Goal: Task Accomplishment & Management: Manage account settings

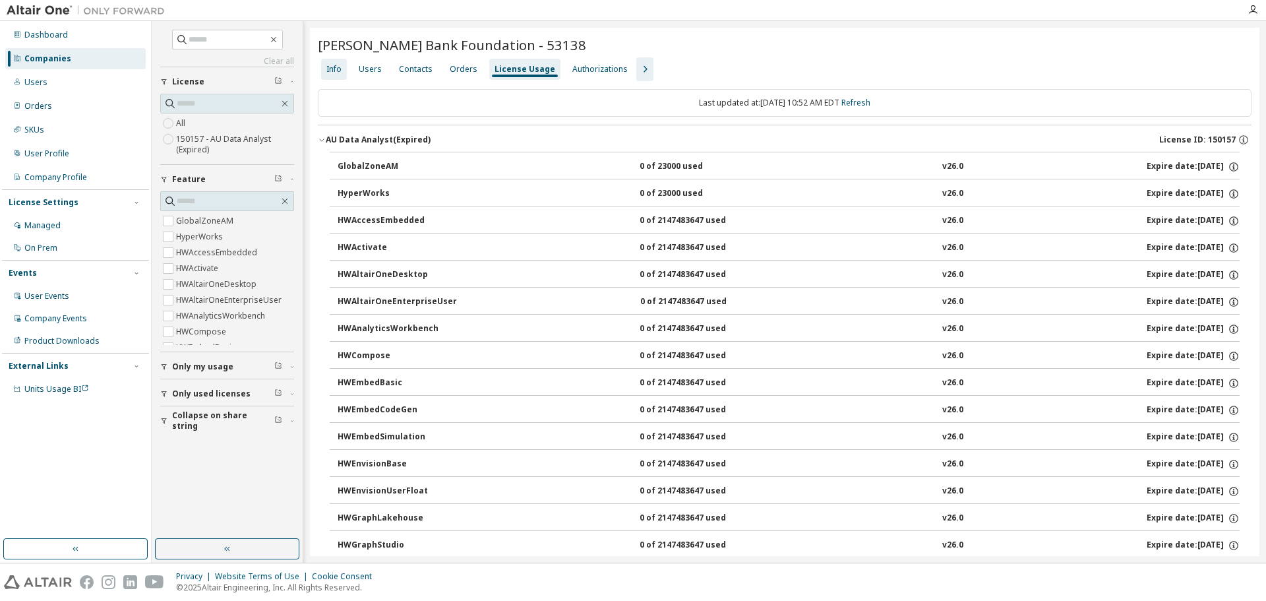
click at [339, 73] on div "Info" at bounding box center [333, 69] width 15 height 11
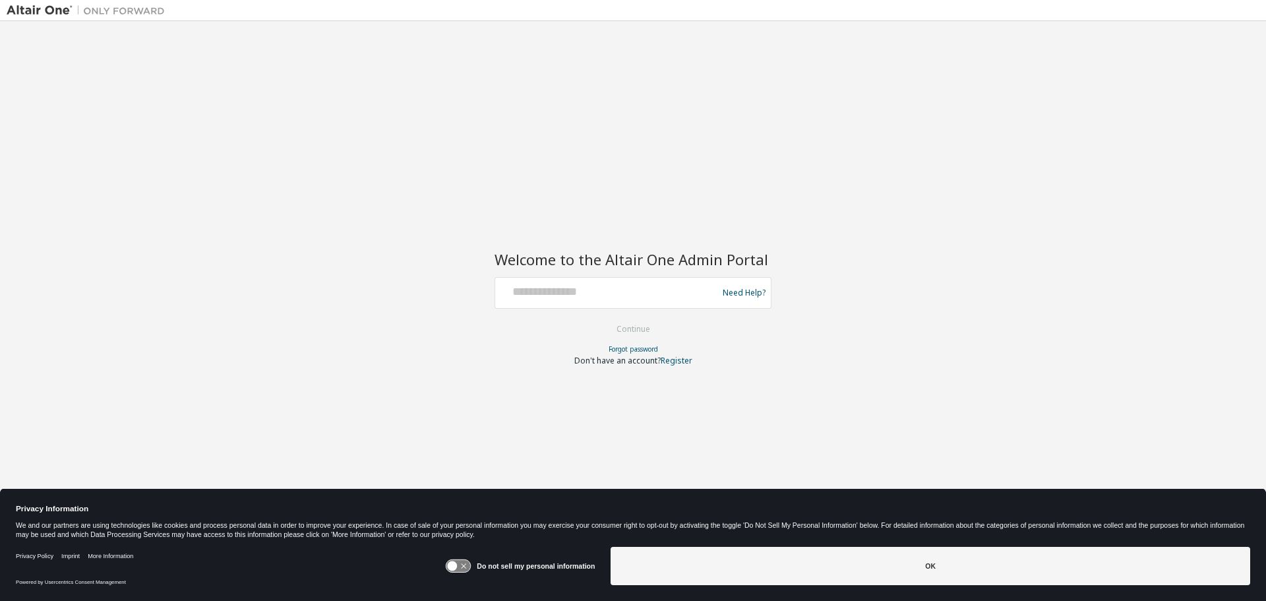
click at [457, 565] on icon at bounding box center [453, 566] width 10 height 10
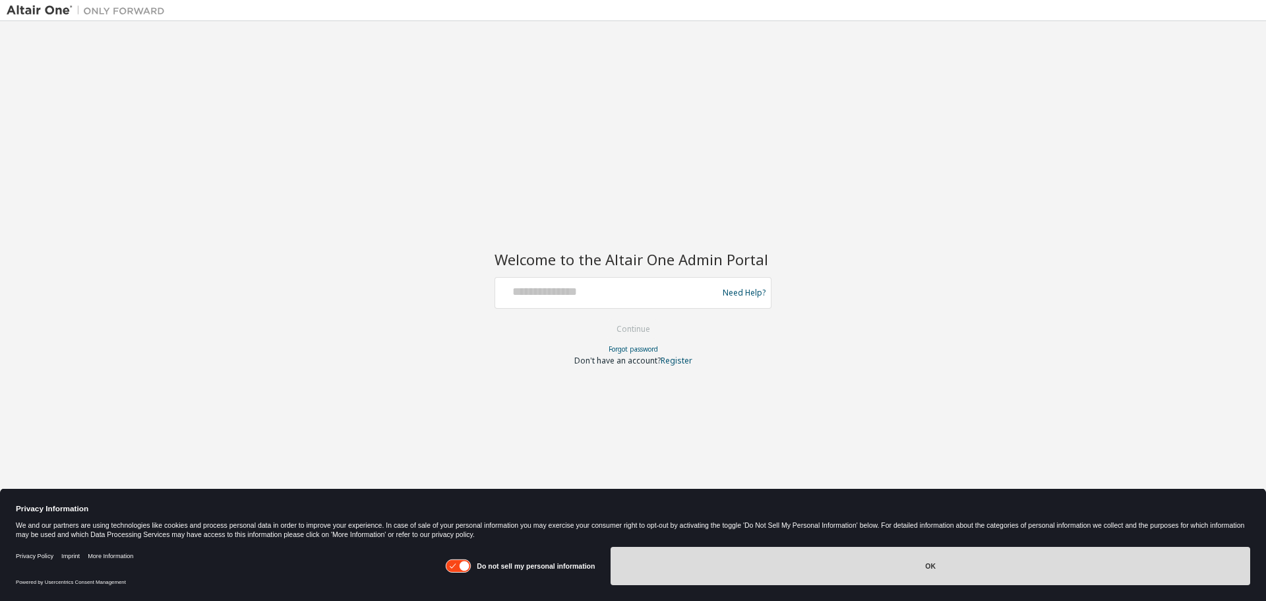
click at [632, 565] on button "OK" at bounding box center [931, 566] width 640 height 38
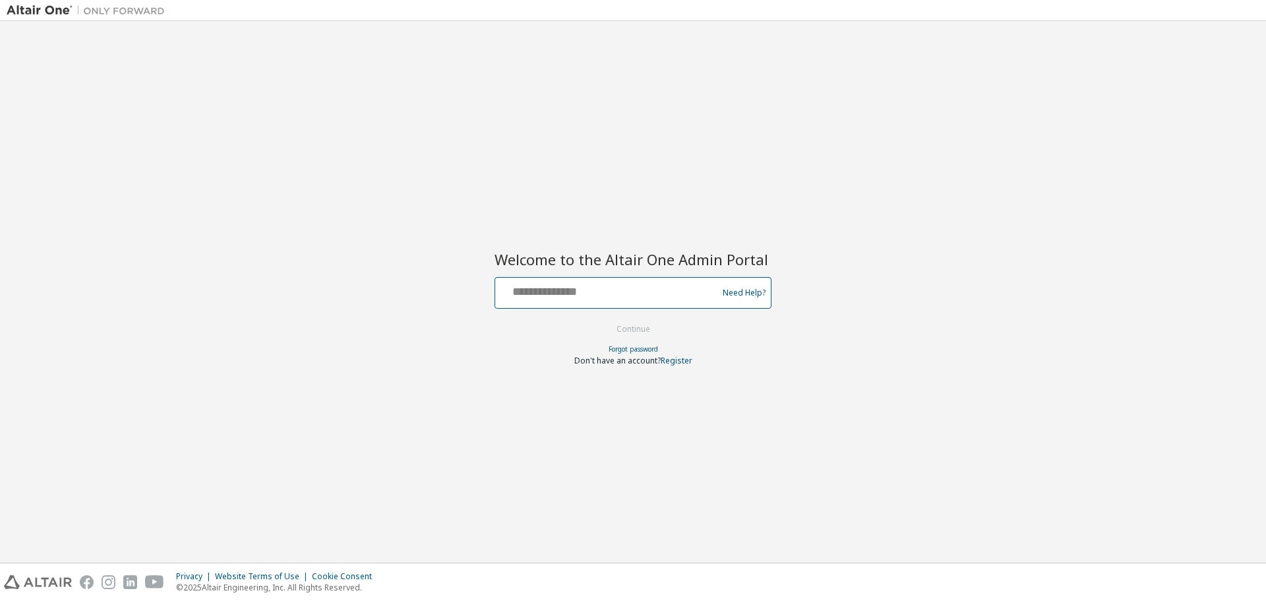
click at [532, 297] on input "text" at bounding box center [609, 289] width 216 height 19
type input "**********"
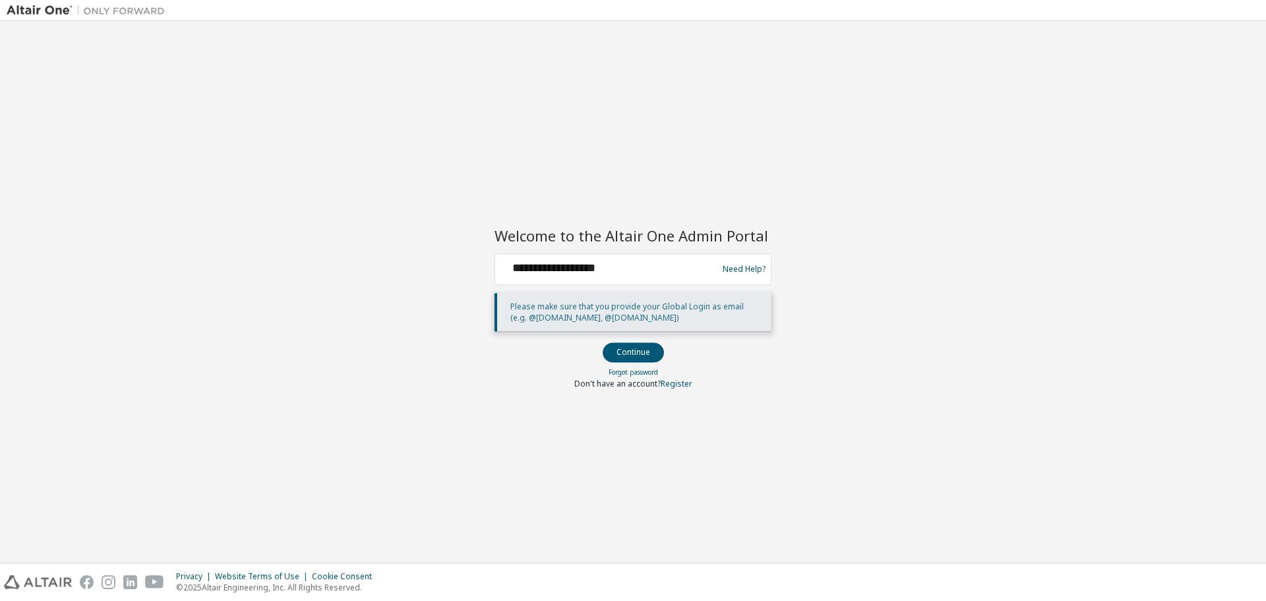
click at [648, 349] on button "Continue" at bounding box center [633, 352] width 61 height 20
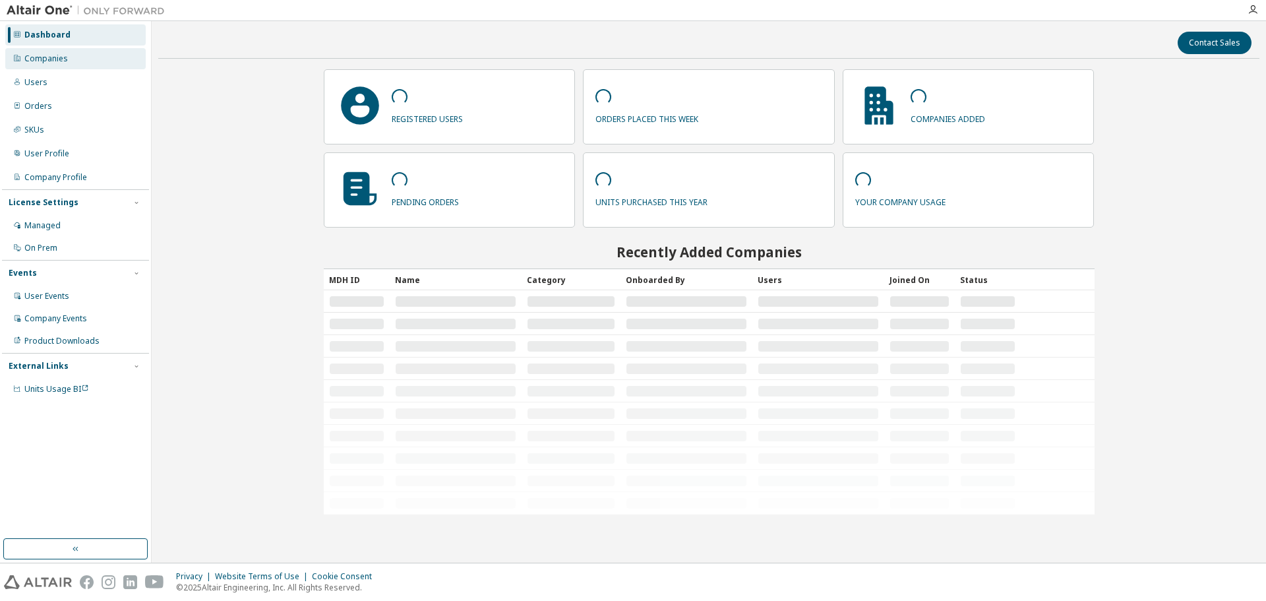
click at [45, 61] on div "Companies" at bounding box center [46, 58] width 44 height 11
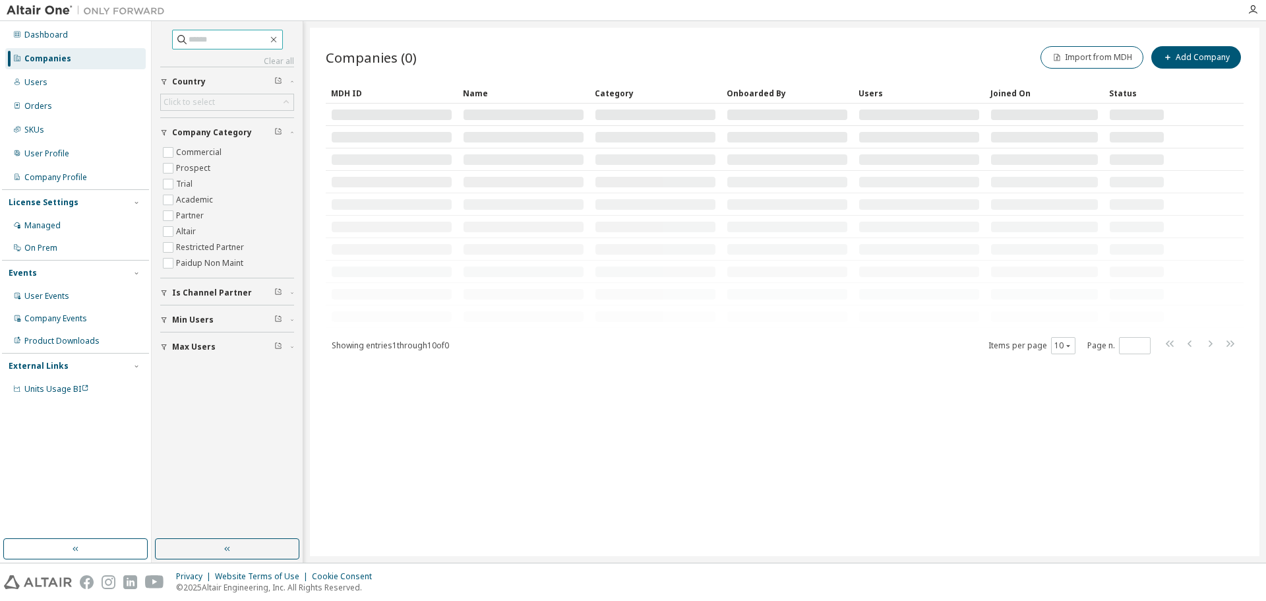
click at [189, 36] on input "text" at bounding box center [228, 39] width 79 height 13
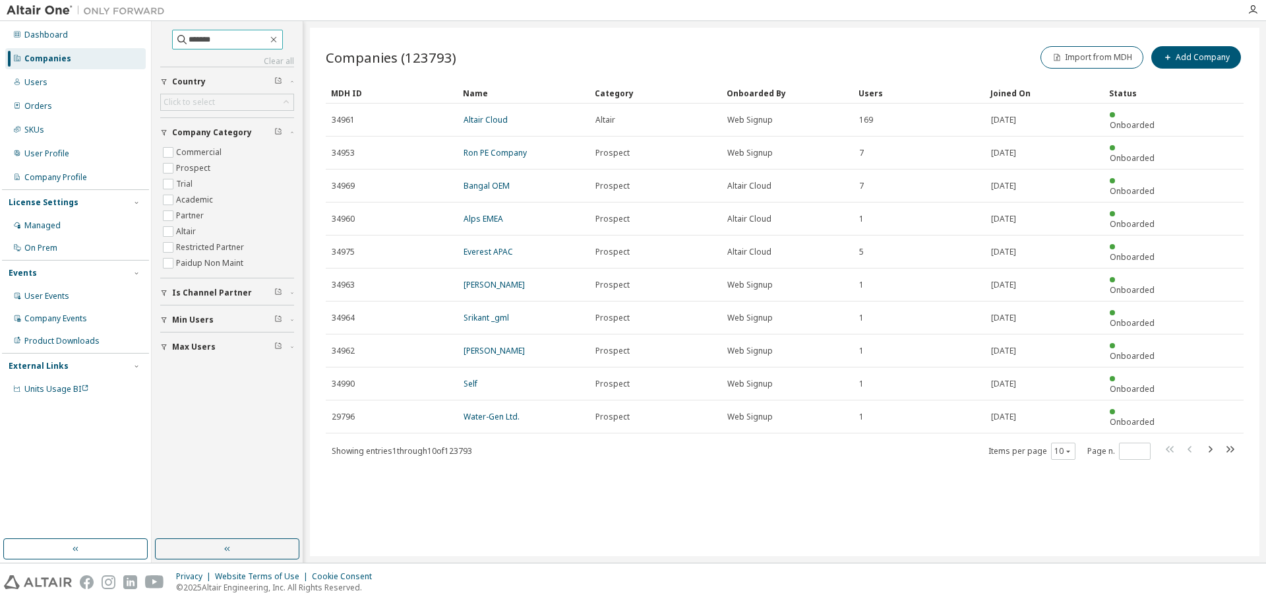
type input "*******"
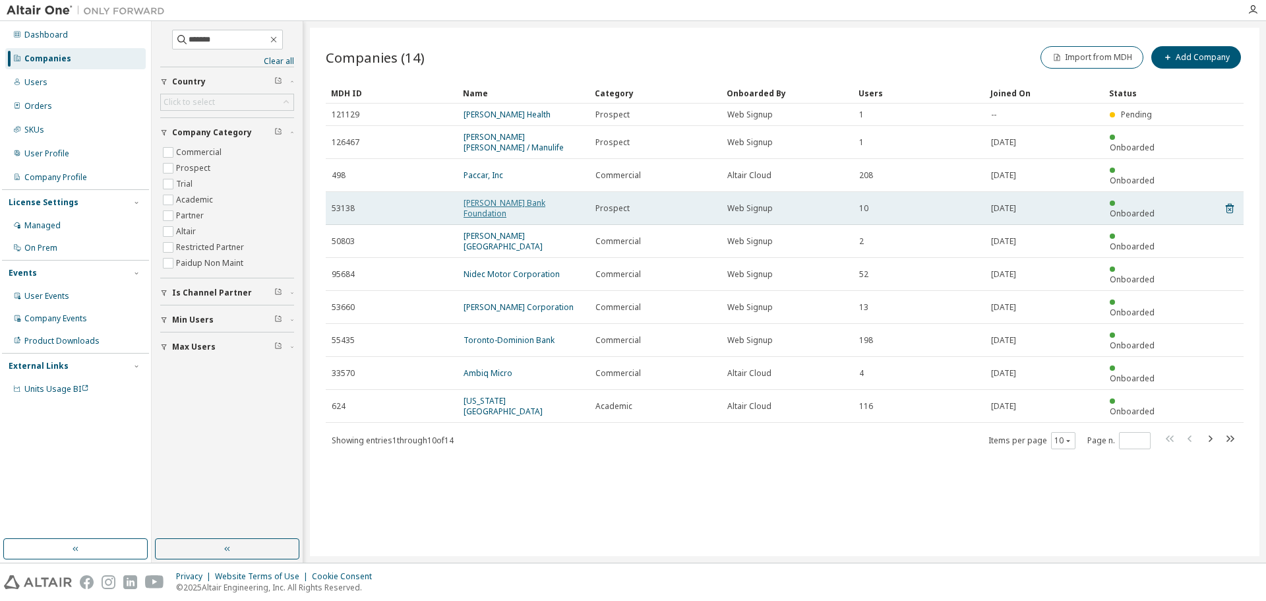
click at [515, 197] on link "Hancock Bank Foundation" at bounding box center [505, 208] width 82 height 22
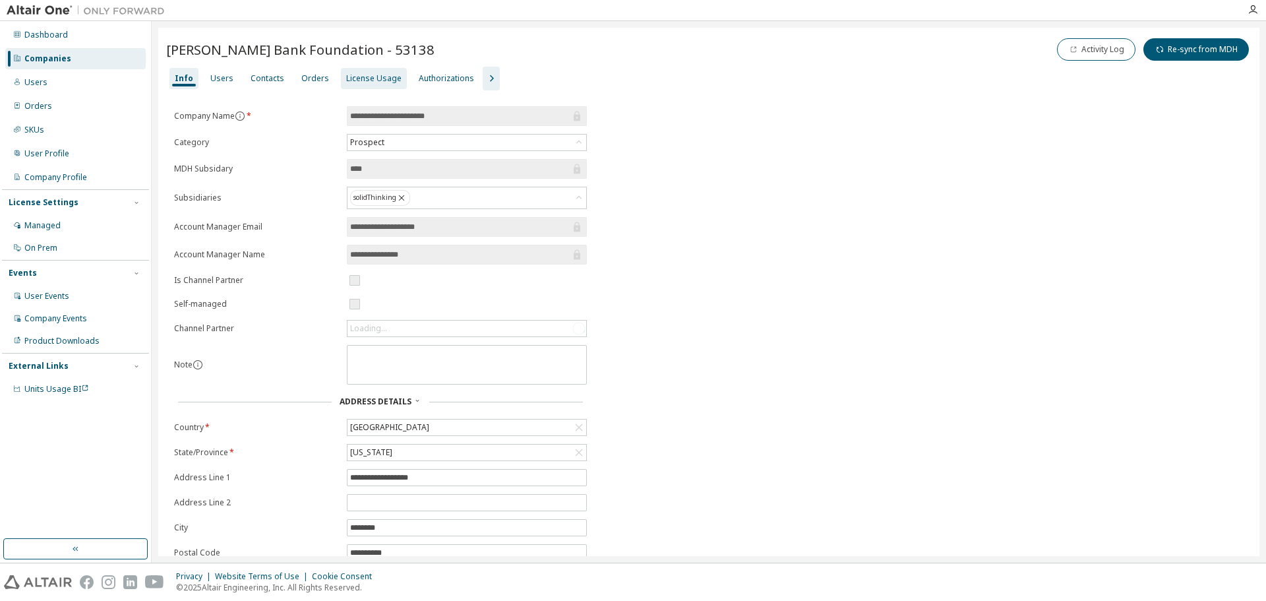
click at [367, 75] on div "License Usage" at bounding box center [373, 78] width 55 height 11
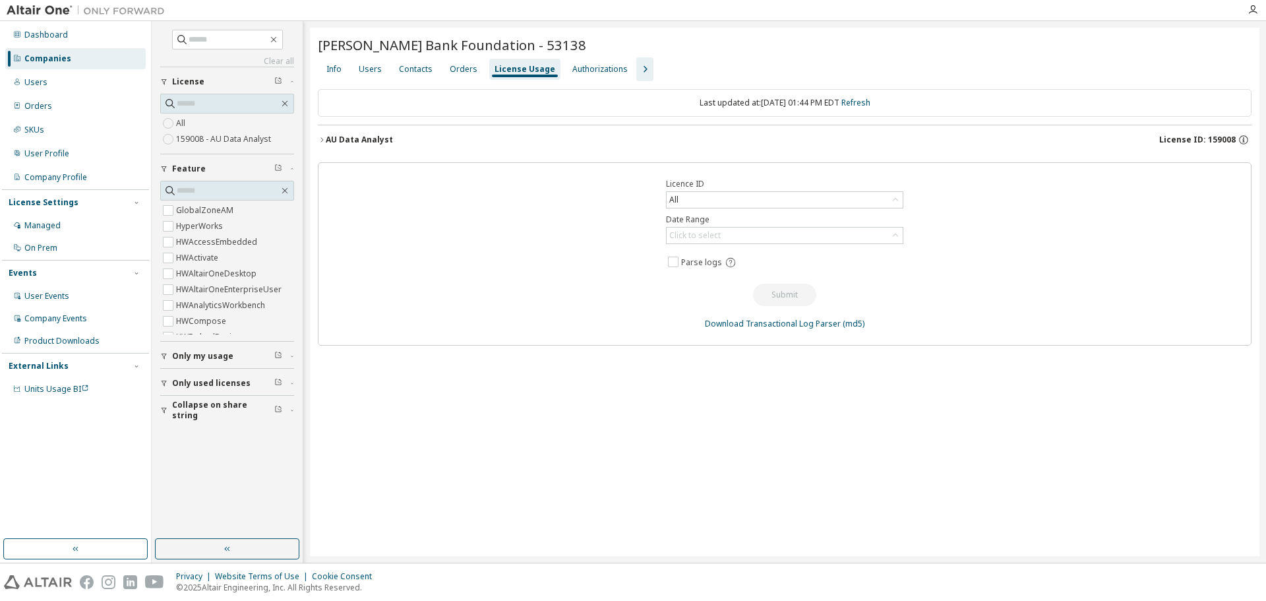
click at [322, 137] on icon "button" at bounding box center [322, 140] width 8 height 8
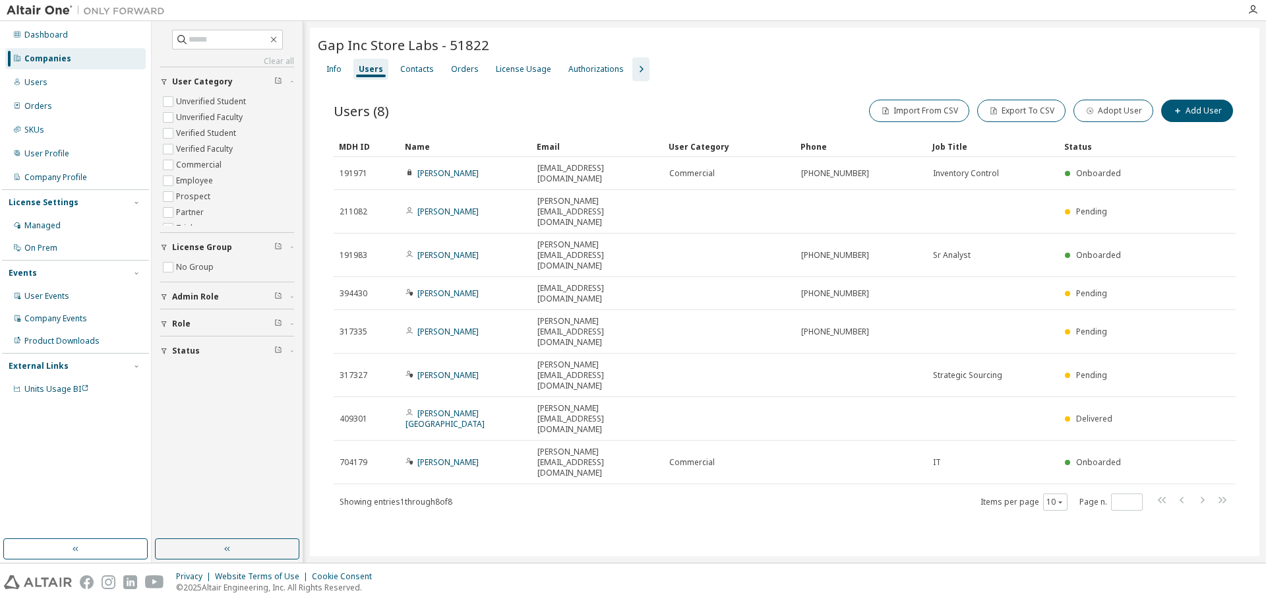
click at [73, 53] on div "Companies" at bounding box center [75, 58] width 140 height 21
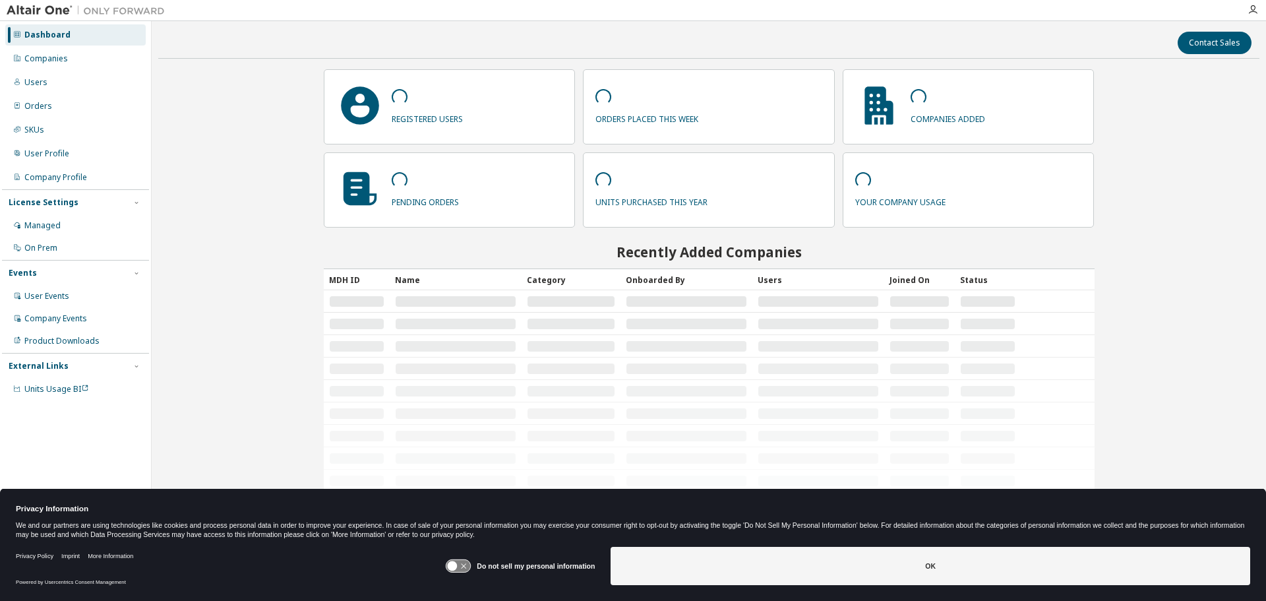
click at [458, 564] on icon at bounding box center [453, 566] width 10 height 10
click at [687, 565] on button "OK" at bounding box center [931, 566] width 640 height 38
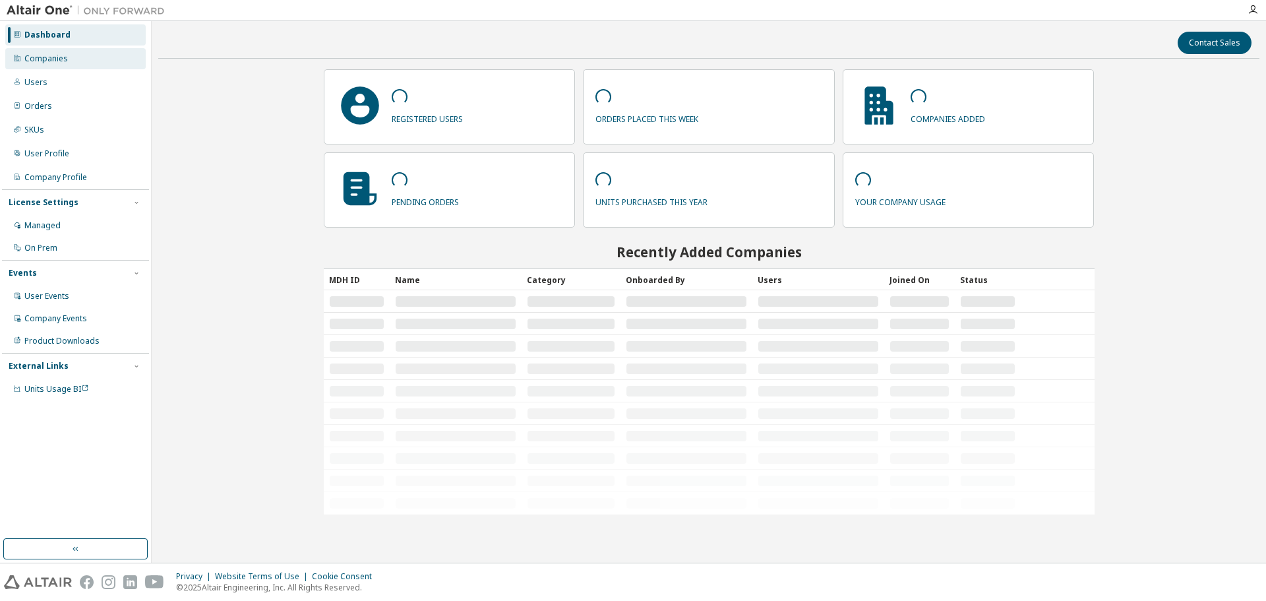
click at [32, 50] on div "Dashboard Companies Users Orders SKUs User Profile Company Profile License Sett…" at bounding box center [75, 212] width 147 height 378
click at [28, 56] on div "Companies" at bounding box center [46, 58] width 44 height 11
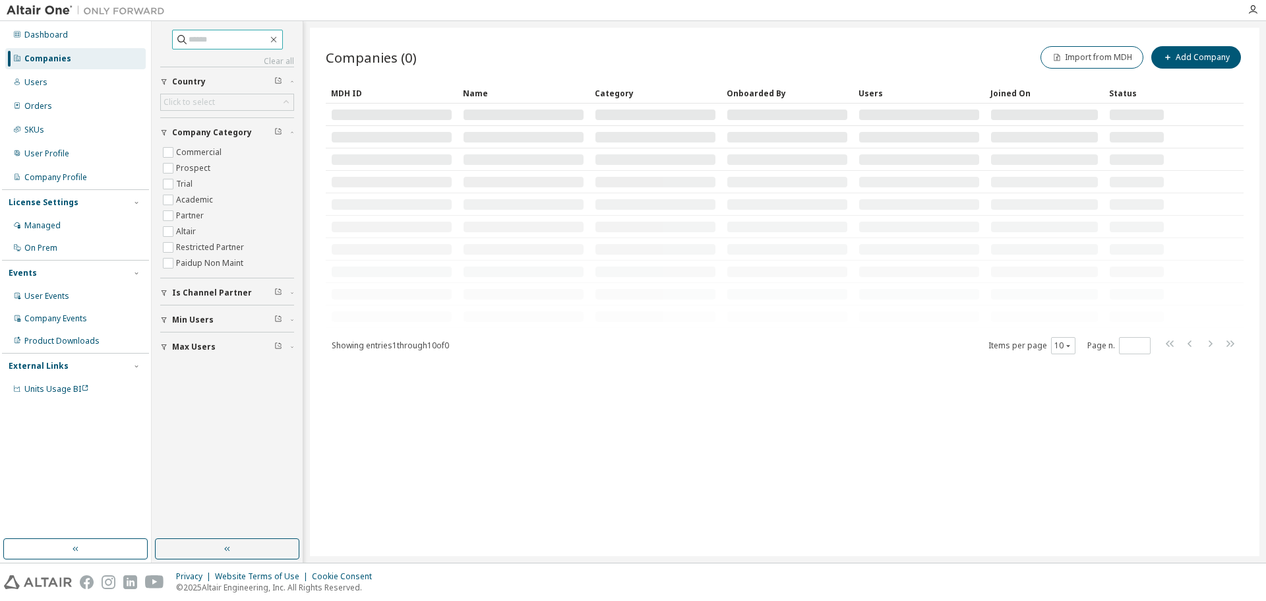
click at [206, 40] on input "text" at bounding box center [228, 39] width 79 height 13
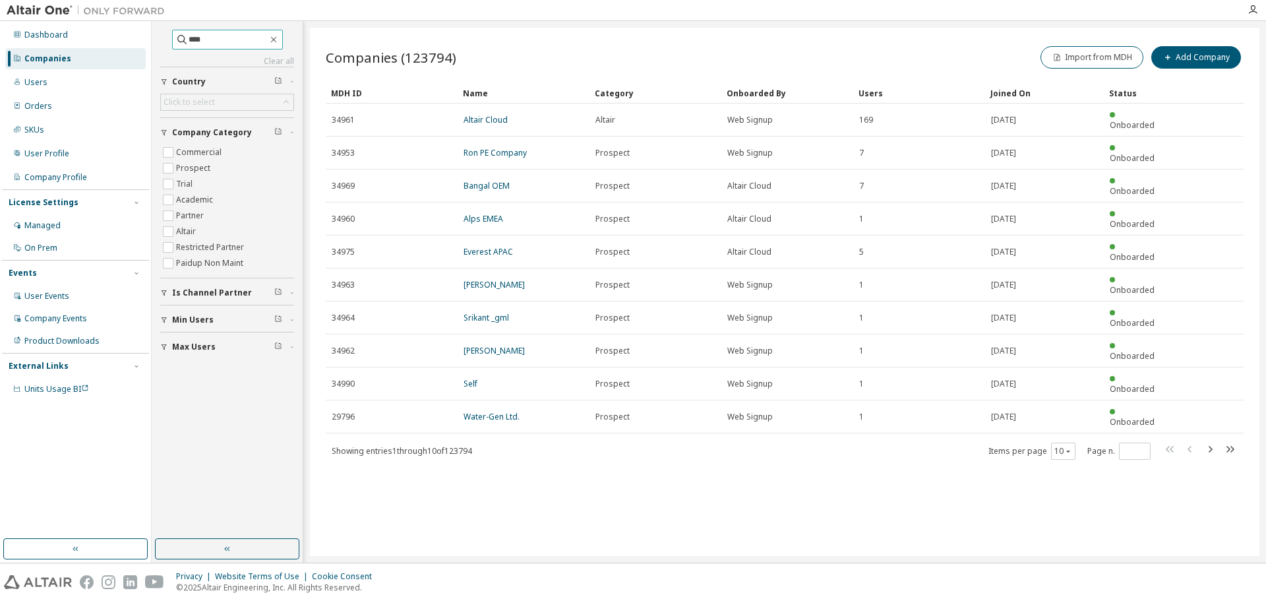
type input "****"
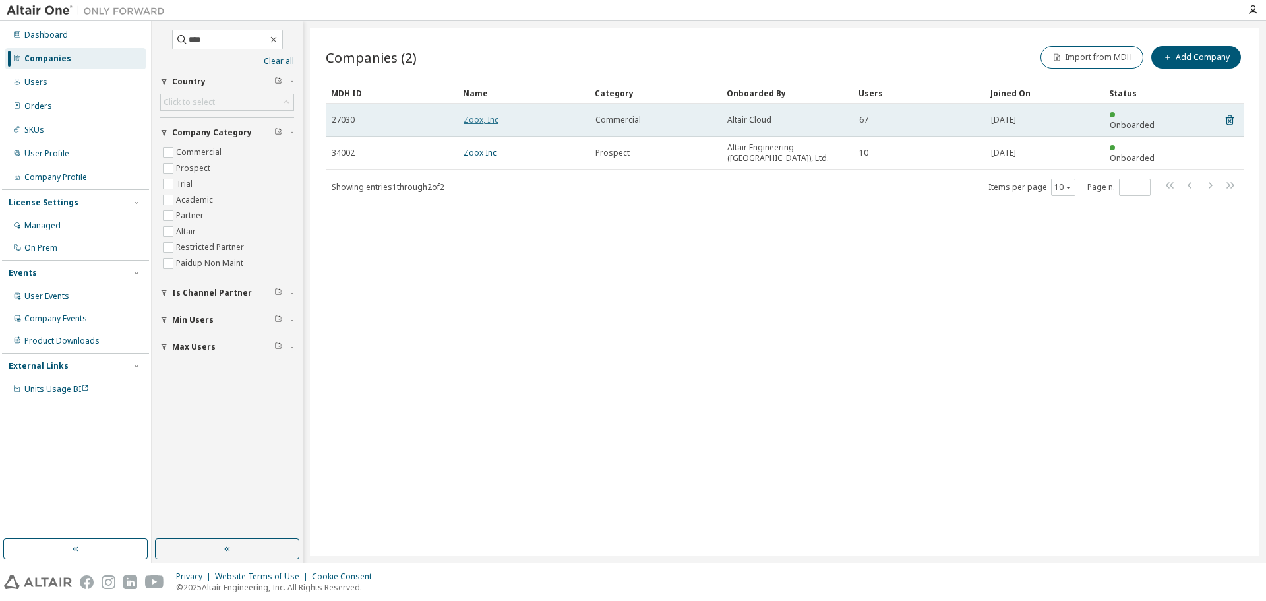
click at [480, 116] on link "Zoox, Inc" at bounding box center [481, 119] width 35 height 11
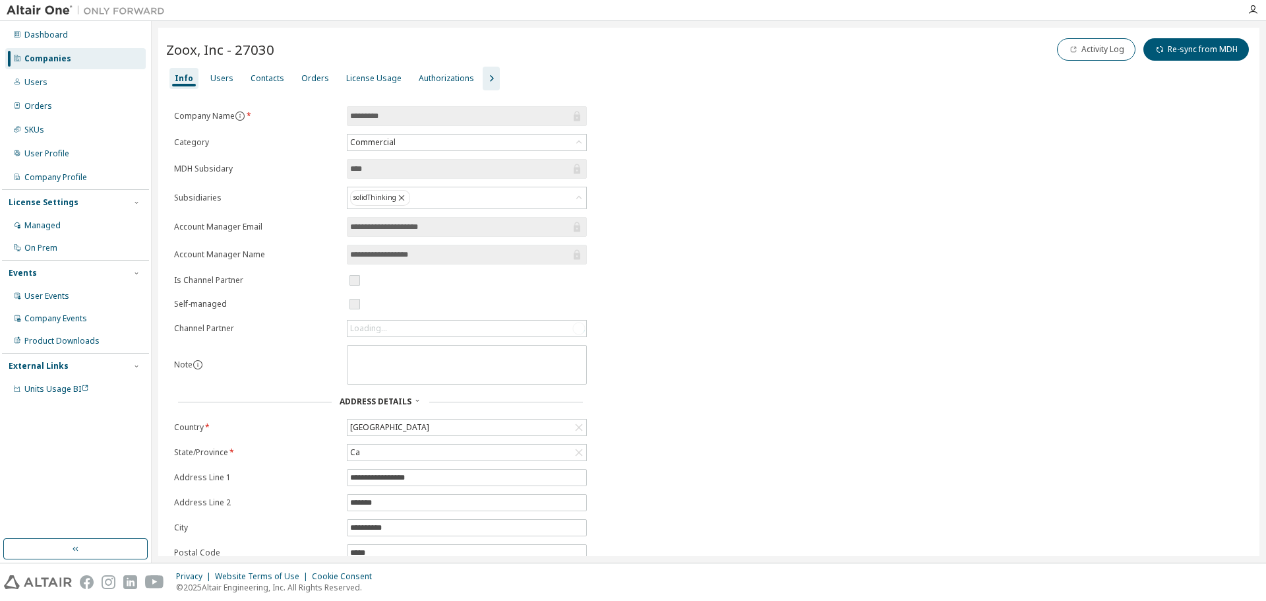
click at [348, 76] on div "License Usage" at bounding box center [373, 78] width 55 height 11
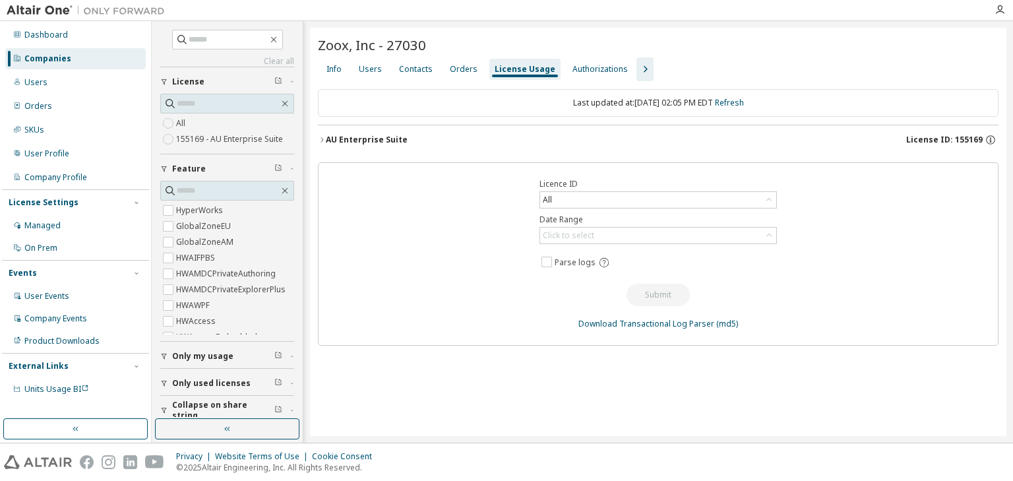
drag, startPoint x: 1212, startPoint y: 3, endPoint x: 466, endPoint y: 285, distance: 798.0
click at [466, 285] on div "Licence ID All Date Range Click to select Parse logs Submit Download Transactio…" at bounding box center [658, 253] width 681 height 183
click at [320, 136] on icon "button" at bounding box center [322, 140] width 8 height 8
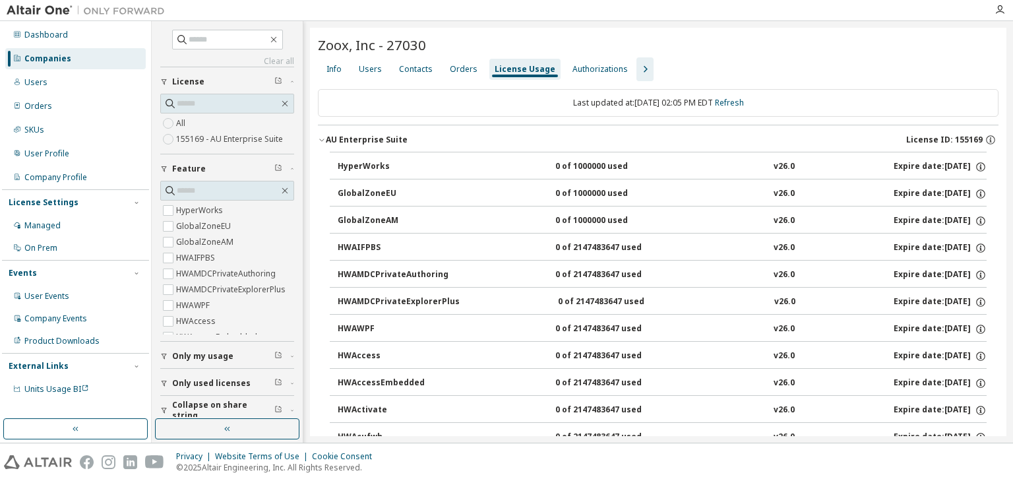
click at [323, 139] on icon "button" at bounding box center [321, 140] width 5 height 3
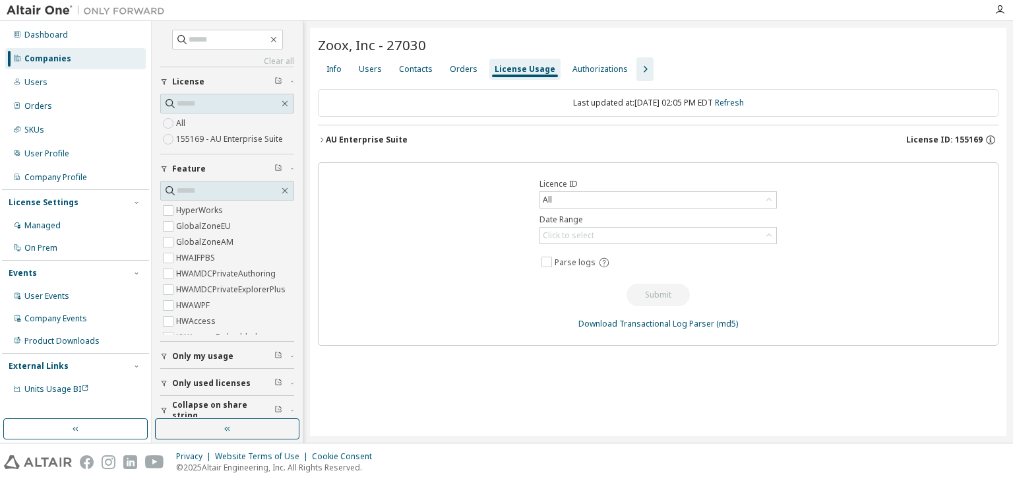
click at [321, 140] on icon "button" at bounding box center [322, 140] width 8 height 8
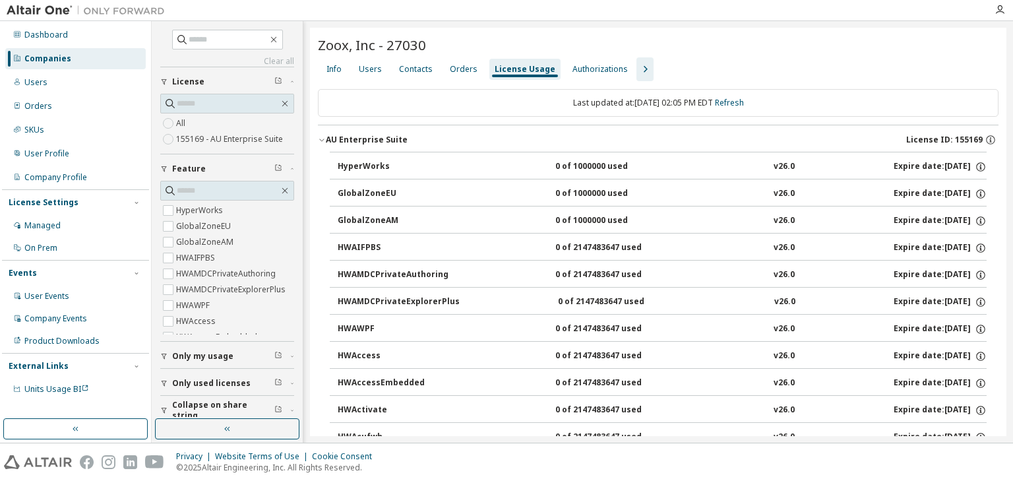
click at [319, 137] on icon "button" at bounding box center [322, 140] width 8 height 8
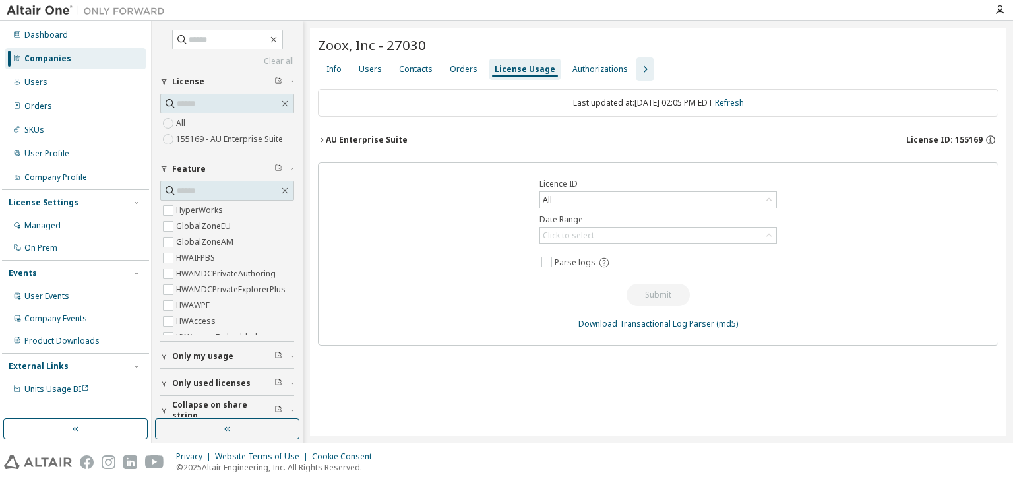
click at [320, 140] on icon "button" at bounding box center [322, 140] width 8 height 8
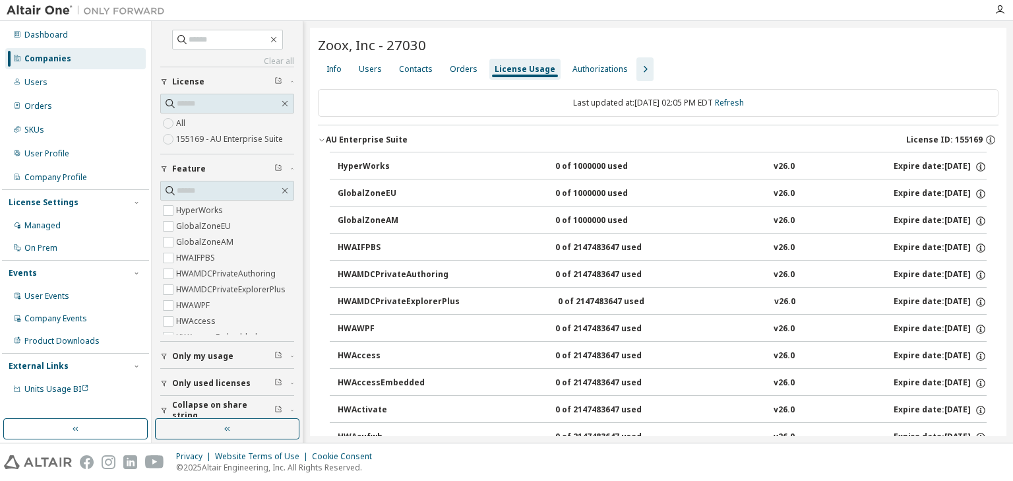
click at [322, 140] on icon "button" at bounding box center [322, 140] width 8 height 8
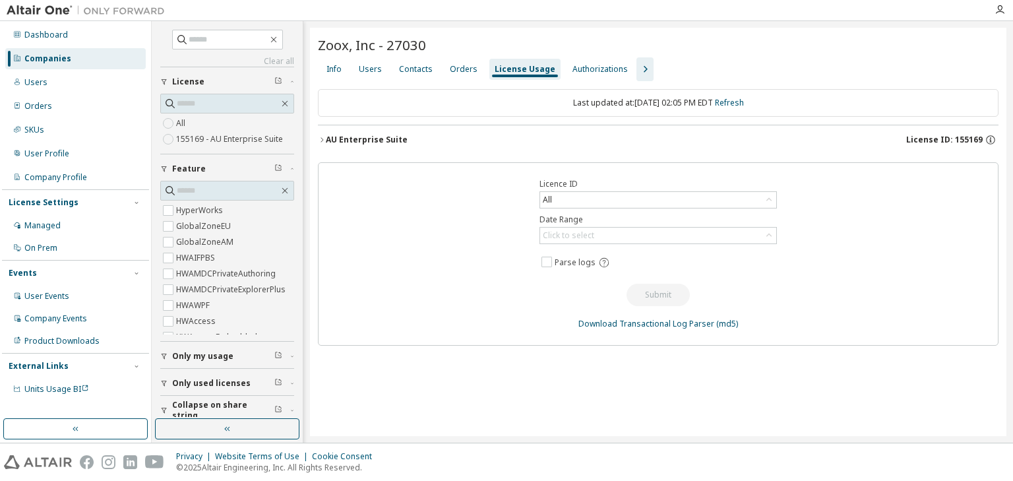
click at [367, 70] on div "Users" at bounding box center [370, 69] width 23 height 11
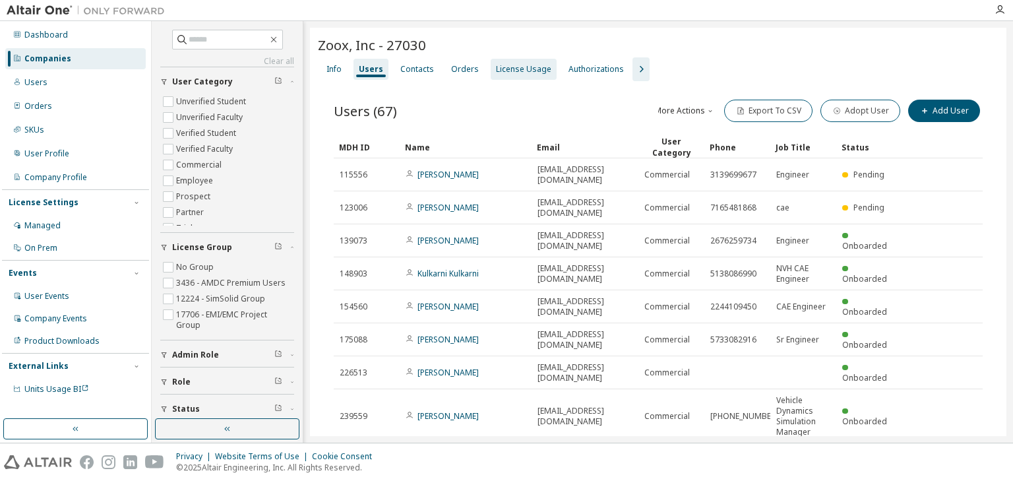
click at [497, 71] on div "License Usage" at bounding box center [523, 69] width 55 height 11
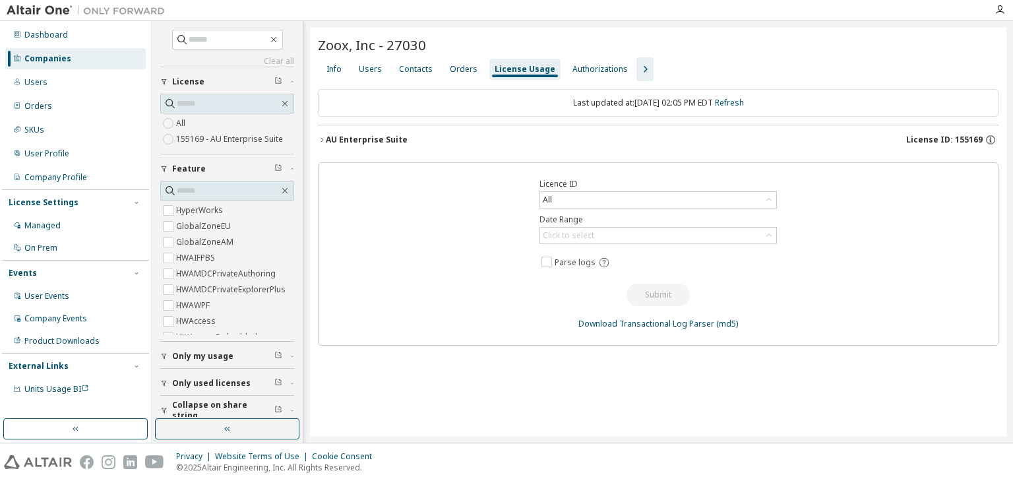
click at [322, 140] on icon "button" at bounding box center [322, 140] width 8 height 8
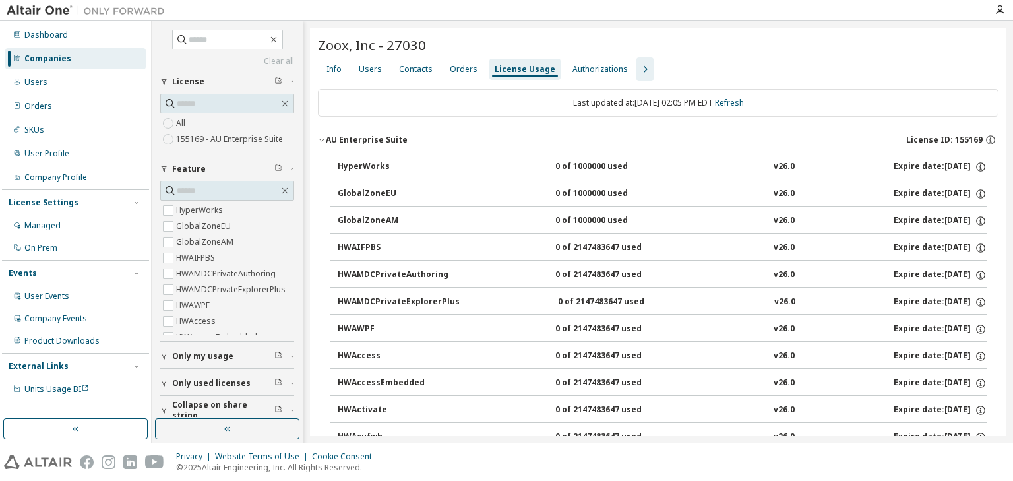
click at [32, 59] on div "Companies" at bounding box center [47, 58] width 47 height 11
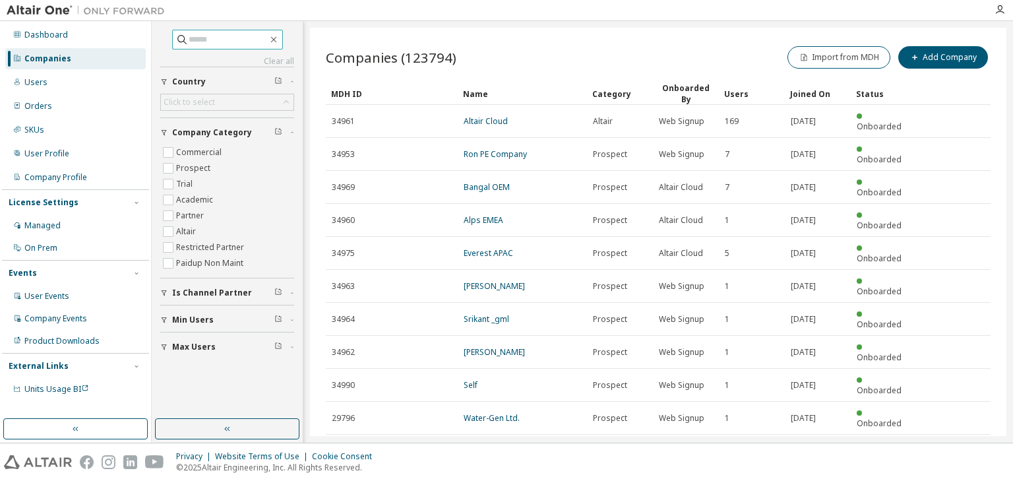
click at [193, 38] on input "text" at bounding box center [228, 39] width 79 height 13
type input "****"
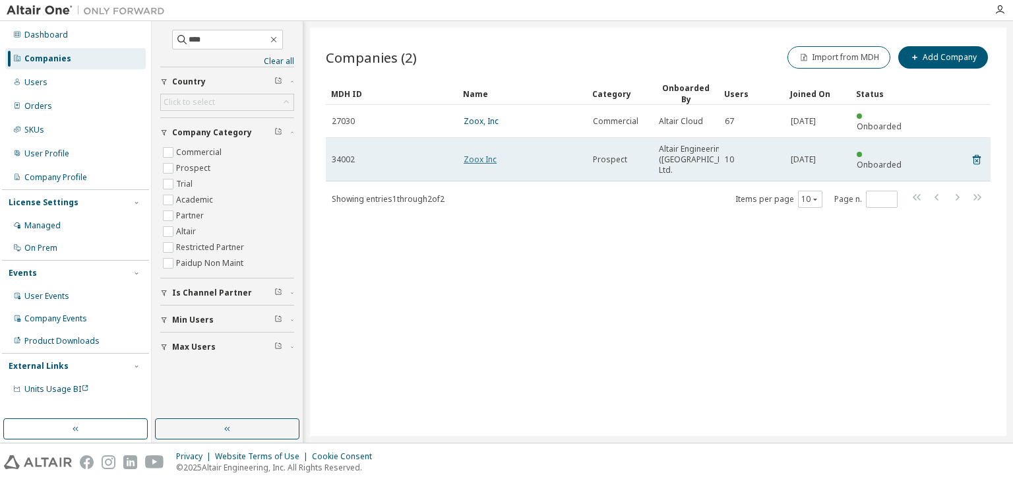
click at [475, 154] on link "Zoox Inc" at bounding box center [480, 159] width 33 height 11
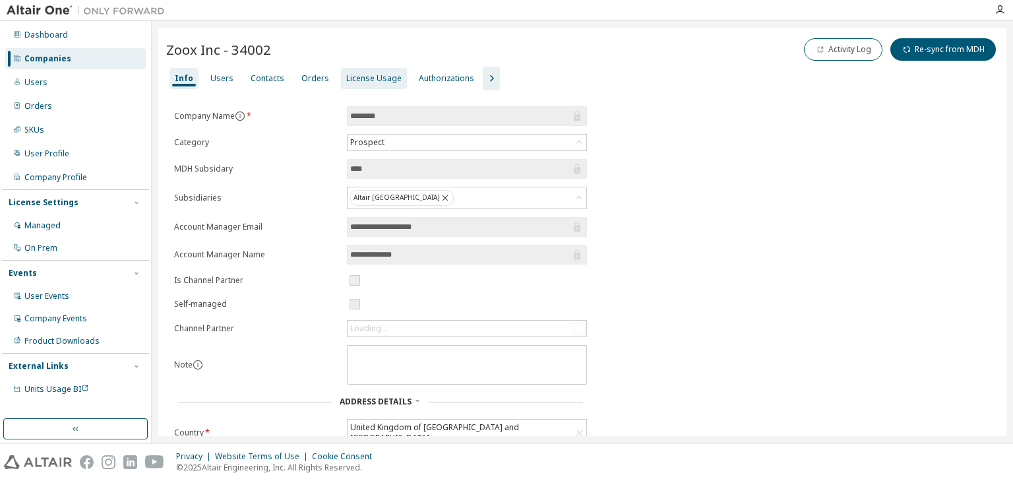
click at [348, 80] on div "License Usage" at bounding box center [373, 78] width 55 height 11
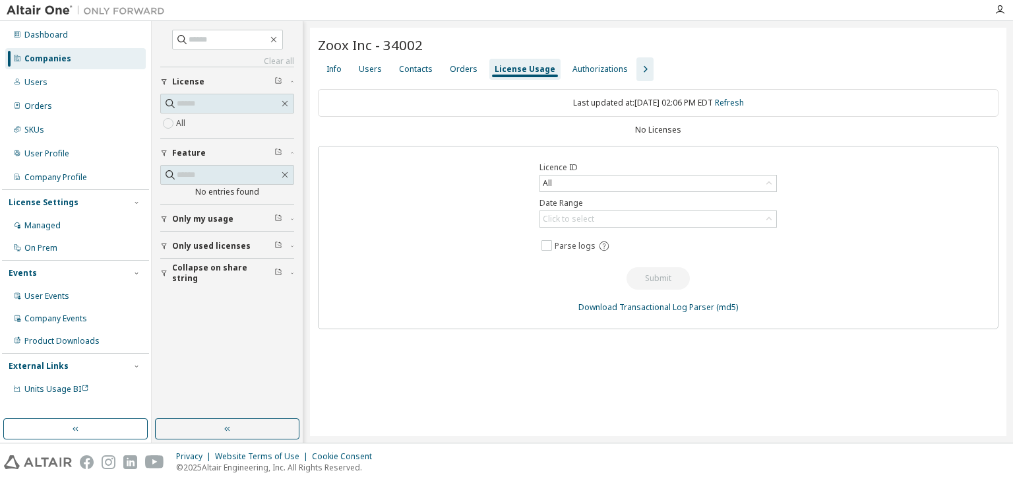
click at [57, 57] on div "Companies" at bounding box center [47, 58] width 47 height 11
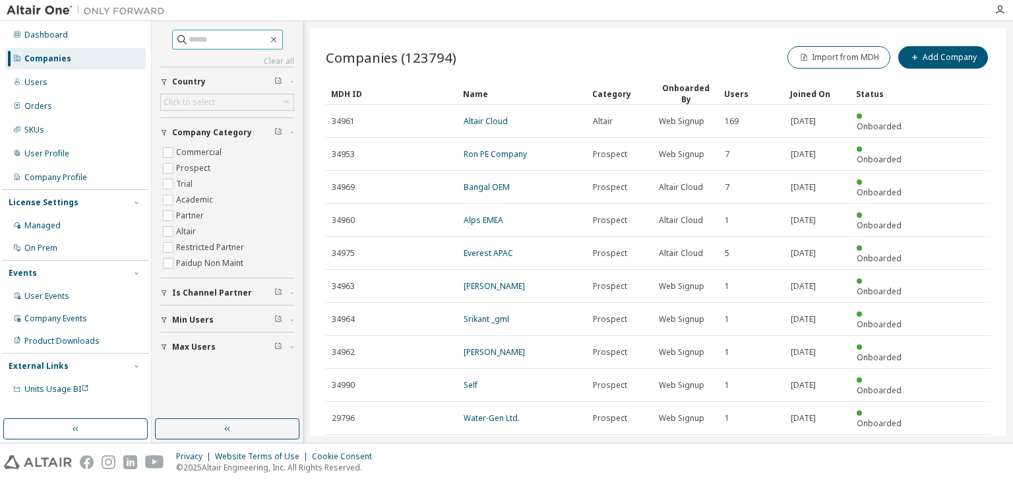
click at [189, 37] on input "text" at bounding box center [228, 39] width 79 height 13
type input "****"
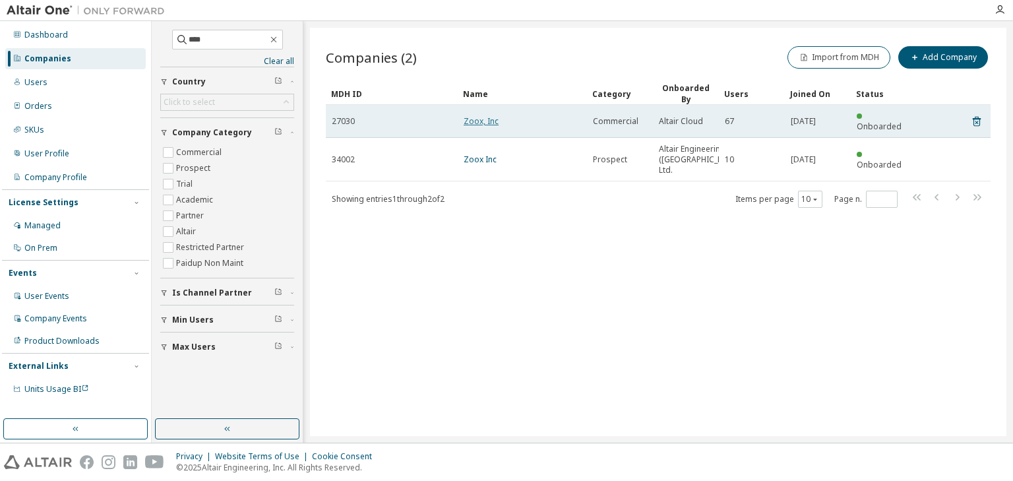
click at [479, 115] on link "Zoox, Inc" at bounding box center [481, 120] width 35 height 11
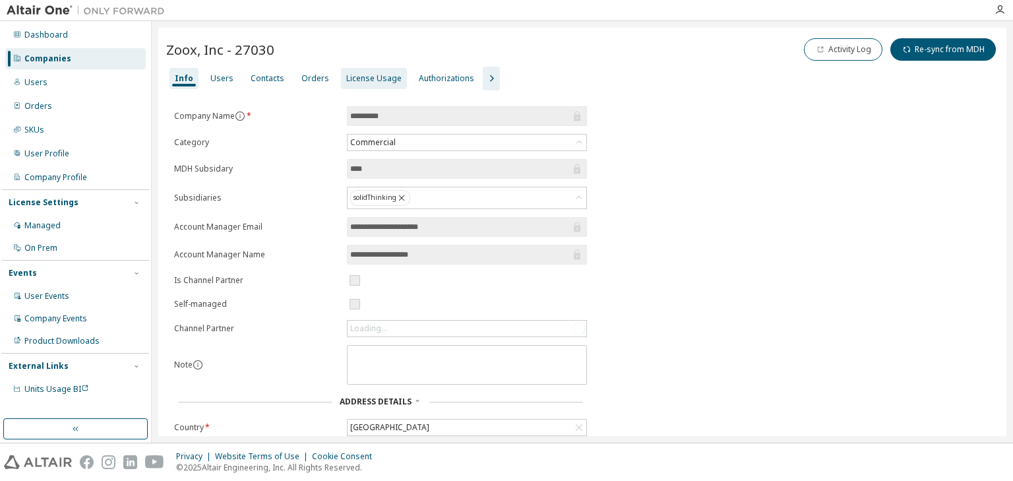
click at [356, 82] on div "License Usage" at bounding box center [373, 78] width 55 height 11
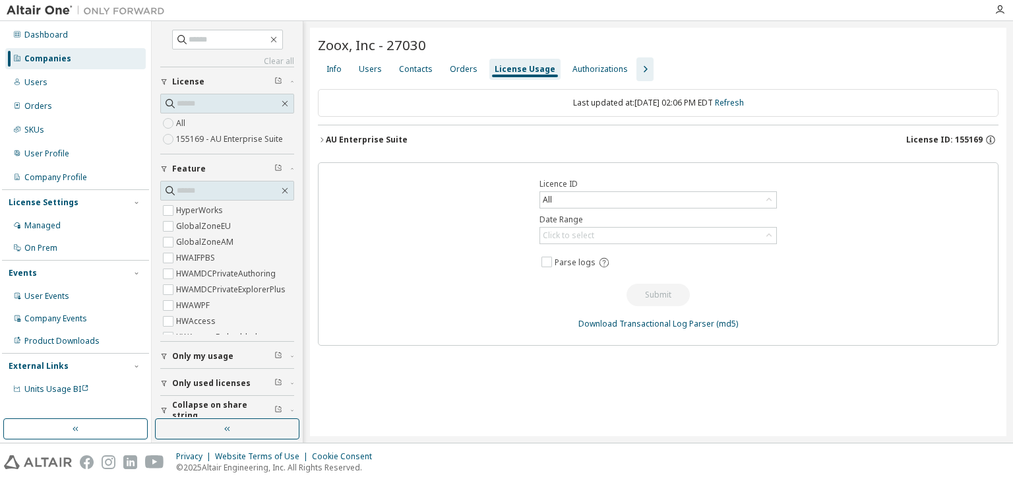
click at [320, 139] on icon "button" at bounding box center [322, 140] width 8 height 8
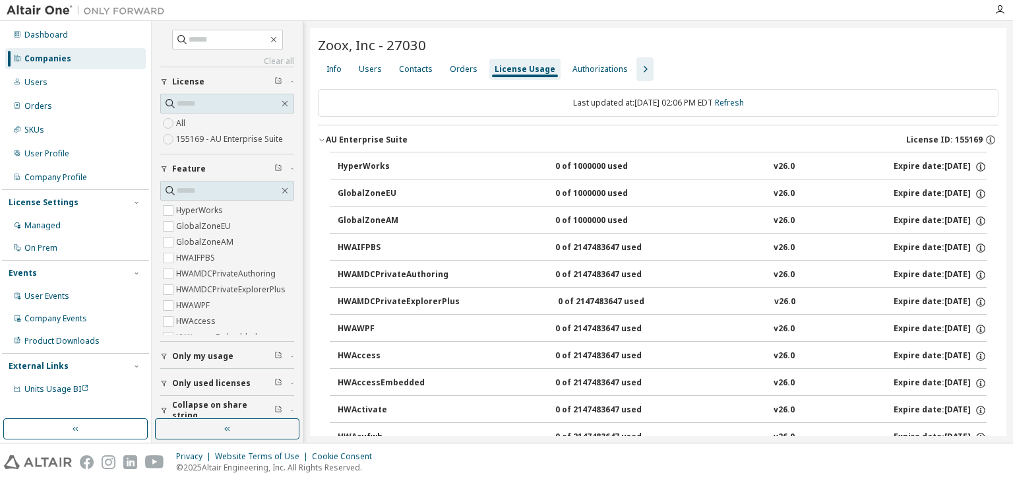
click at [323, 138] on icon "button" at bounding box center [322, 140] width 8 height 8
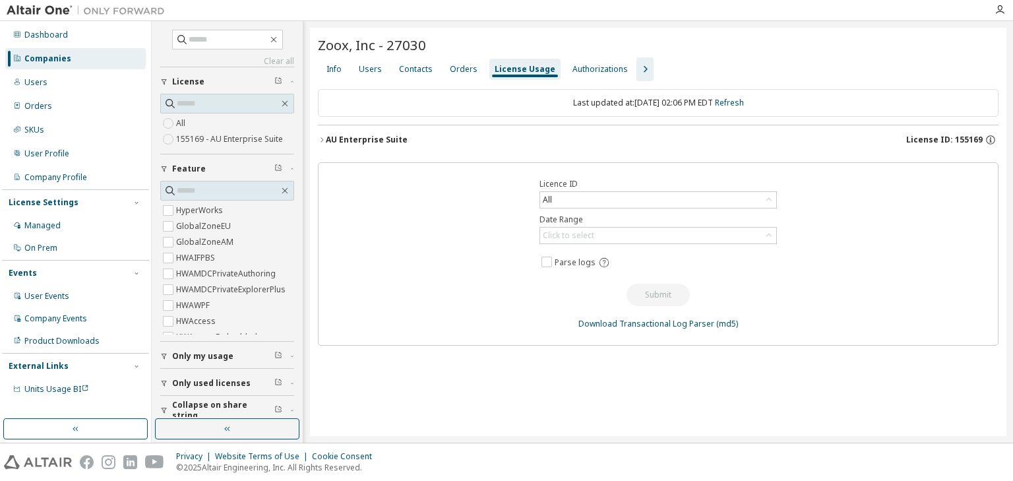
click at [321, 137] on icon "button" at bounding box center [322, 140] width 8 height 8
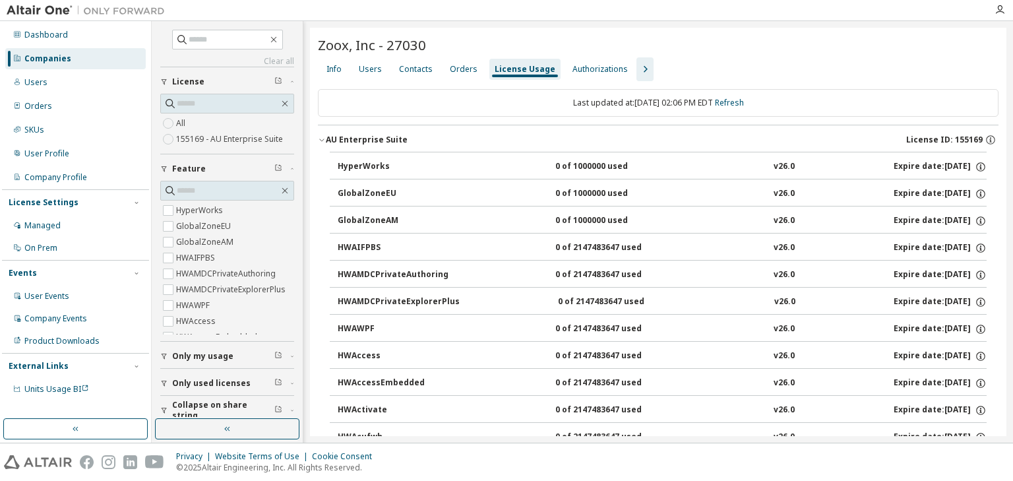
click at [361, 69] on div "Users" at bounding box center [370, 69] width 23 height 11
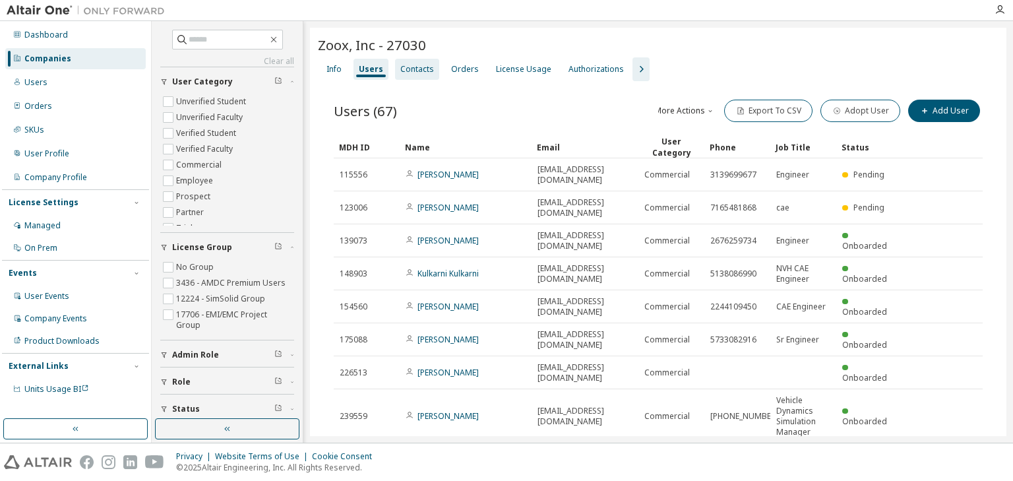
click at [413, 72] on div "Contacts" at bounding box center [417, 69] width 34 height 11
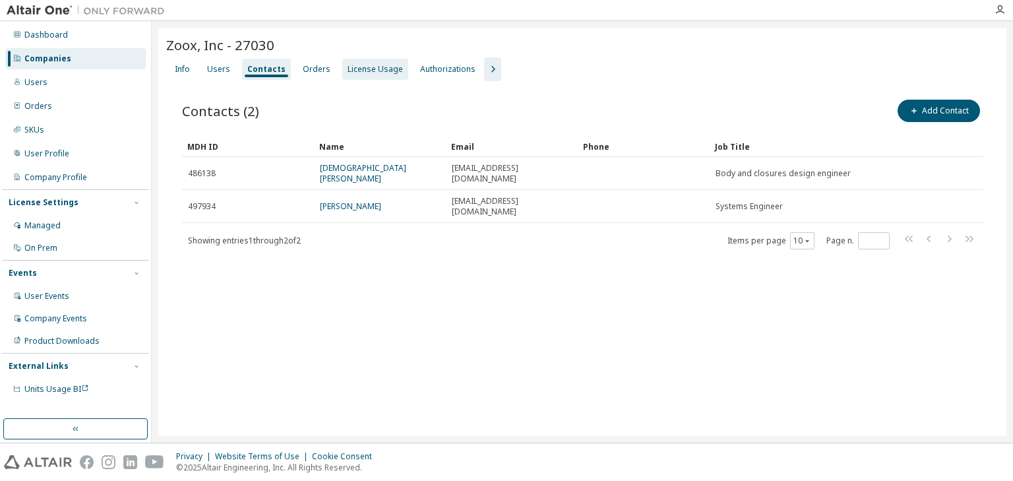
click at [359, 66] on div "License Usage" at bounding box center [375, 69] width 55 height 11
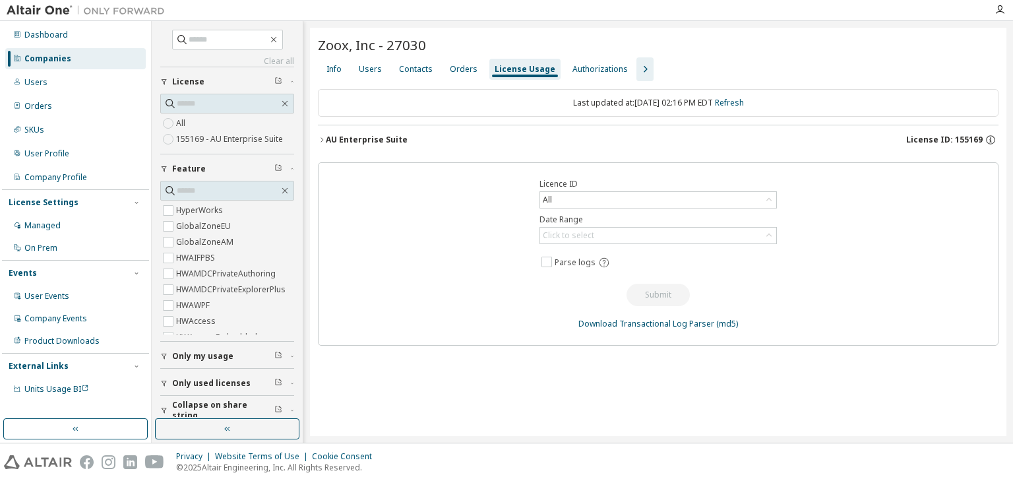
click at [324, 136] on icon "button" at bounding box center [322, 140] width 8 height 8
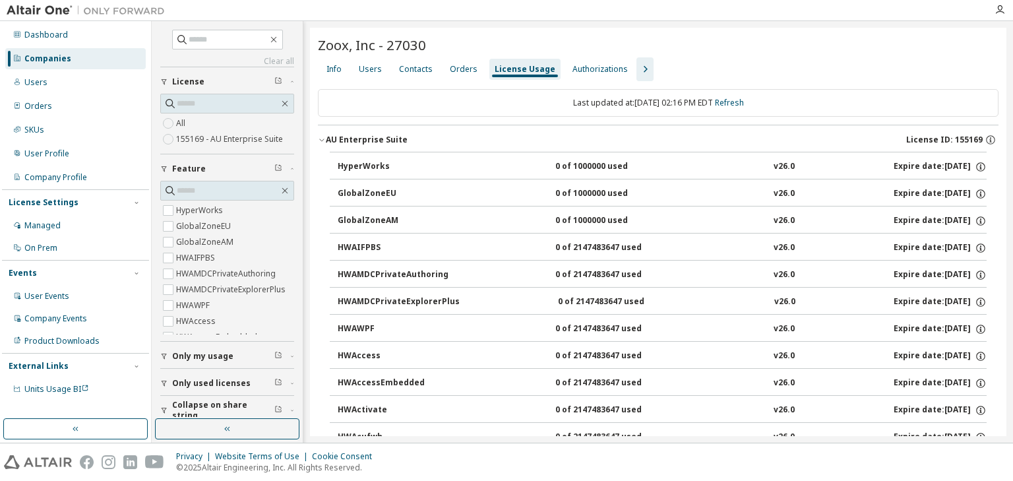
click at [324, 140] on icon "button" at bounding box center [322, 140] width 8 height 8
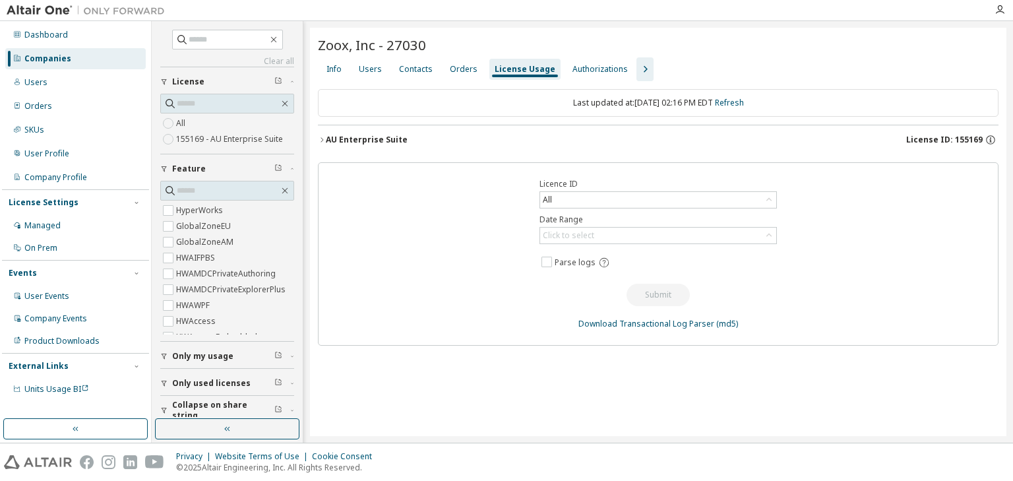
click at [321, 143] on button "AU Enterprise Suite License ID: 155169" at bounding box center [658, 139] width 681 height 29
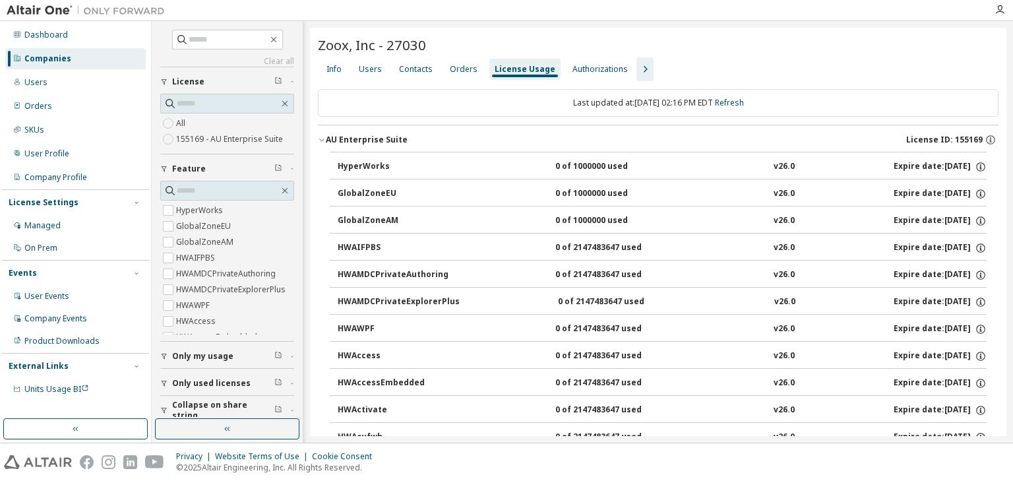
click at [323, 140] on icon "button" at bounding box center [322, 140] width 8 height 8
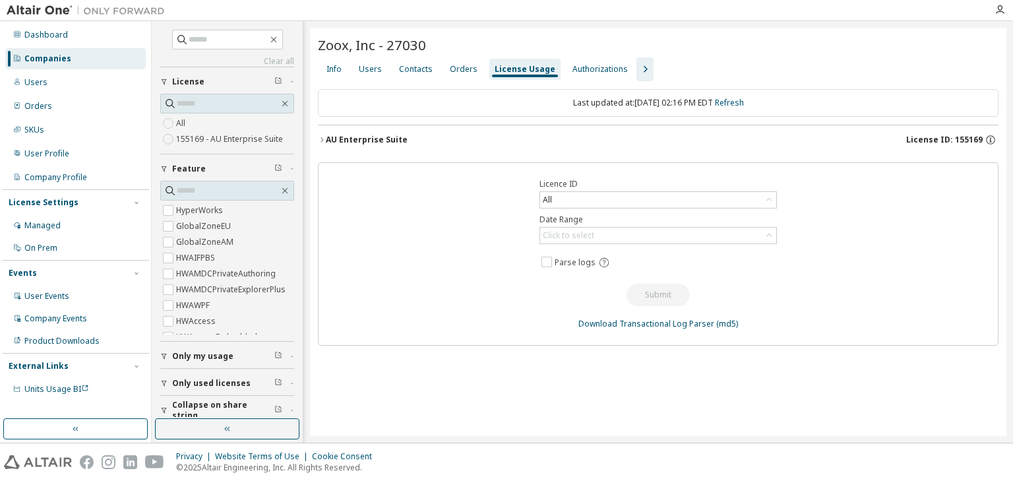
click at [323, 141] on icon "button" at bounding box center [322, 140] width 8 height 8
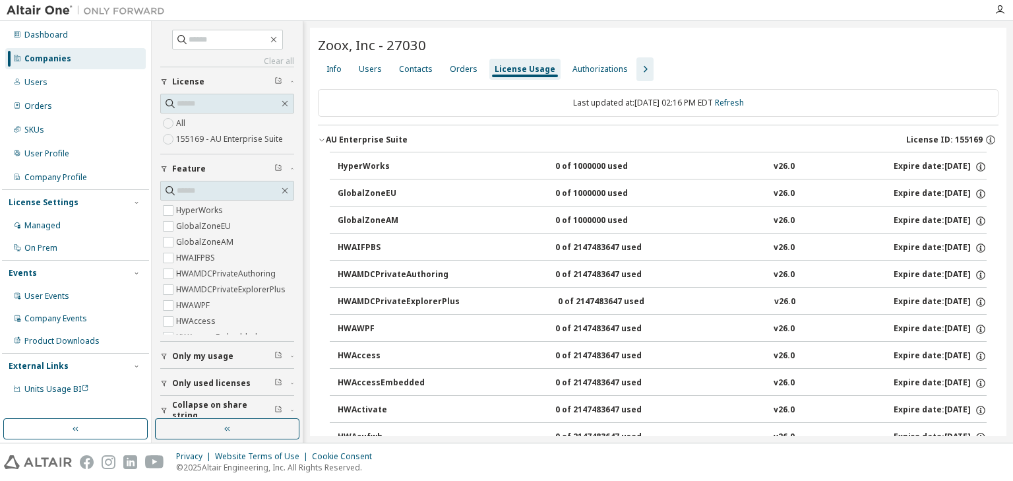
click at [637, 69] on icon "button" at bounding box center [645, 69] width 16 height 16
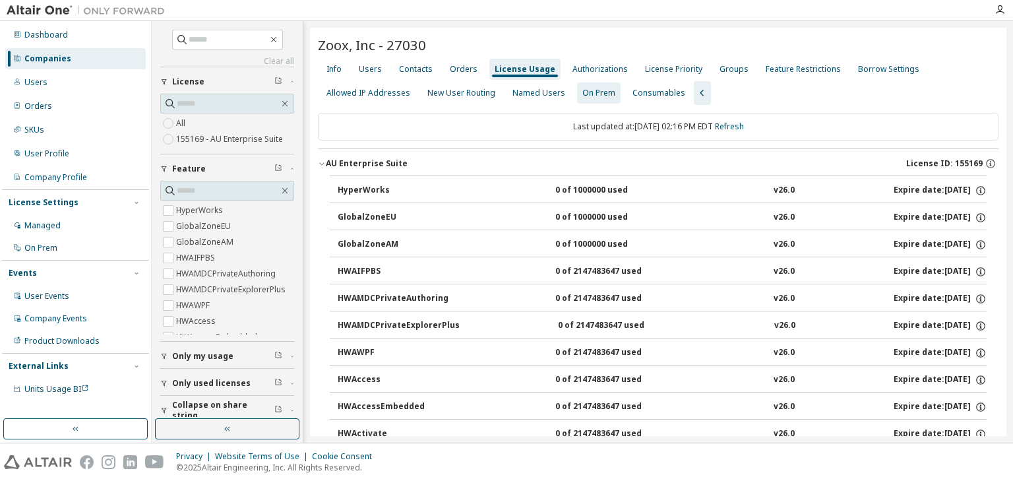
click at [583, 88] on div "On Prem" at bounding box center [598, 93] width 33 height 11
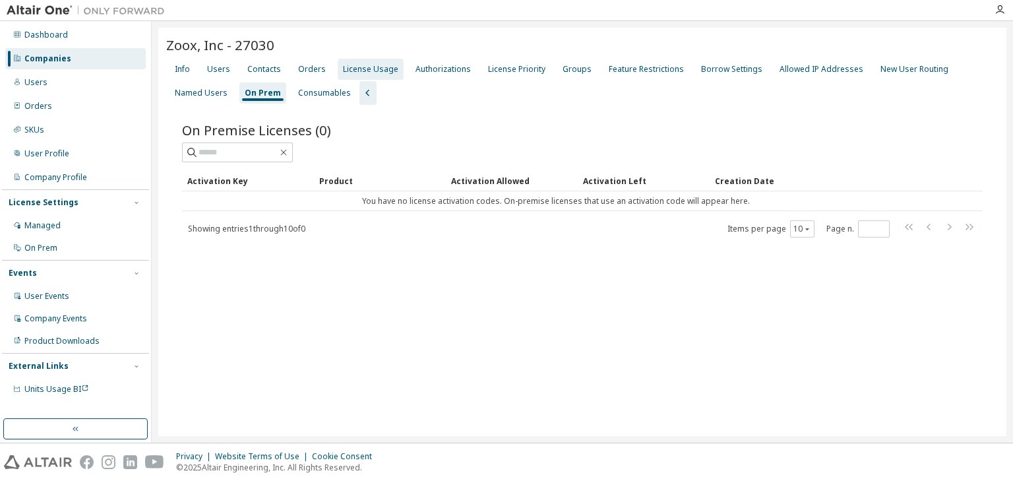
click at [367, 69] on div "License Usage" at bounding box center [370, 69] width 55 height 11
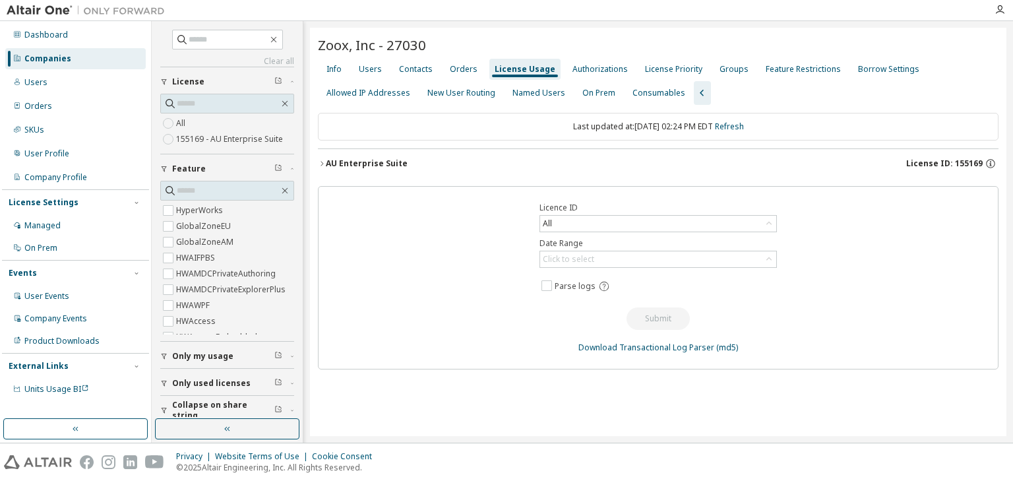
click at [326, 164] on div "AU Enterprise Suite" at bounding box center [367, 163] width 82 height 11
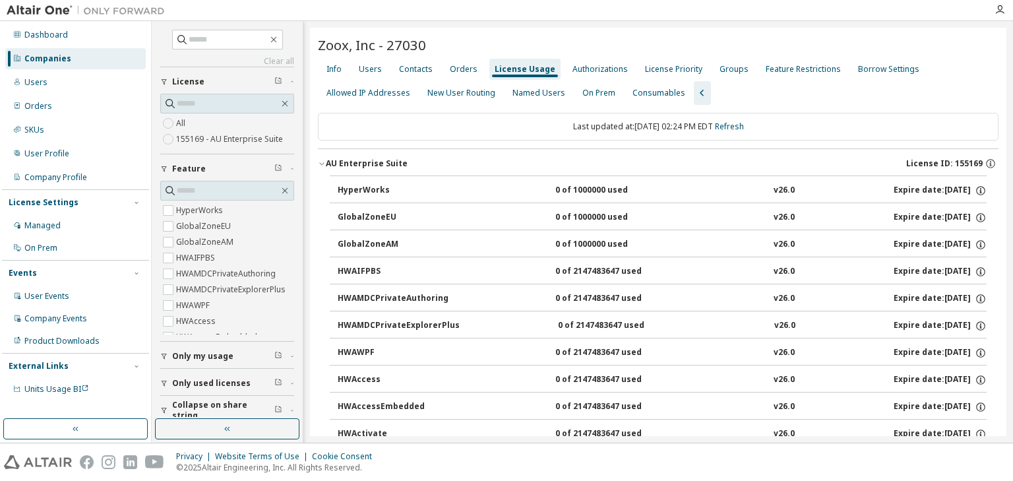
click at [377, 69] on div "Users" at bounding box center [370, 69] width 23 height 11
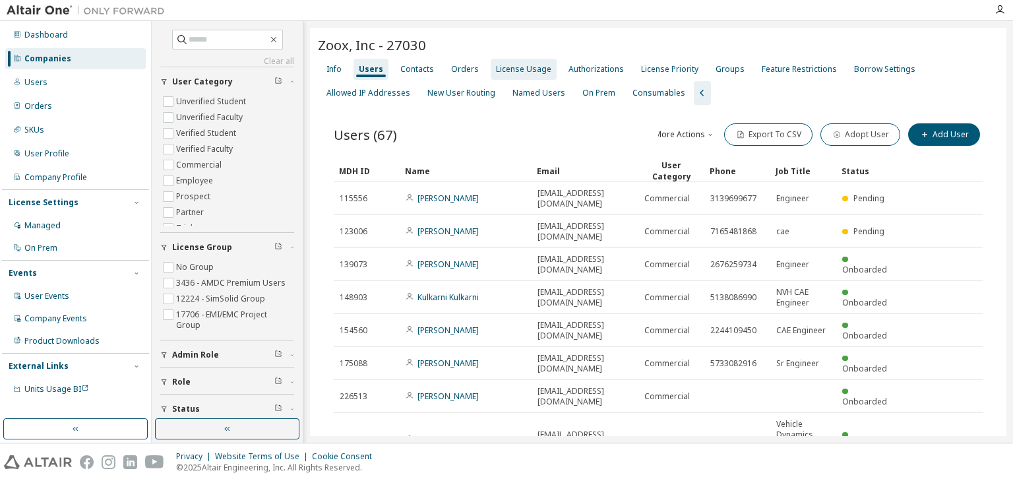
click at [518, 75] on div "License Usage" at bounding box center [524, 69] width 66 height 21
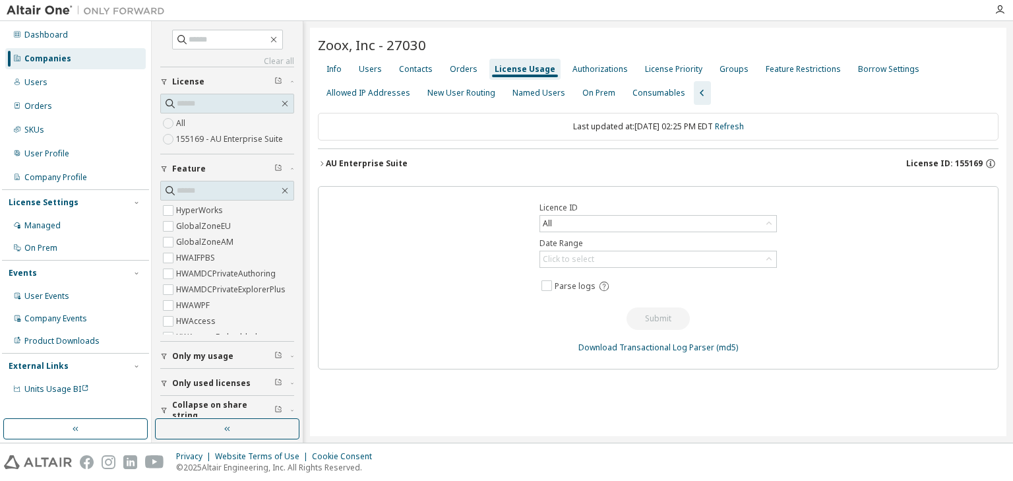
click at [322, 161] on icon "button" at bounding box center [322, 164] width 8 height 8
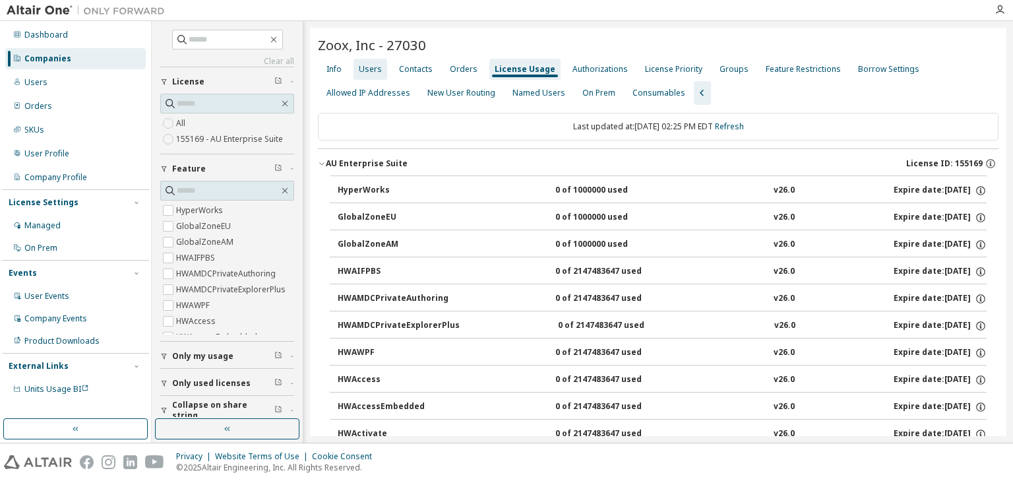
click at [373, 72] on div "Users" at bounding box center [370, 69] width 23 height 11
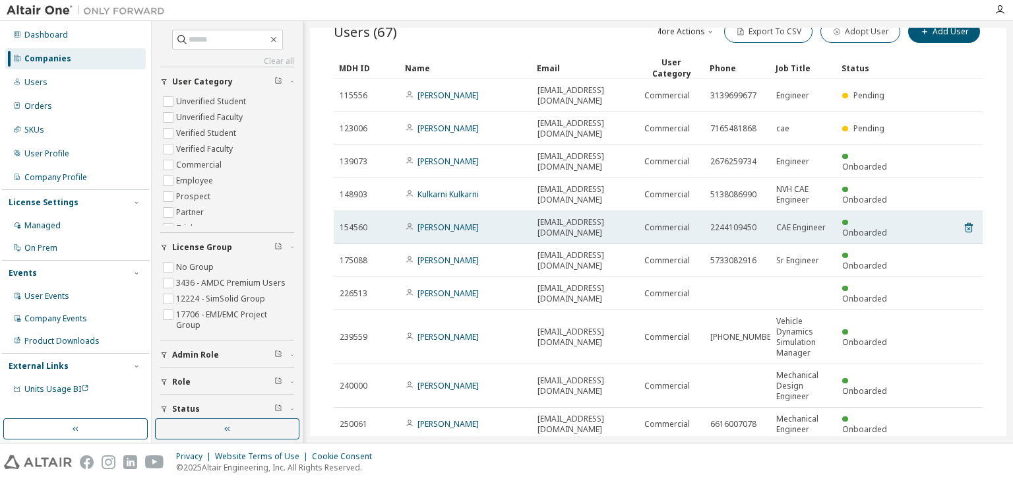
scroll to position [111, 0]
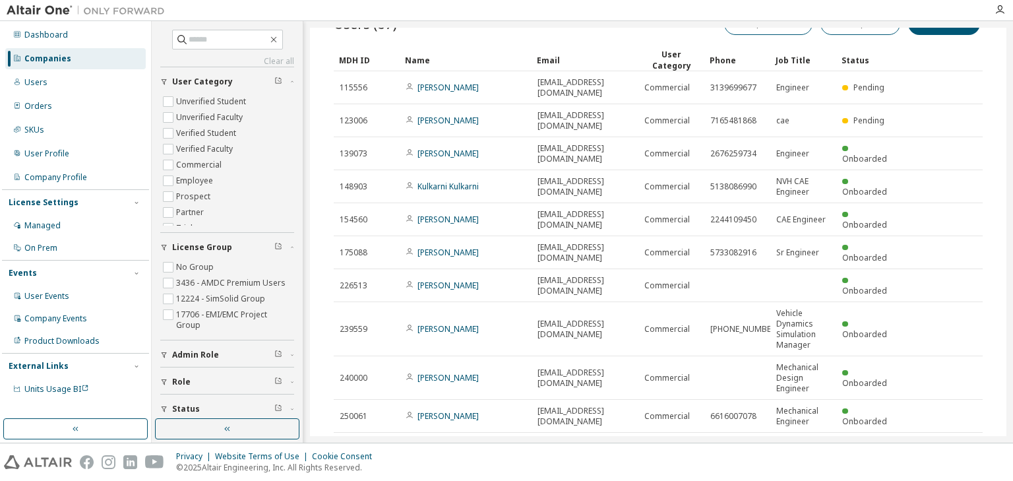
click at [805, 450] on icon "button" at bounding box center [807, 451] width 4 height 2
click at [806, 436] on div "30" at bounding box center [837, 434] width 106 height 16
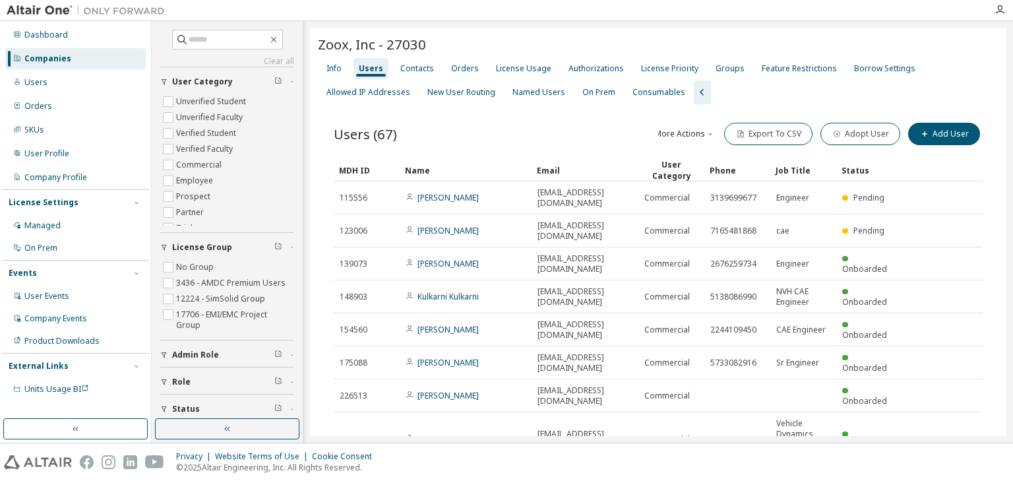
scroll to position [0, 0]
click at [462, 167] on div "Name" at bounding box center [465, 170] width 121 height 21
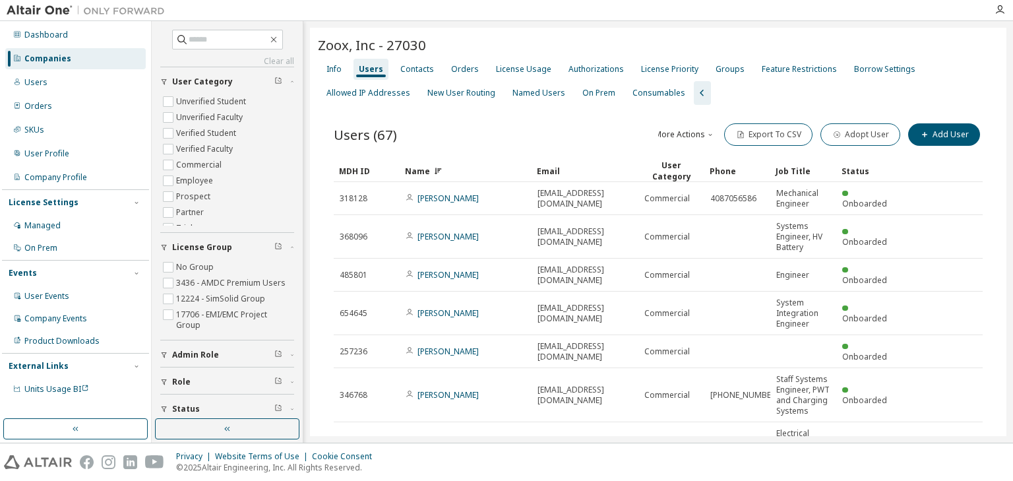
click at [472, 168] on div "Name" at bounding box center [465, 170] width 121 height 21
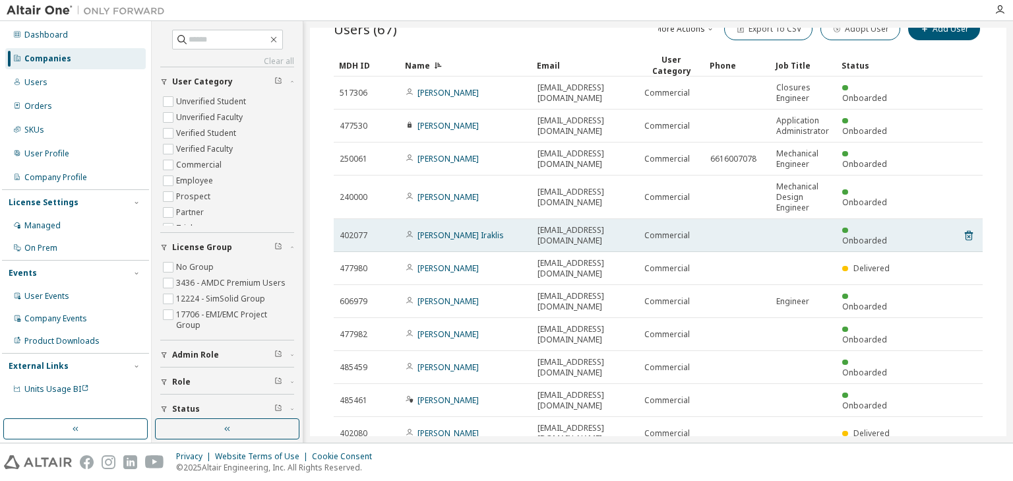
scroll to position [158, 0]
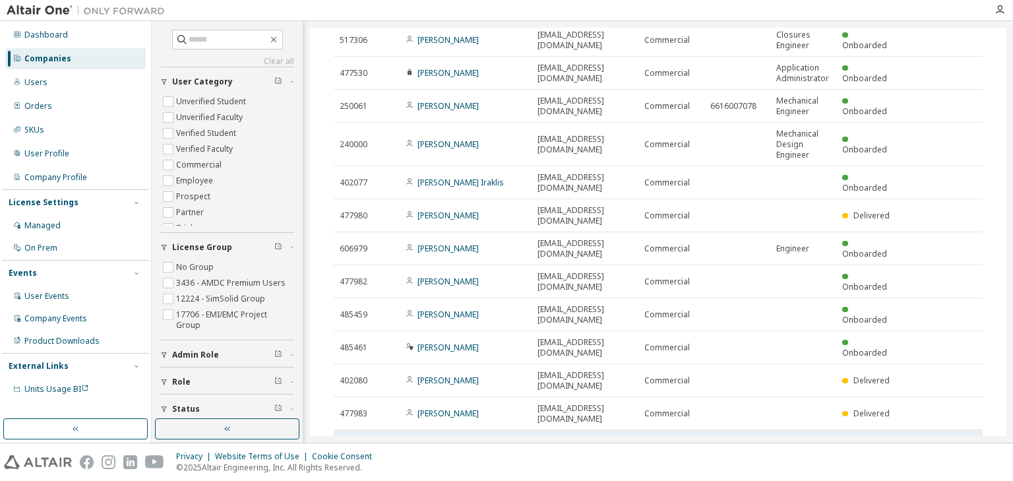
click at [450, 430] on td "CJ Reddy" at bounding box center [466, 446] width 132 height 33
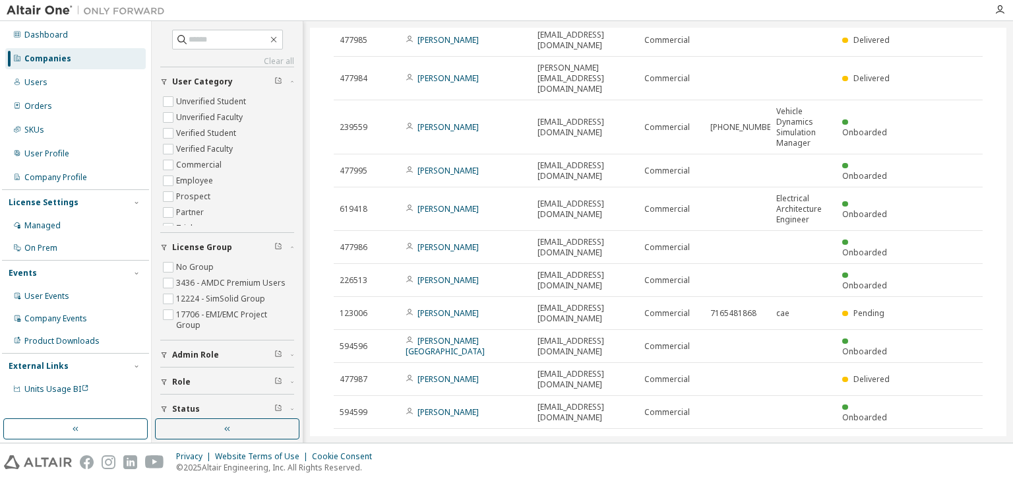
scroll to position [633, 0]
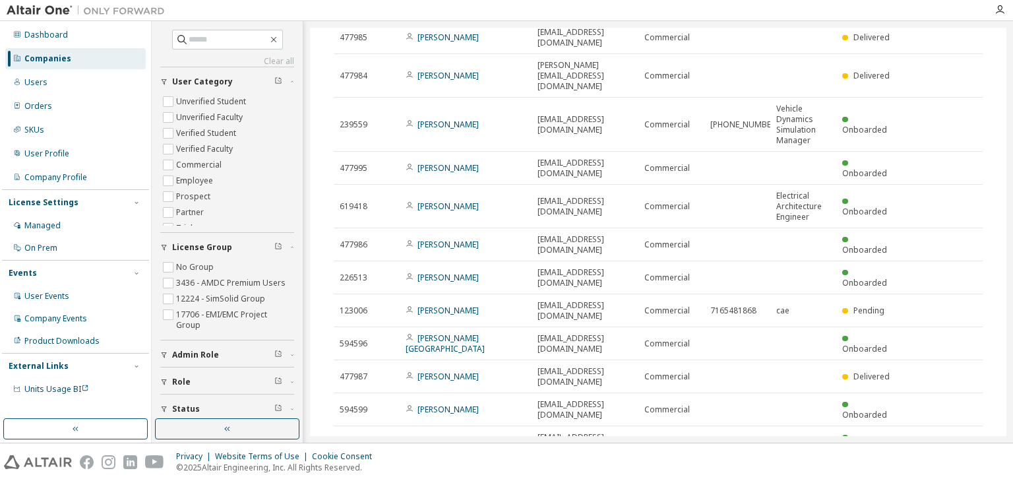
click at [802, 452] on div "50" at bounding box center [837, 450] width 106 height 16
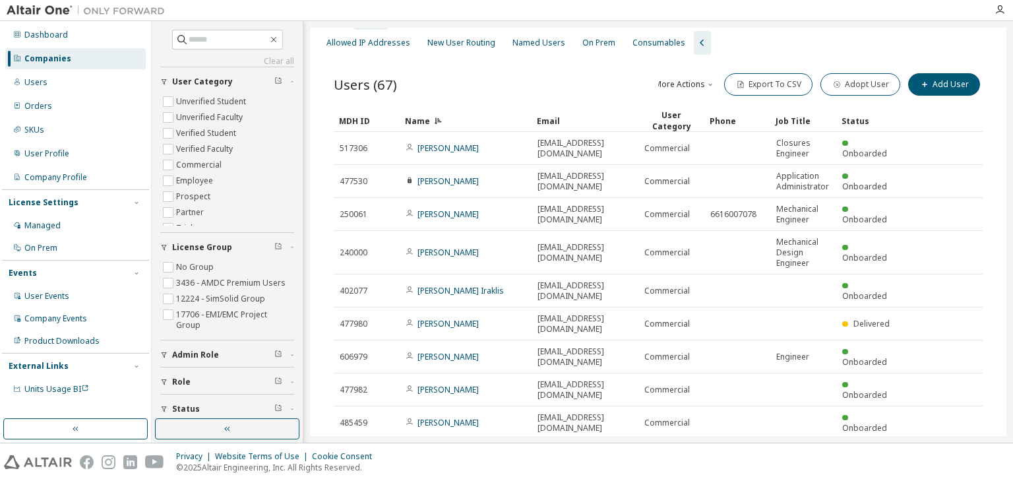
scroll to position [0, 0]
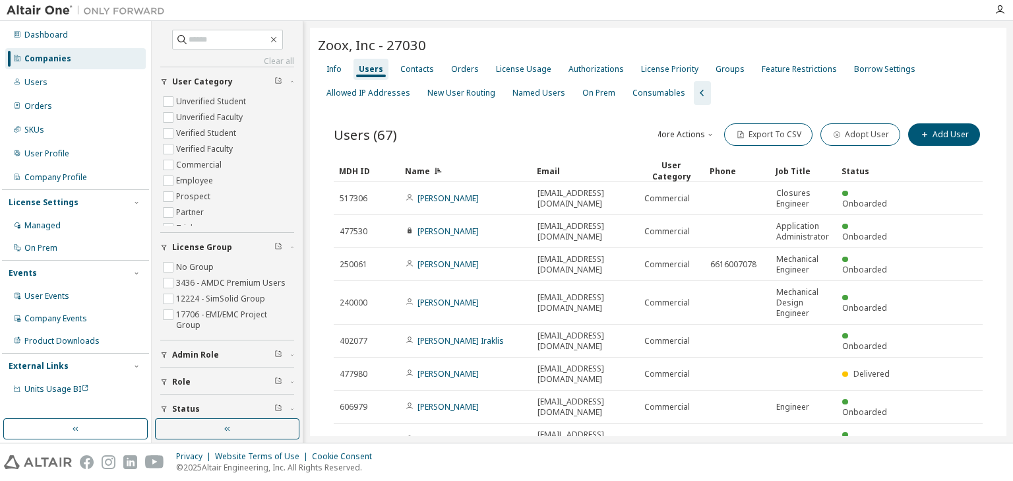
click at [474, 169] on div "Name" at bounding box center [465, 170] width 121 height 21
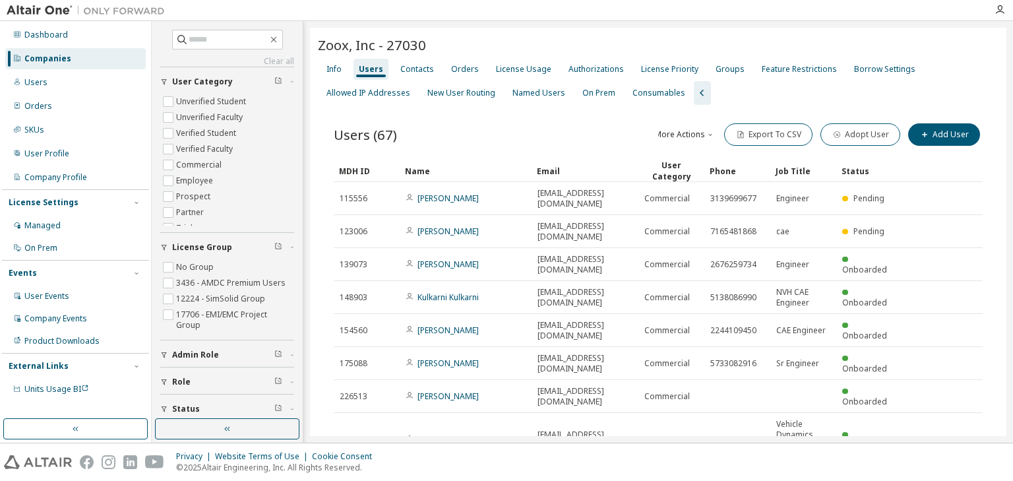
click at [474, 169] on div "Name" at bounding box center [465, 170] width 121 height 21
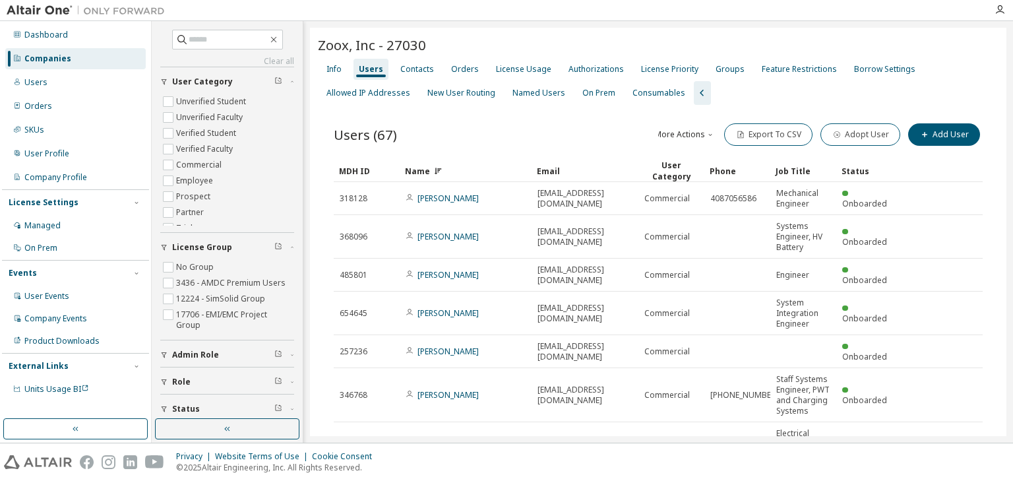
click at [456, 169] on div "Name" at bounding box center [465, 170] width 121 height 21
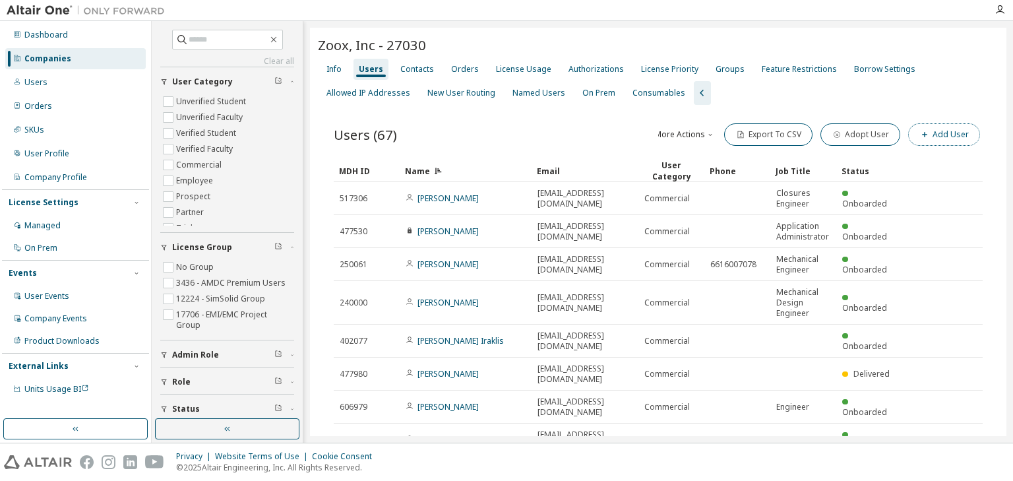
click at [936, 132] on button "Add User" at bounding box center [944, 134] width 72 height 22
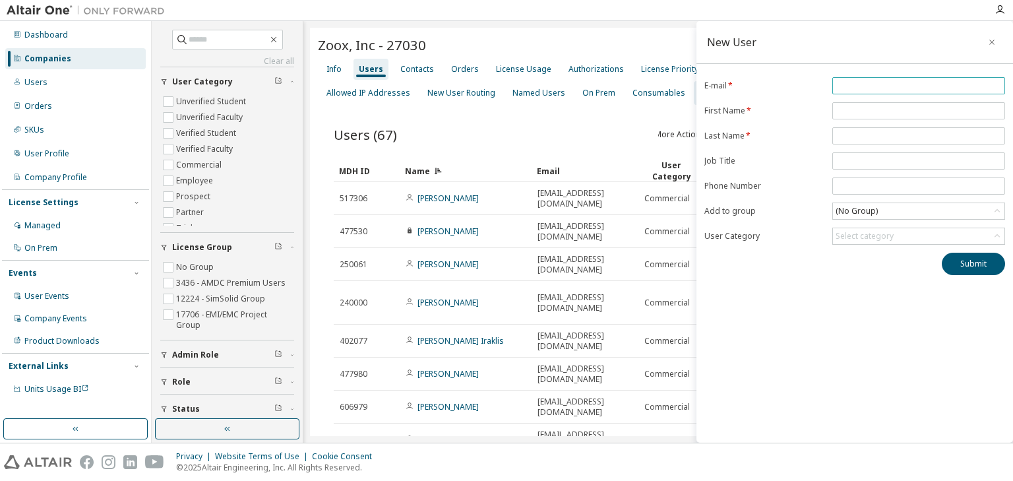
click at [844, 84] on input "email" at bounding box center [918, 85] width 166 height 11
paste input "**********"
type input "**********"
click at [841, 110] on input "text" at bounding box center [918, 111] width 166 height 11
type input "*******"
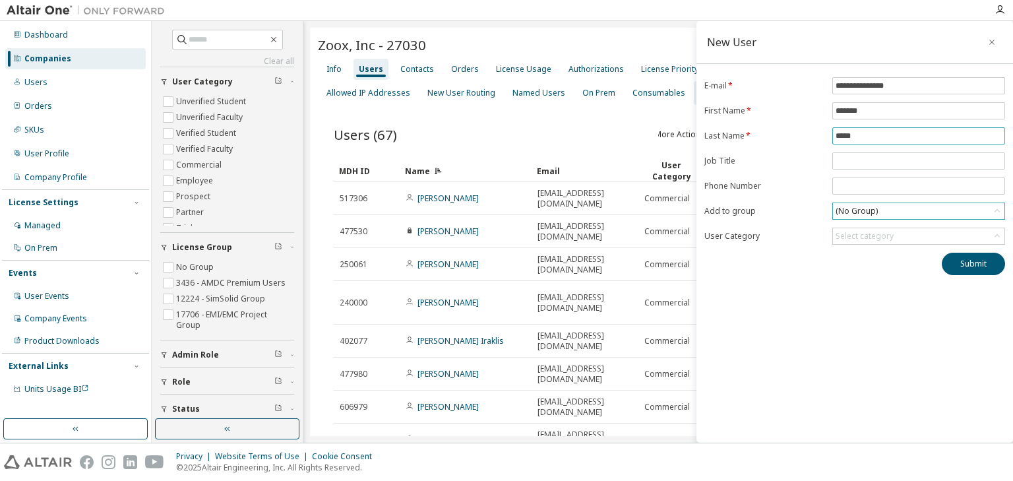
type input "*****"
click at [841, 207] on div "(No Group)" at bounding box center [857, 211] width 46 height 15
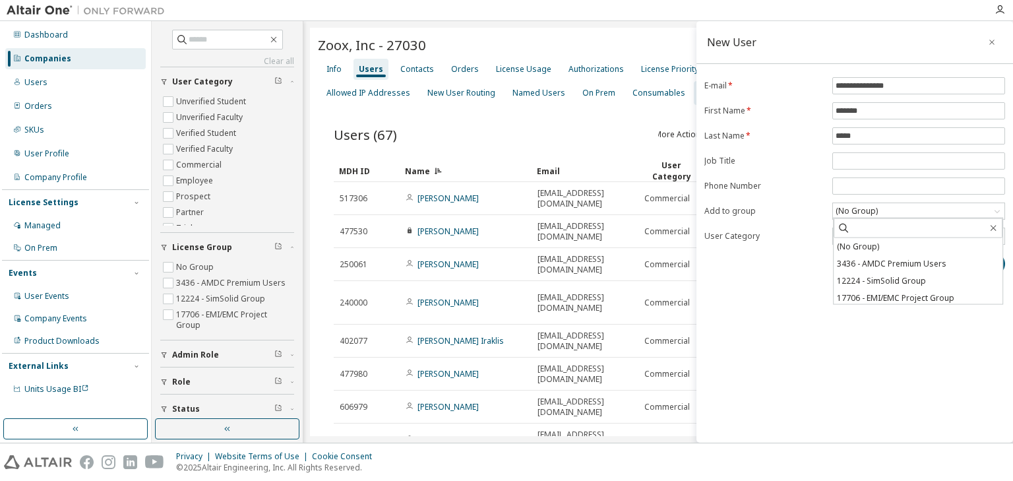
click at [801, 211] on label "Add to group" at bounding box center [764, 211] width 120 height 11
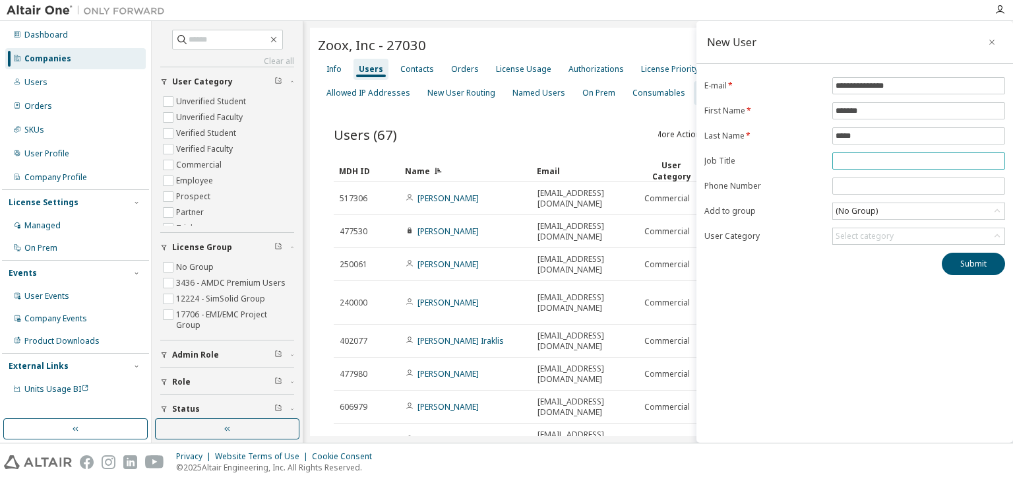
click at [841, 160] on input "text" at bounding box center [918, 161] width 166 height 11
click at [806, 329] on div "**********" at bounding box center [854, 231] width 317 height 421
click at [955, 261] on button "Submit" at bounding box center [973, 264] width 63 height 22
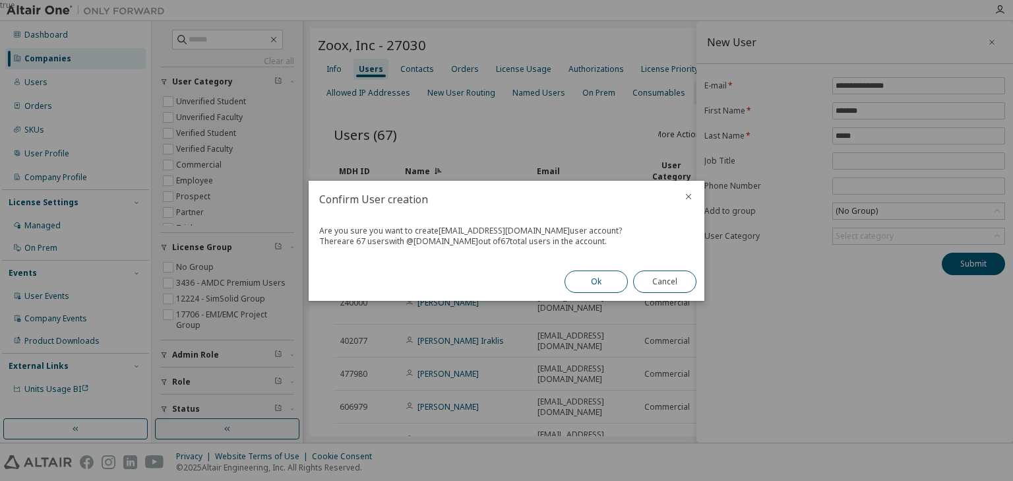
click at [586, 284] on button "Ok" at bounding box center [595, 281] width 63 height 22
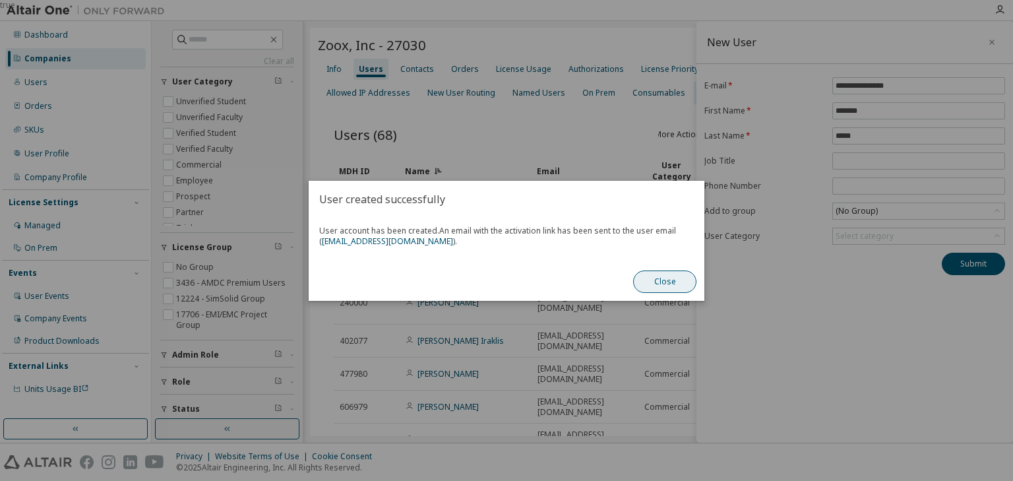
click at [665, 282] on button "Close" at bounding box center [664, 281] width 63 height 22
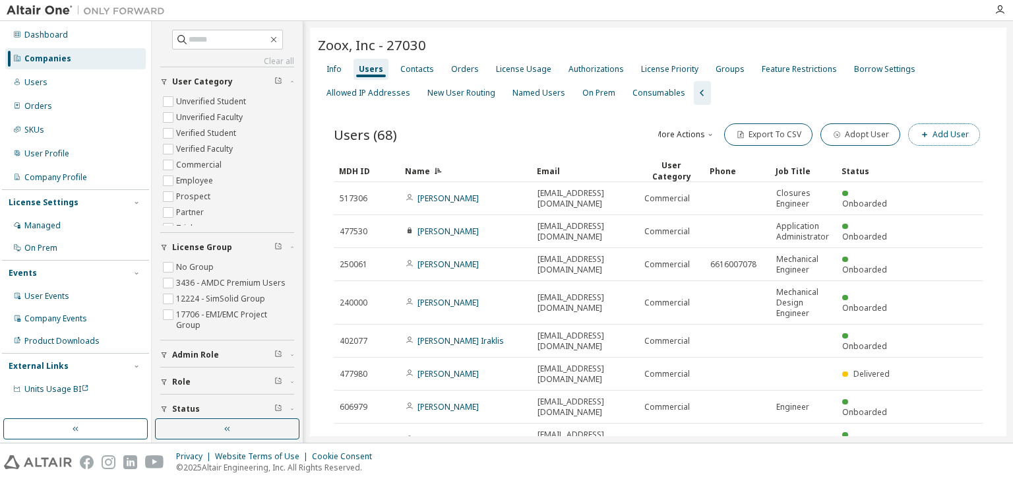
click at [945, 129] on button "Add User" at bounding box center [944, 134] width 72 height 22
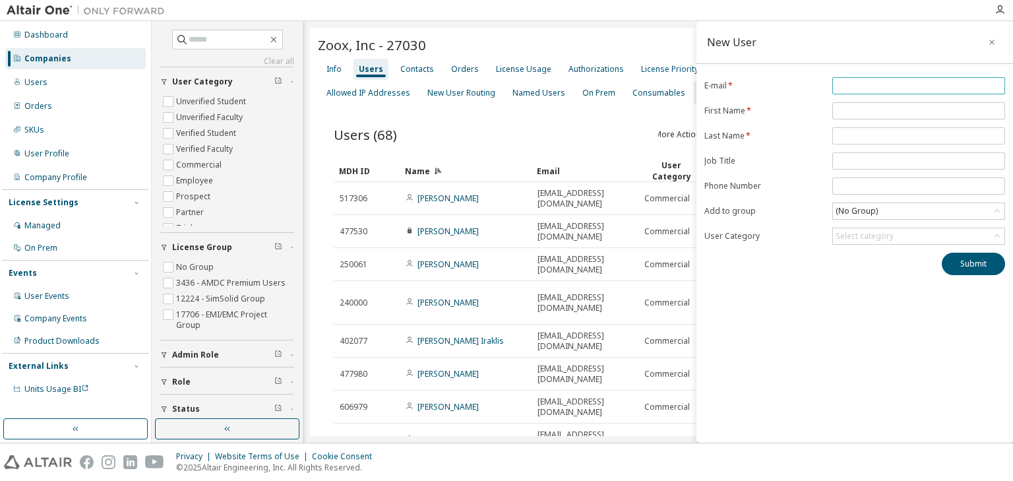
click at [841, 85] on input "email" at bounding box center [918, 85] width 166 height 11
paste input "**********"
type input "**********"
click at [847, 108] on input "text" at bounding box center [918, 111] width 166 height 11
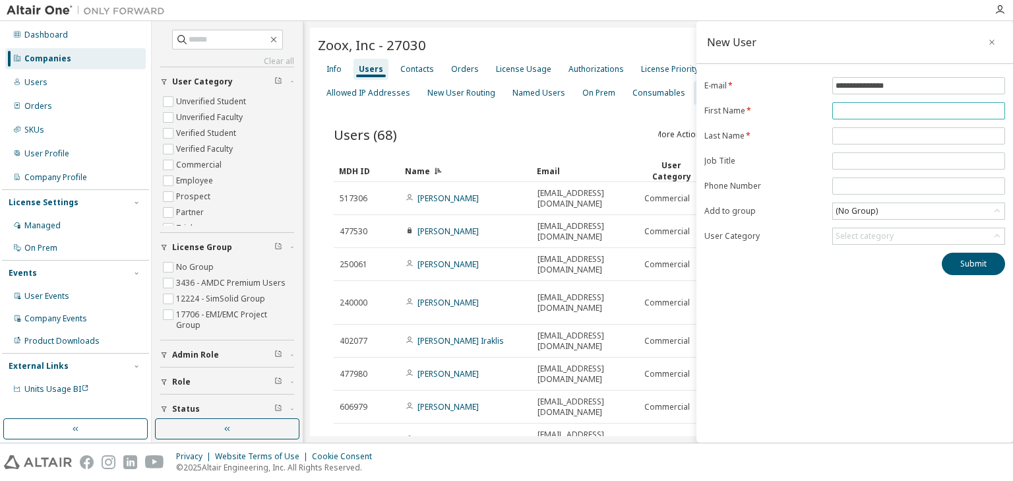
click at [847, 108] on input "text" at bounding box center [918, 111] width 166 height 11
type input "*****"
type input "****"
click at [962, 260] on button "Submit" at bounding box center [973, 264] width 63 height 22
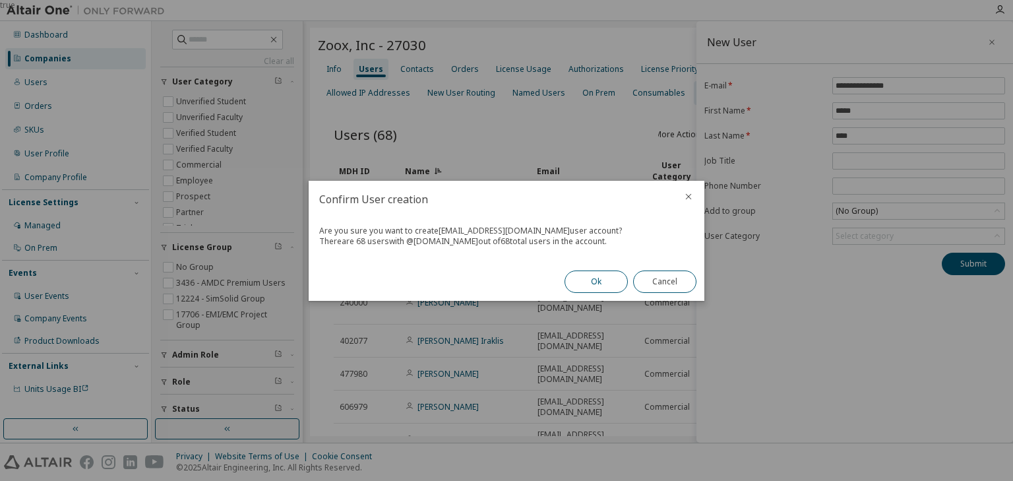
click at [602, 280] on button "Ok" at bounding box center [595, 281] width 63 height 22
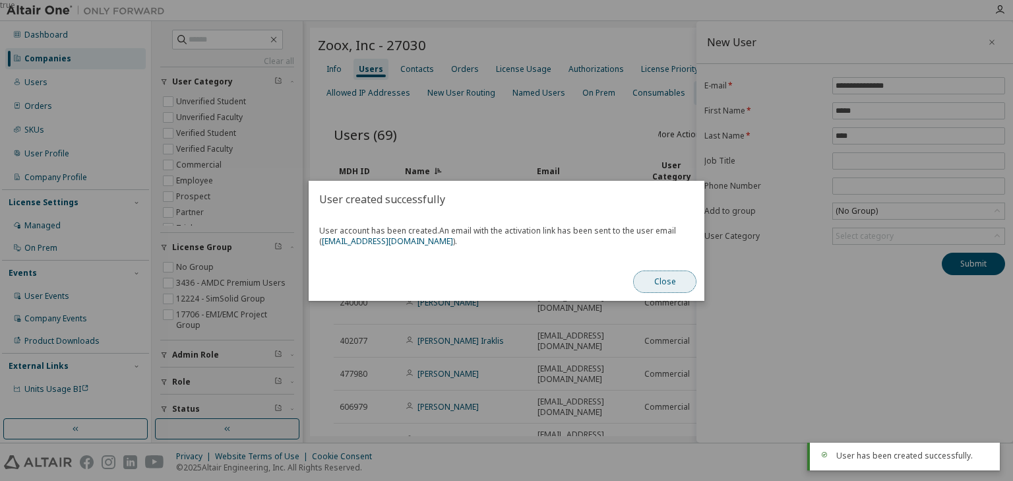
click at [669, 280] on button "Close" at bounding box center [664, 281] width 63 height 22
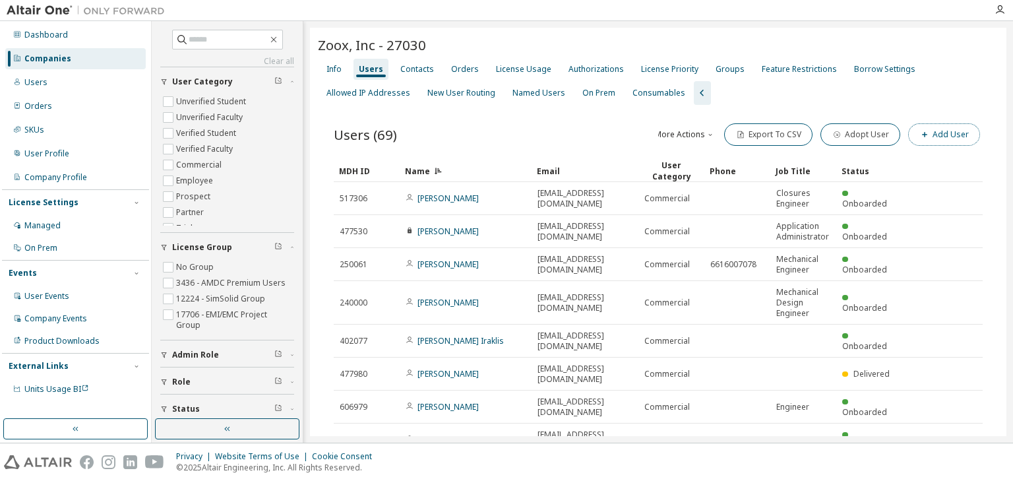
click at [939, 137] on button "Add User" at bounding box center [944, 134] width 72 height 22
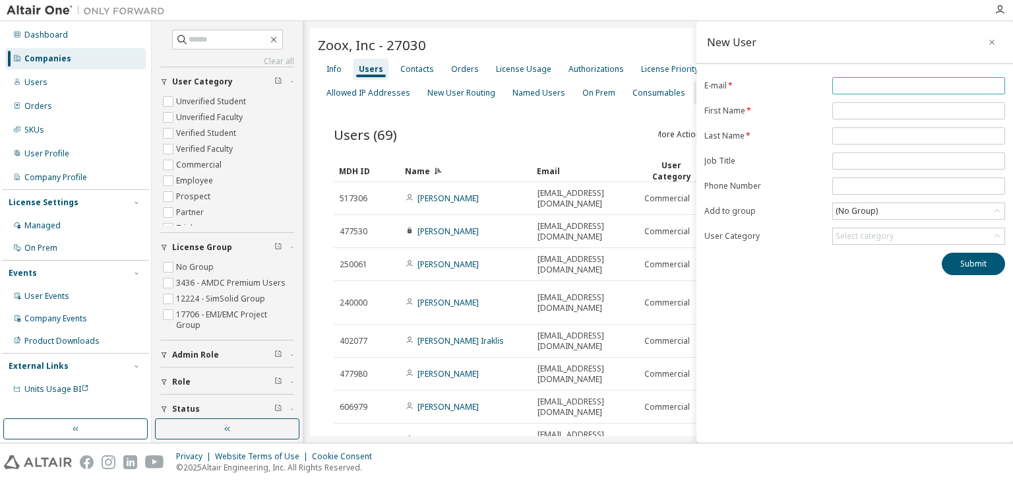
click at [849, 87] on input "email" at bounding box center [918, 85] width 166 height 11
paste input "**********"
type input "**********"
click at [844, 107] on input "text" at bounding box center [918, 111] width 166 height 11
type input "****"
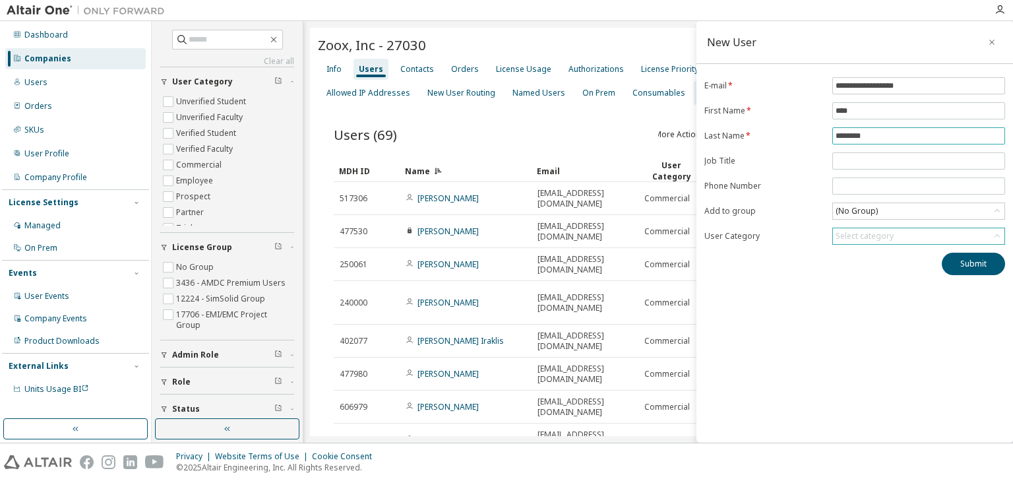
type input "********"
click at [901, 235] on div "Select category" at bounding box center [918, 236] width 171 height 16
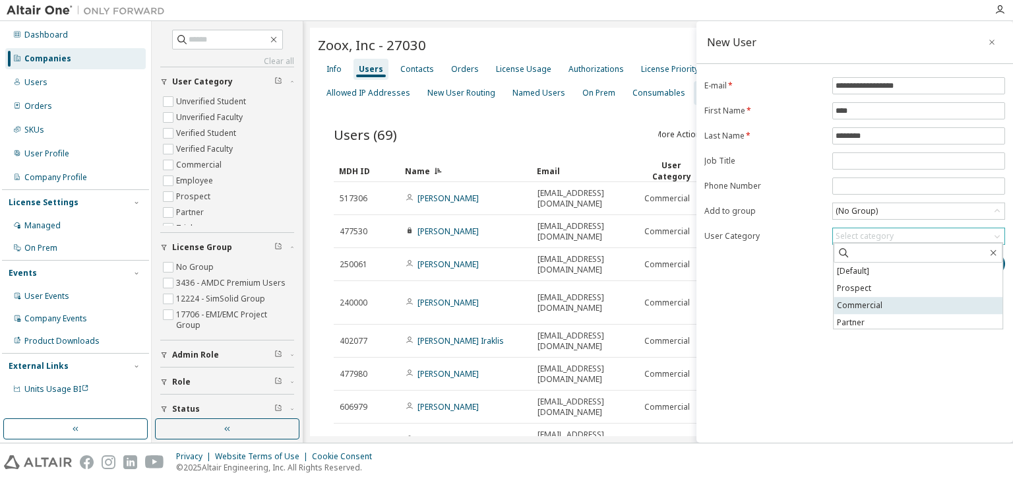
click at [841, 305] on li "Commercial" at bounding box center [918, 305] width 169 height 17
click at [965, 262] on button "Submit" at bounding box center [973, 264] width 63 height 22
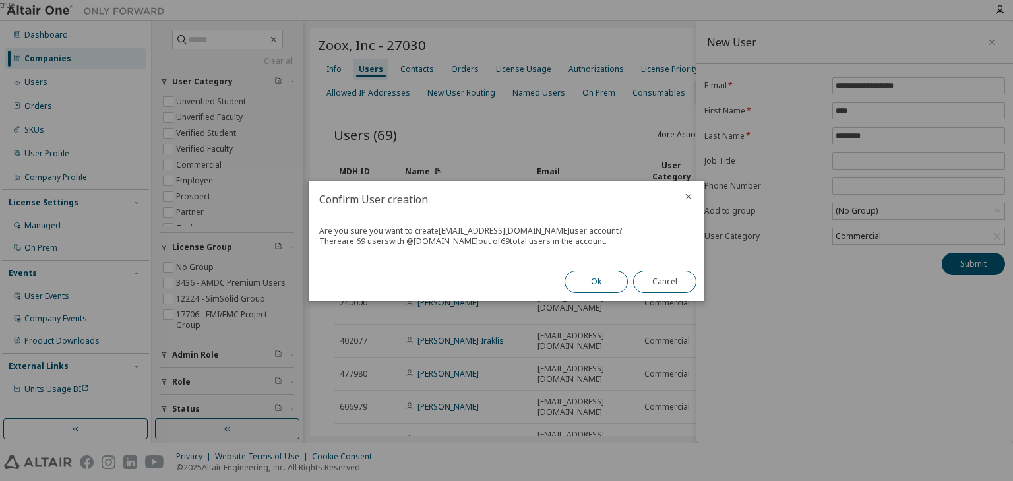
click at [592, 280] on button "Ok" at bounding box center [595, 281] width 63 height 22
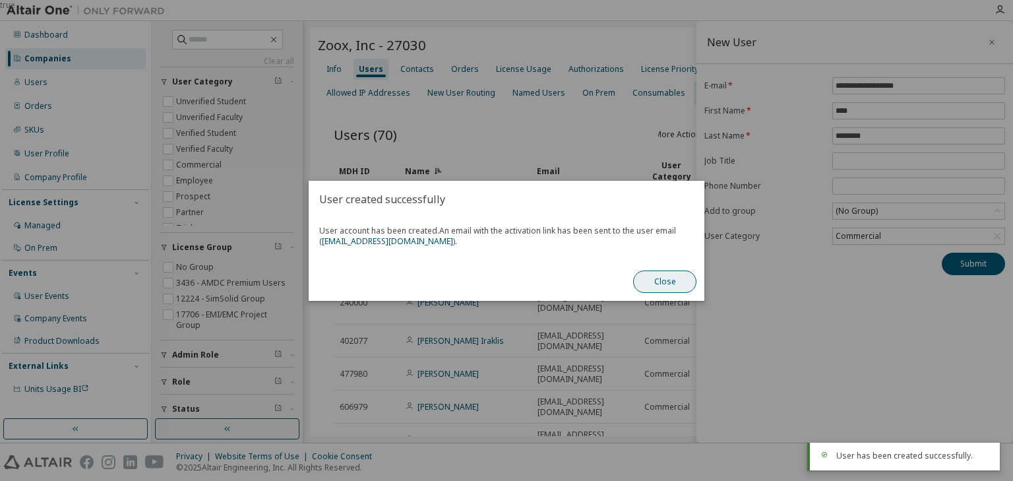
click at [664, 282] on button "Close" at bounding box center [664, 281] width 63 height 22
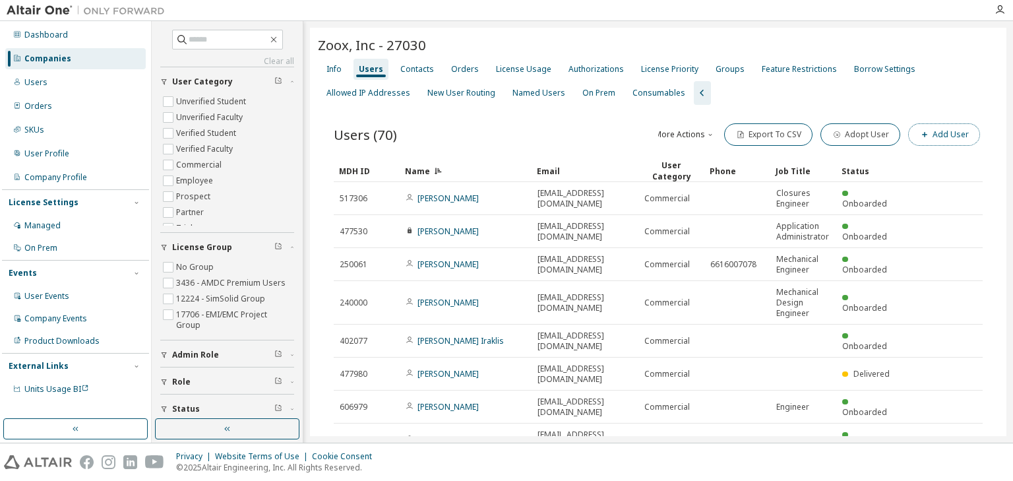
click at [928, 130] on button "Add User" at bounding box center [944, 134] width 72 height 22
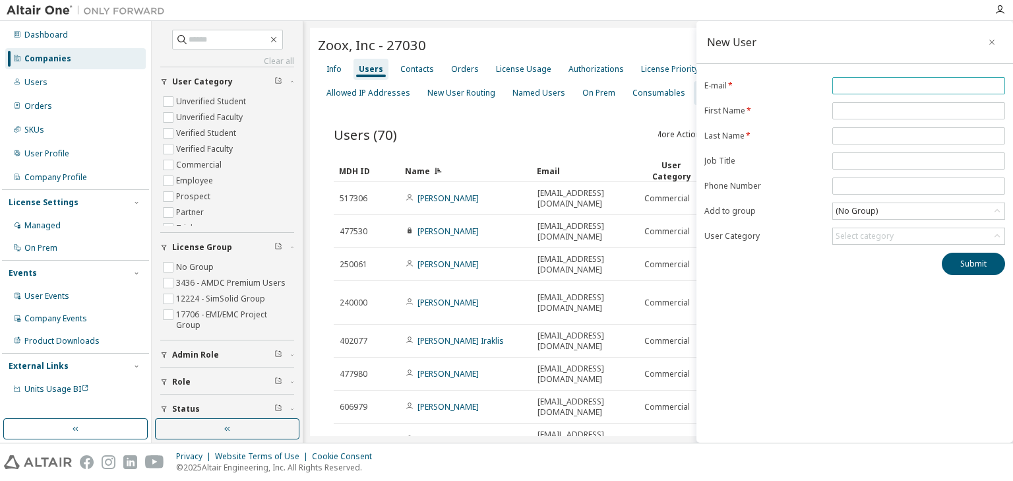
click at [863, 88] on input "email" at bounding box center [918, 85] width 166 height 11
paste input "**********"
type input "**********"
click at [849, 107] on input "text" at bounding box center [918, 111] width 166 height 11
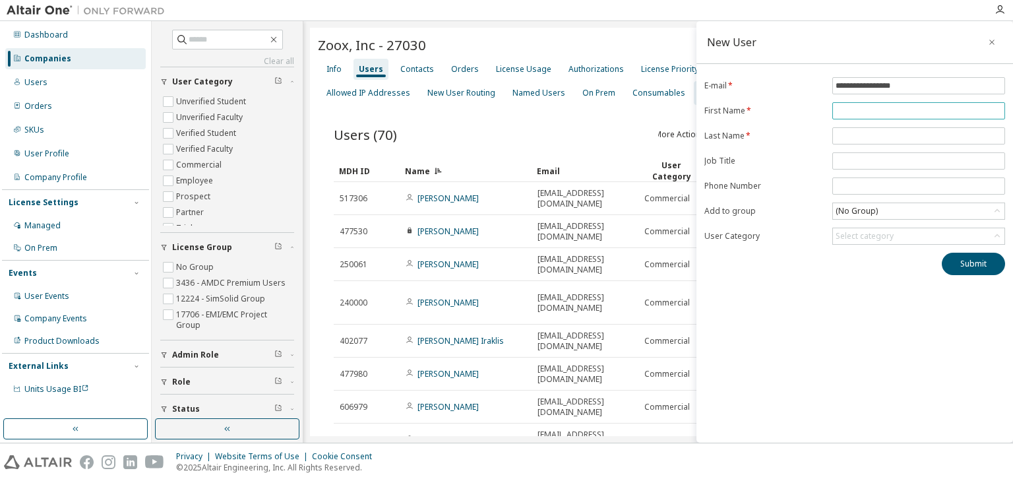
click at [849, 107] on input "text" at bounding box center [918, 111] width 166 height 11
type input "*****"
type input "*******"
click at [847, 160] on input "text" at bounding box center [918, 161] width 166 height 11
paste input "**********"
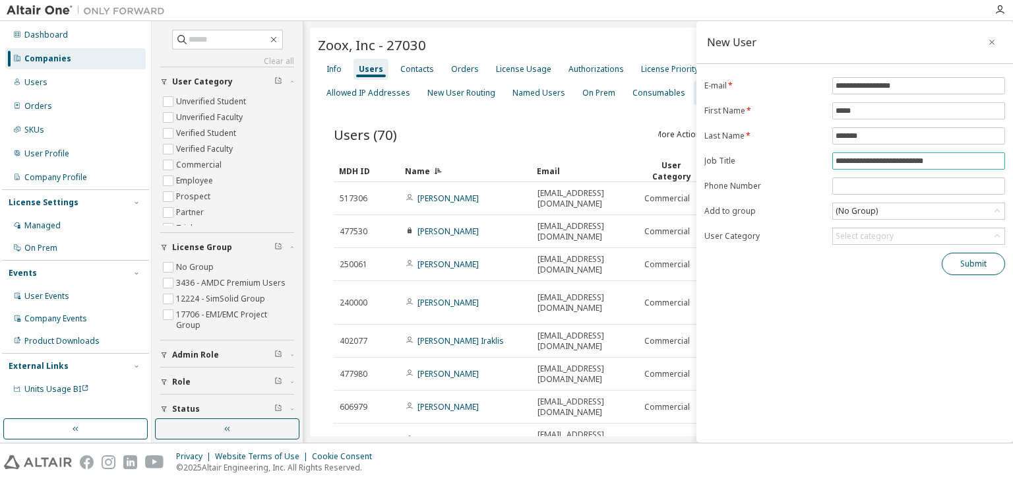
type input "**********"
click at [963, 258] on button "Submit" at bounding box center [973, 264] width 63 height 22
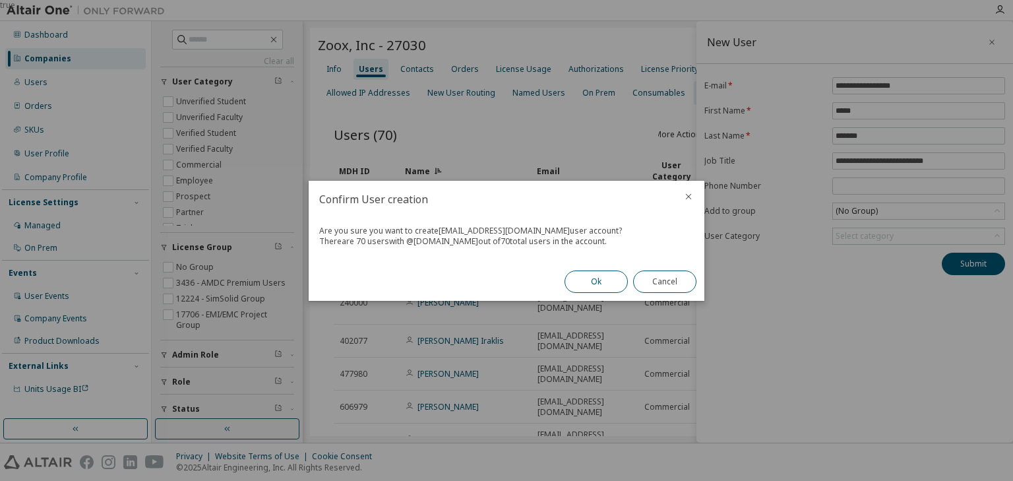
click at [604, 274] on button "Ok" at bounding box center [595, 281] width 63 height 22
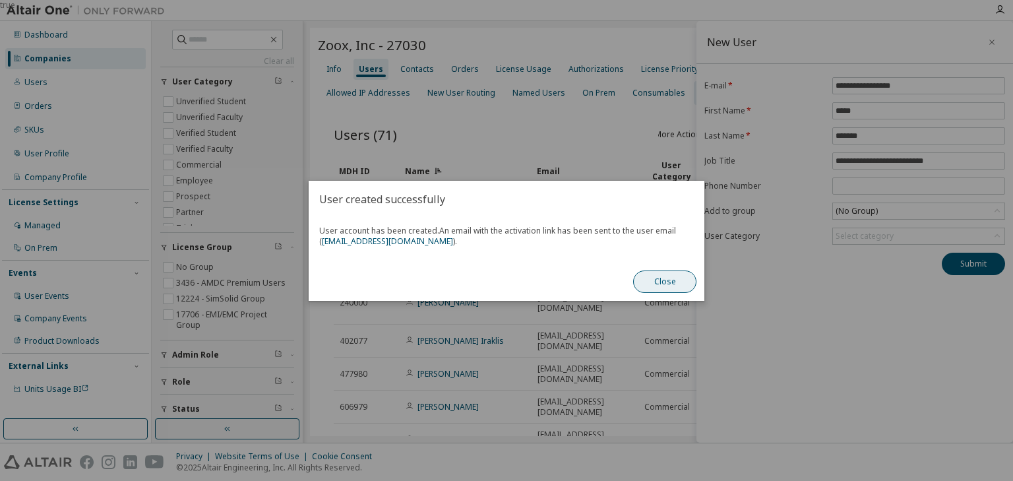
click at [668, 280] on button "Close" at bounding box center [664, 281] width 63 height 22
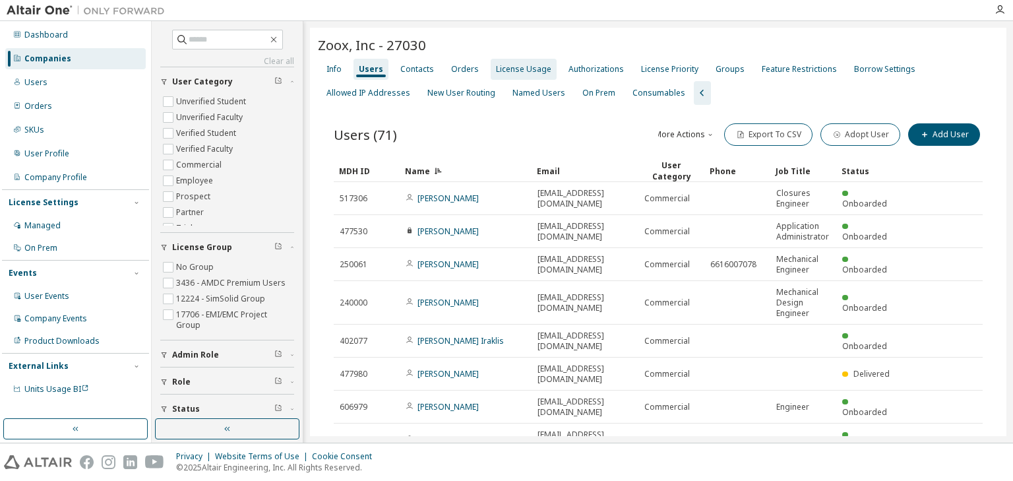
click at [522, 71] on div "License Usage" at bounding box center [523, 69] width 55 height 11
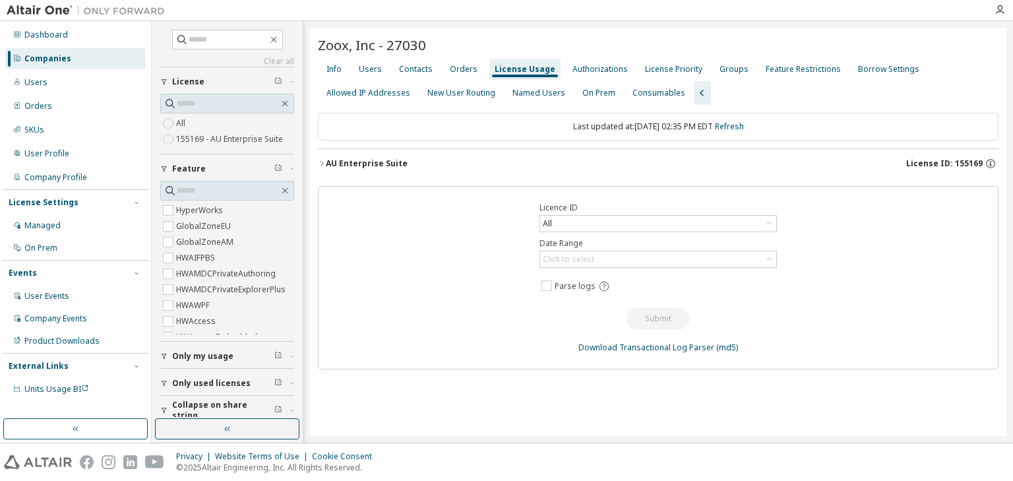
click at [319, 166] on icon "button" at bounding box center [322, 164] width 8 height 8
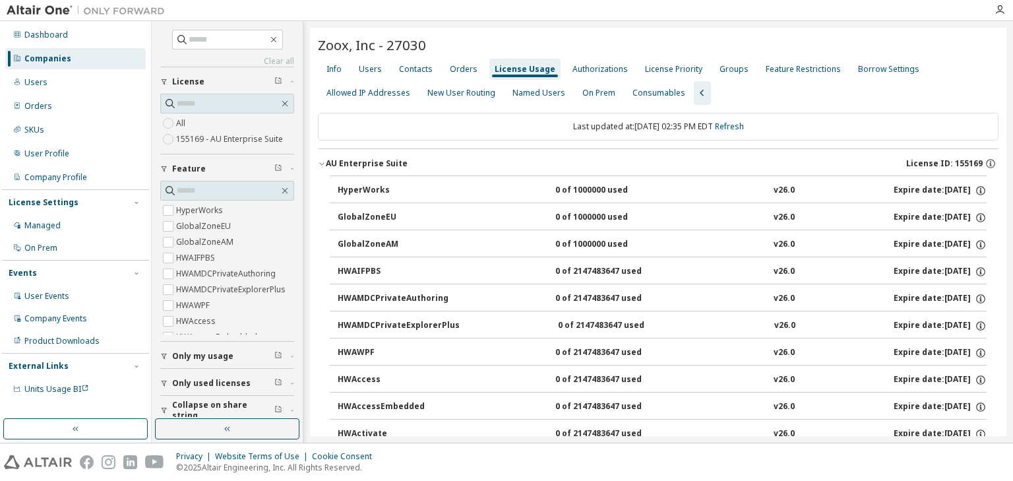
click at [319, 166] on icon "button" at bounding box center [322, 164] width 8 height 8
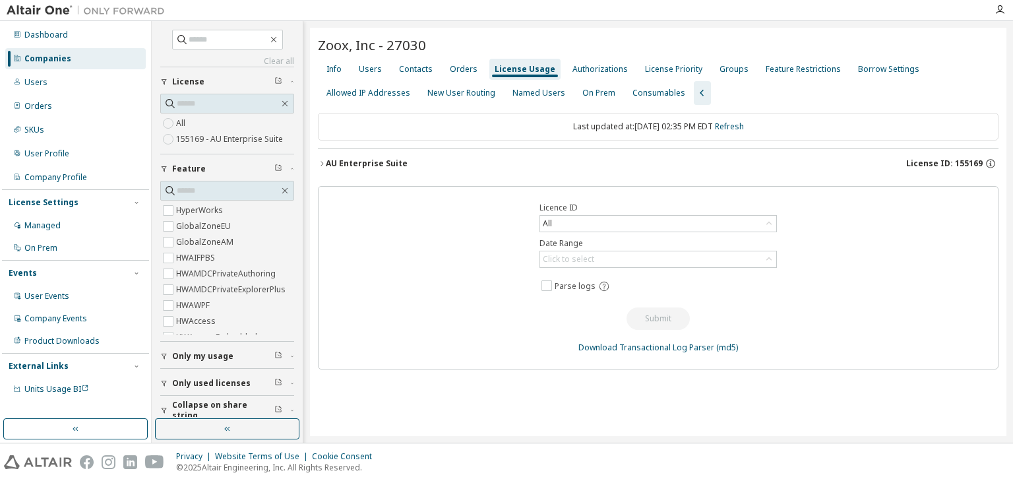
click at [319, 162] on icon "button" at bounding box center [322, 164] width 8 height 8
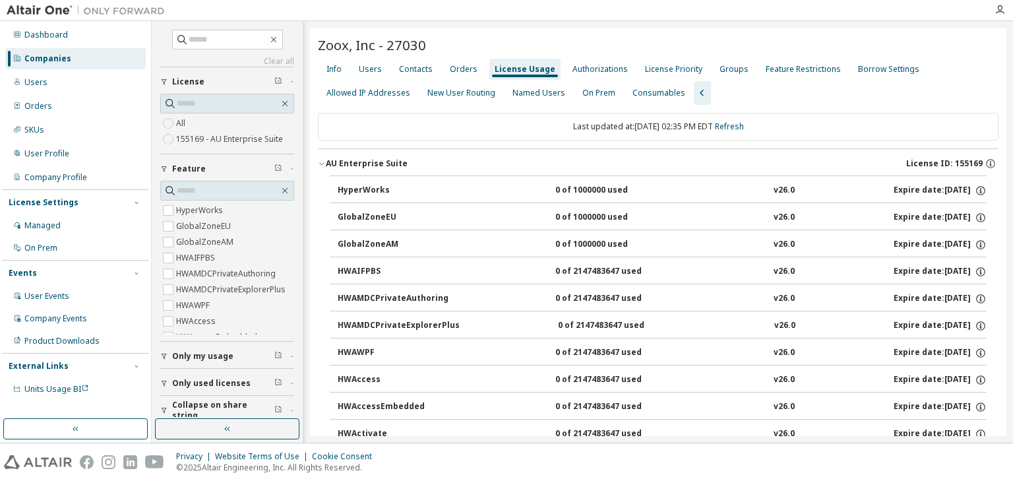
click at [319, 164] on icon "button" at bounding box center [322, 164] width 8 height 8
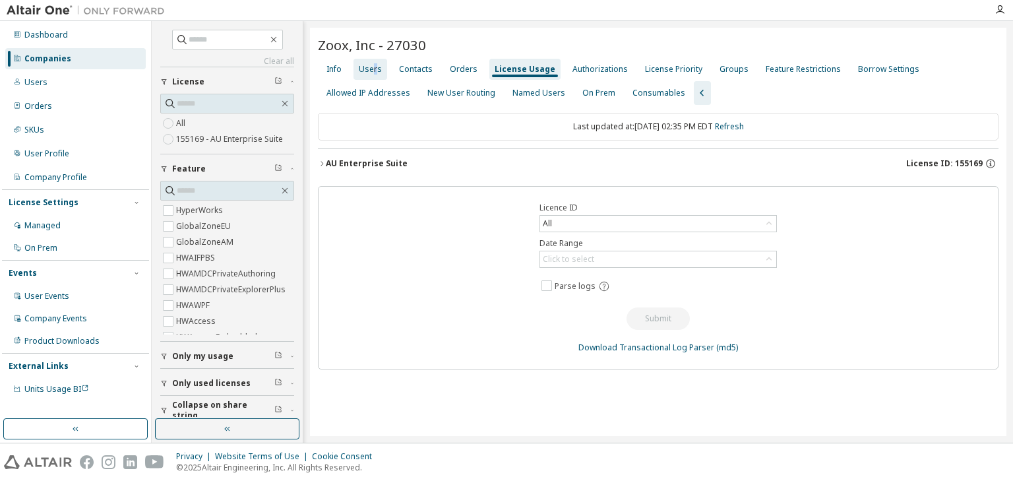
click at [374, 71] on div "Users" at bounding box center [370, 69] width 23 height 11
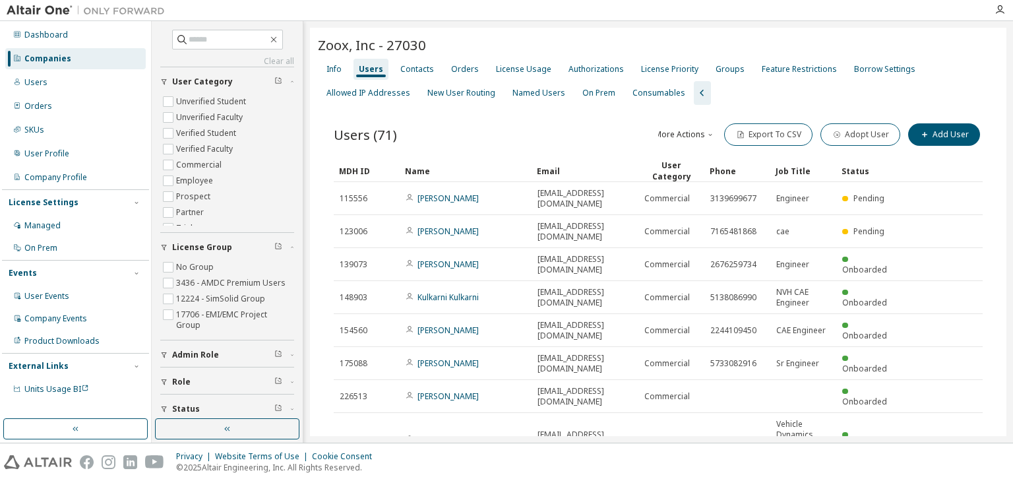
click at [458, 173] on div "Name" at bounding box center [465, 170] width 121 height 21
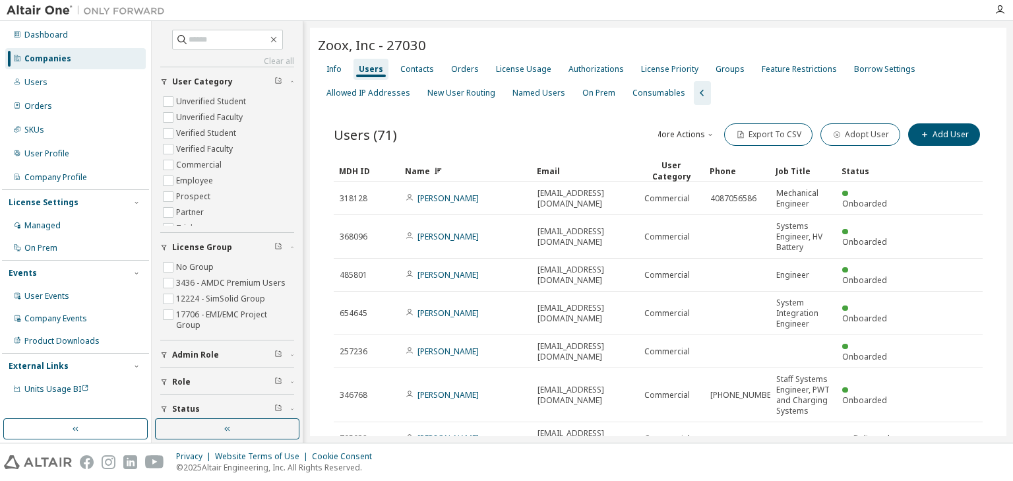
click at [458, 172] on div "Name" at bounding box center [465, 170] width 121 height 21
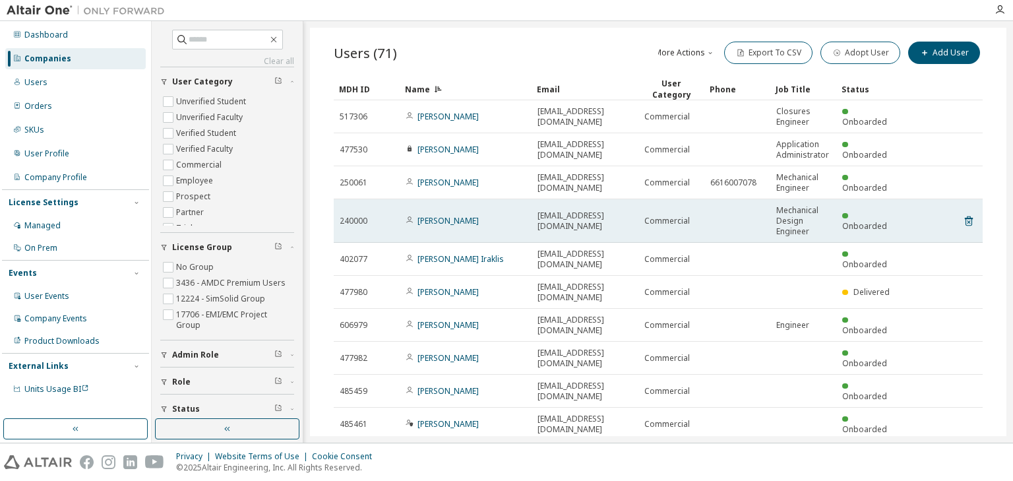
scroll to position [90, 0]
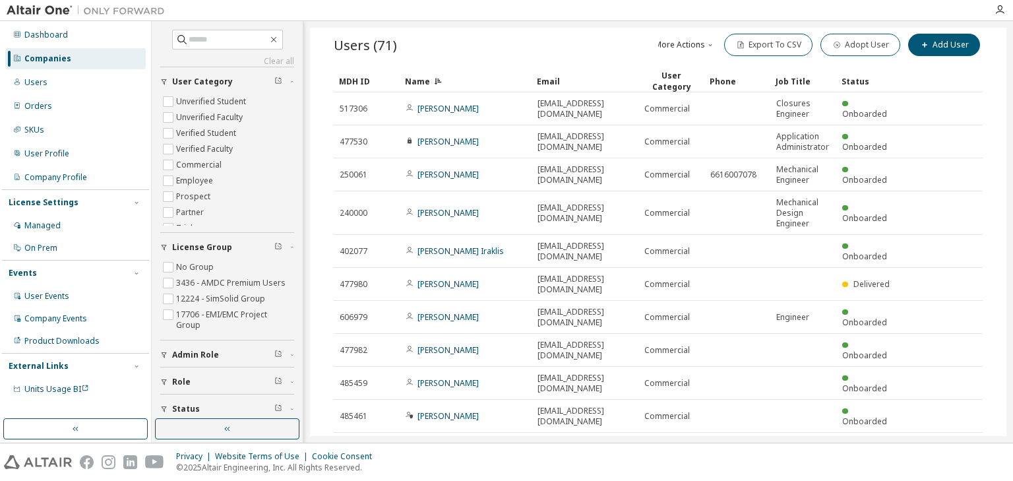
click at [797, 445] on button "10" at bounding box center [802, 450] width 18 height 11
click at [801, 470] on div "100" at bounding box center [837, 466] width 106 height 16
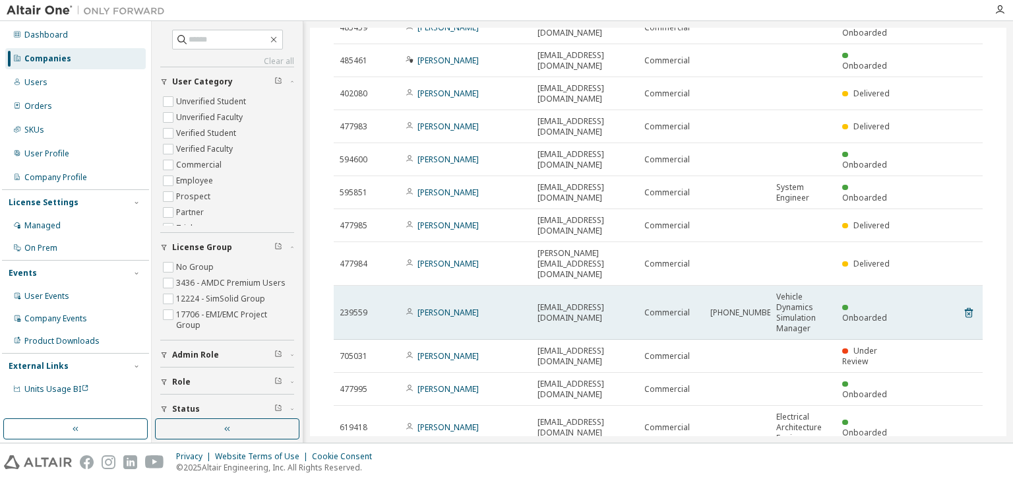
scroll to position [459, 0]
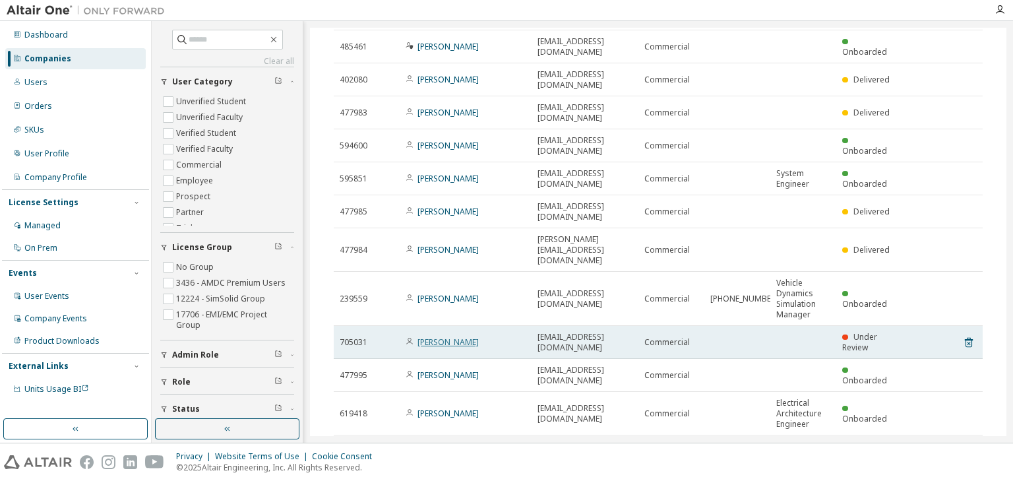
click at [444, 336] on link "David Wang" at bounding box center [447, 341] width 61 height 11
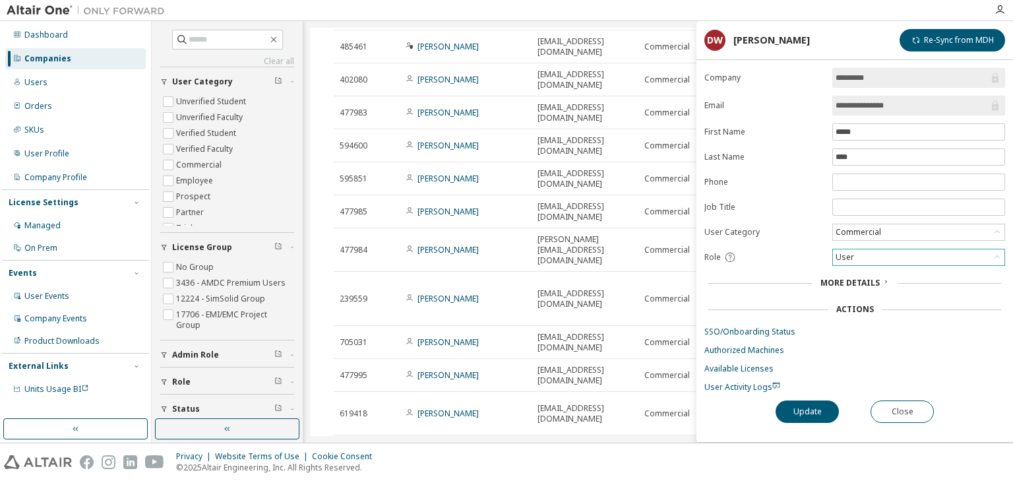
click at [847, 256] on div "User" at bounding box center [845, 257] width 22 height 15
click at [847, 272] on li "Admin" at bounding box center [918, 272] width 169 height 17
click at [802, 411] on button "Update" at bounding box center [806, 411] width 63 height 22
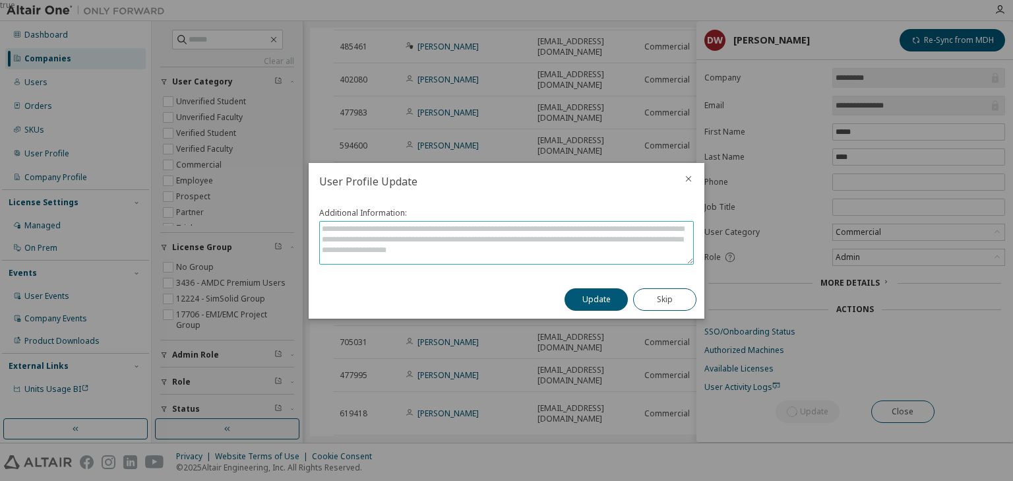
click at [475, 241] on textarea at bounding box center [506, 243] width 373 height 42
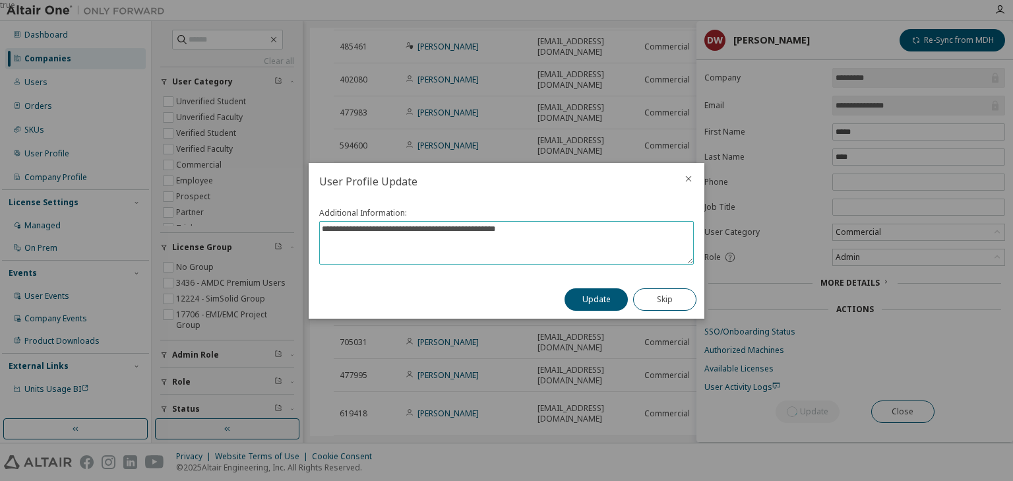
drag, startPoint x: 547, startPoint y: 233, endPoint x: 227, endPoint y: 237, distance: 319.9
click at [227, 0] on div "**********" at bounding box center [506, 0] width 1013 height 0
type textarea "**********"
click at [578, 291] on button "Update" at bounding box center [595, 299] width 63 height 22
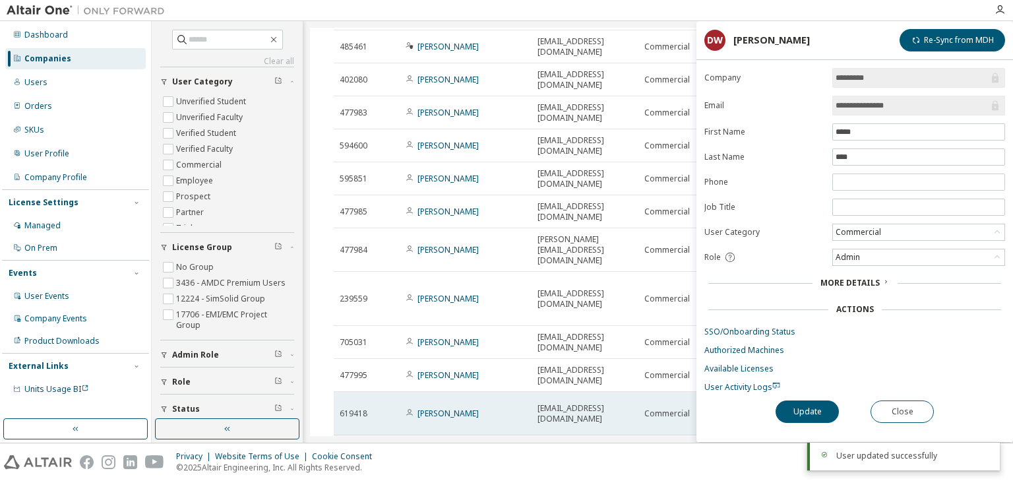
click at [578, 392] on td "esandoval@zoox.com" at bounding box center [584, 414] width 107 height 44
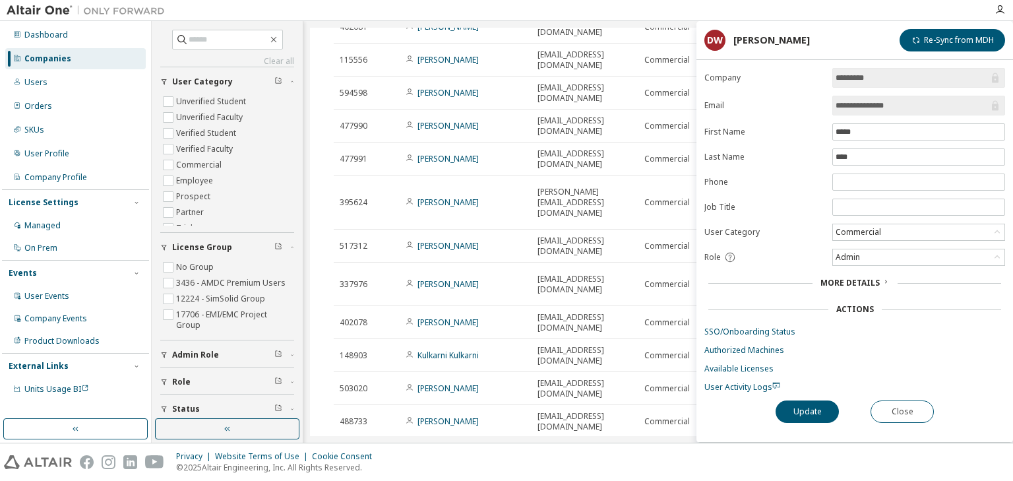
scroll to position [1303, 0]
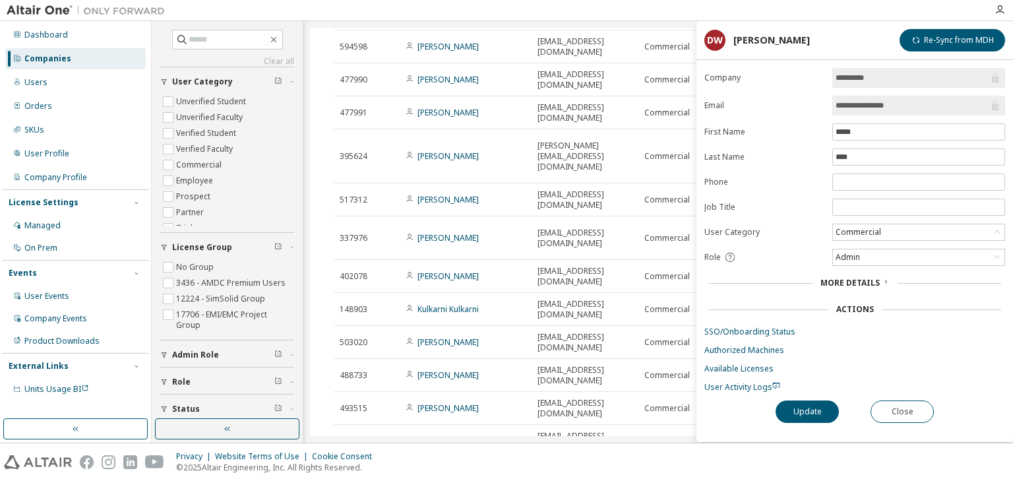
click at [893, 411] on button "Close" at bounding box center [901, 411] width 63 height 22
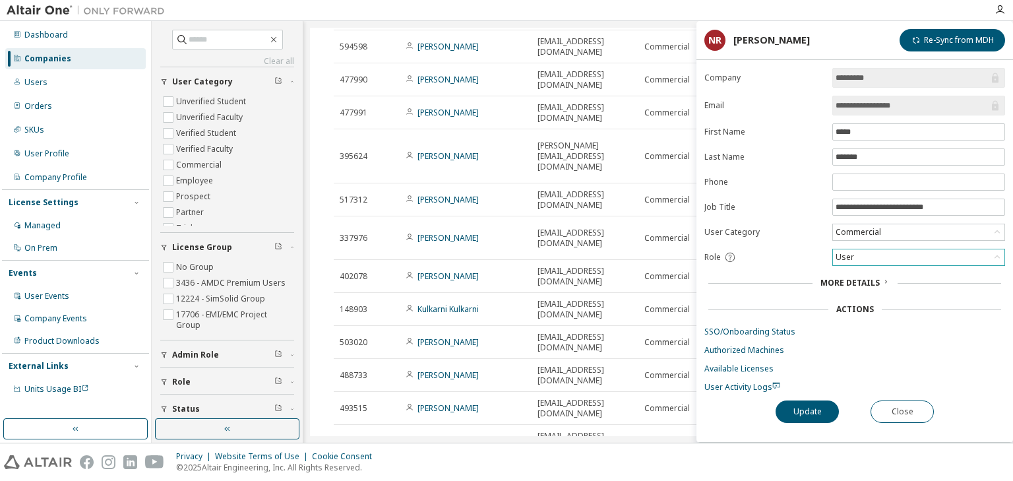
click at [860, 253] on div "User" at bounding box center [918, 257] width 171 height 16
click at [859, 277] on li "Admin" at bounding box center [918, 272] width 169 height 17
click at [805, 413] on button "Update" at bounding box center [806, 411] width 63 height 22
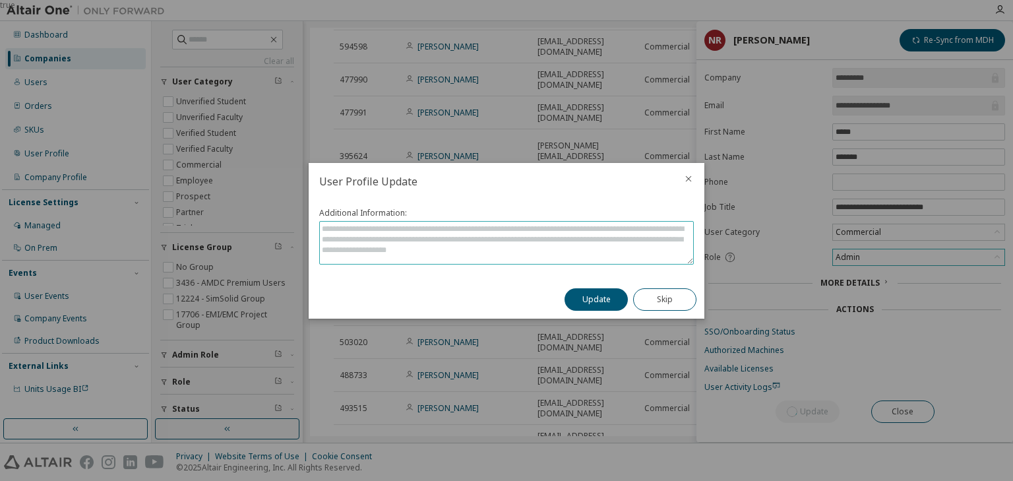
click at [412, 251] on textarea at bounding box center [506, 243] width 373 height 42
paste textarea "**********"
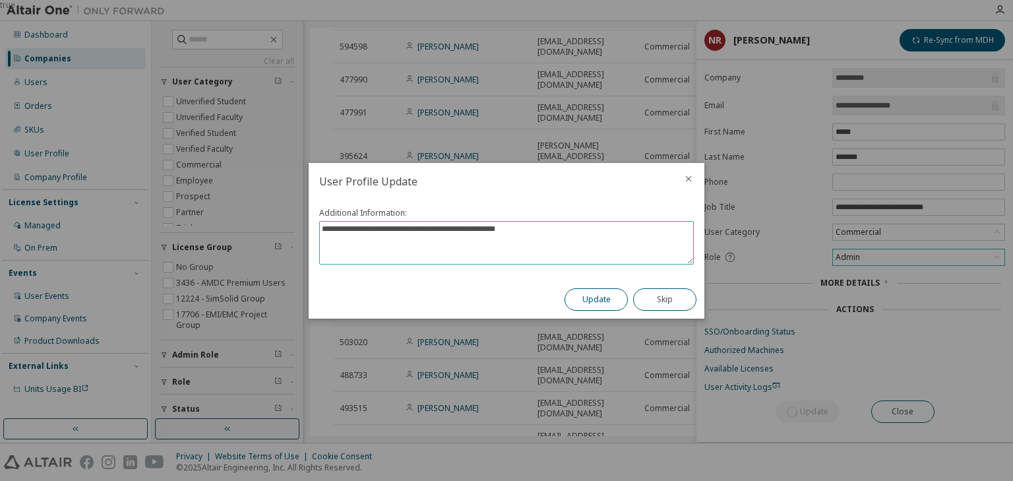
type textarea "**********"
click at [588, 297] on button "Update" at bounding box center [595, 299] width 63 height 22
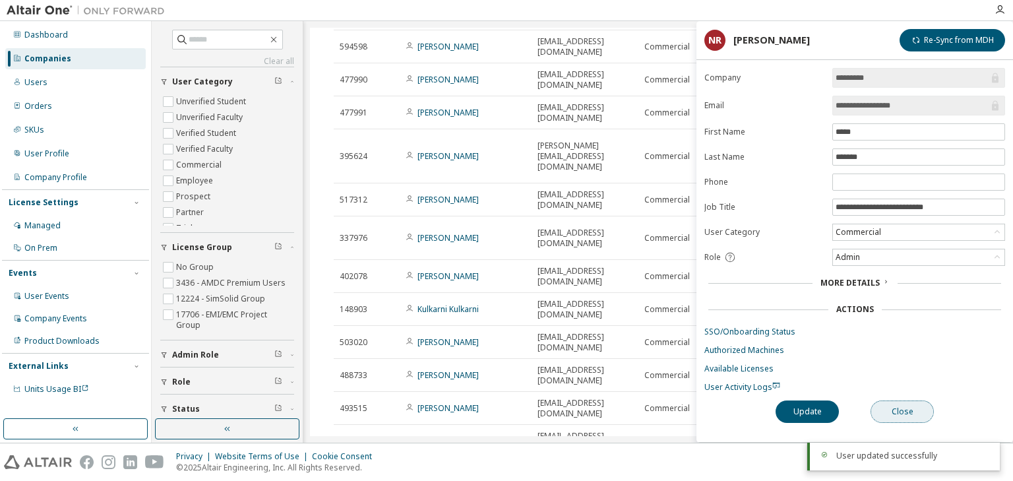
click at [885, 407] on button "Close" at bounding box center [901, 411] width 63 height 22
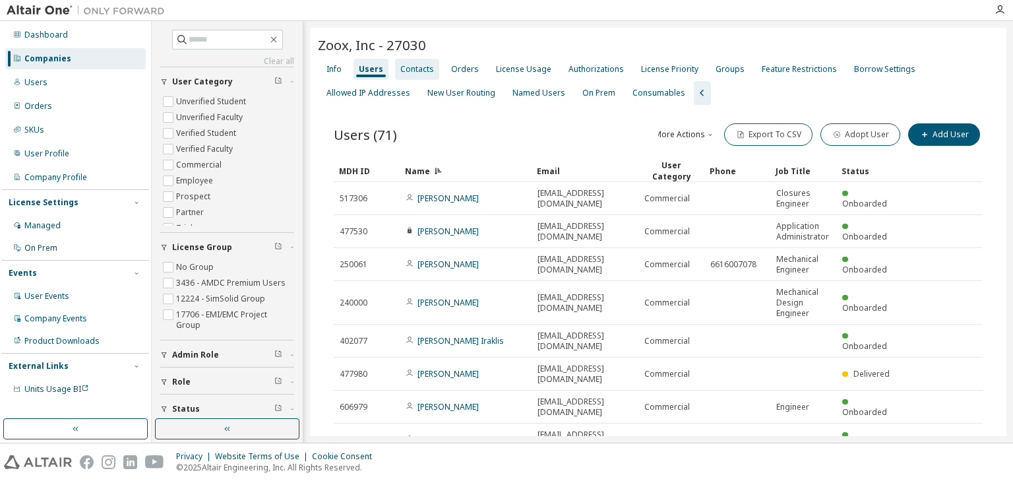
click at [414, 67] on div "Contacts" at bounding box center [417, 69] width 34 height 11
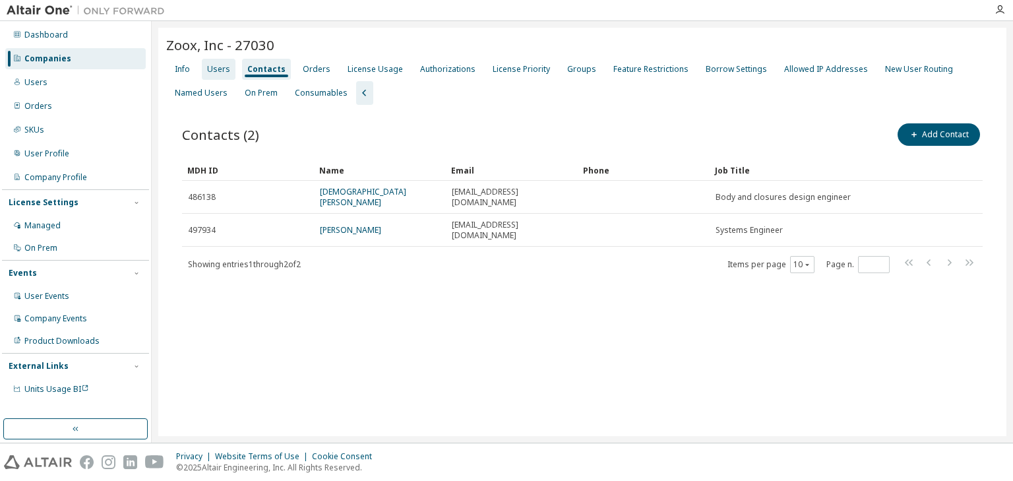
click at [217, 69] on div "Users" at bounding box center [218, 69] width 23 height 11
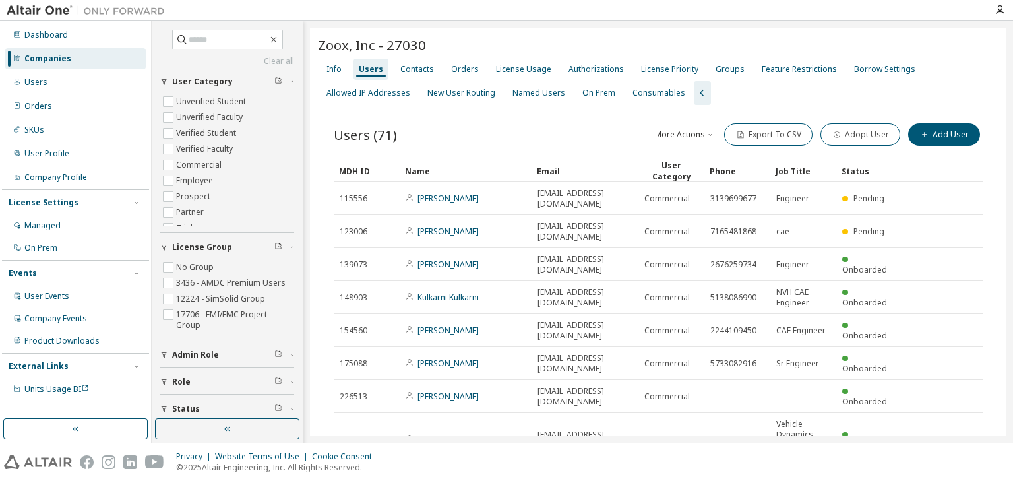
click at [315, 174] on div "Zoox, Inc - 27030 Clear Load Save Save As Field Operator Value Select filter Se…" at bounding box center [658, 320] width 696 height 585
click at [433, 169] on div "Name" at bounding box center [465, 170] width 121 height 21
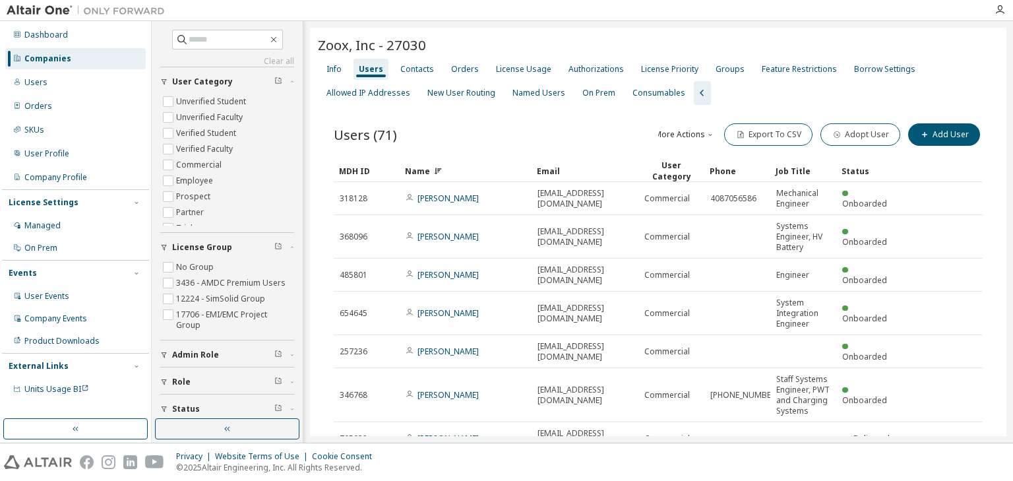
click at [471, 169] on div "Name" at bounding box center [465, 170] width 121 height 21
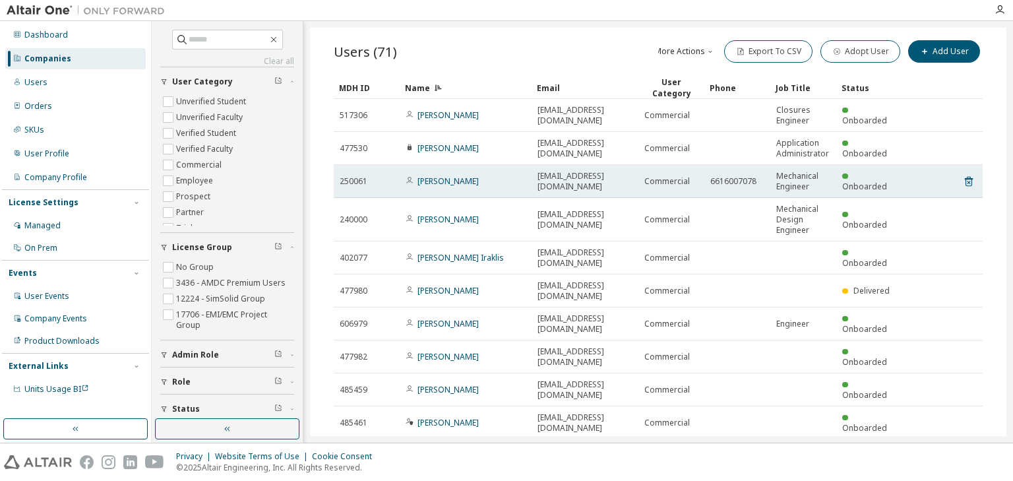
scroll to position [90, 0]
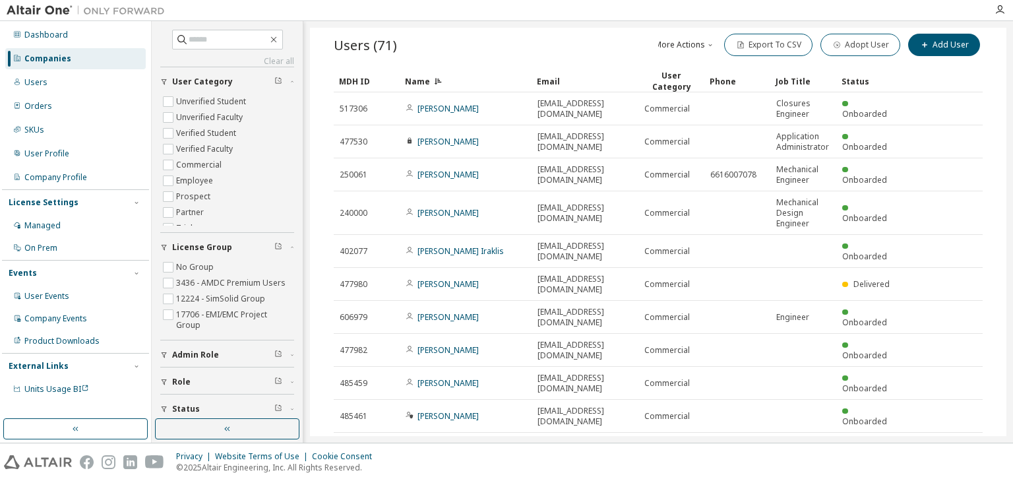
click at [798, 442] on div "10" at bounding box center [802, 450] width 24 height 17
click at [797, 442] on div "10" at bounding box center [802, 450] width 24 height 17
click at [803, 446] on icon "button" at bounding box center [807, 450] width 8 height 8
click at [797, 452] on div "50" at bounding box center [837, 450] width 106 height 16
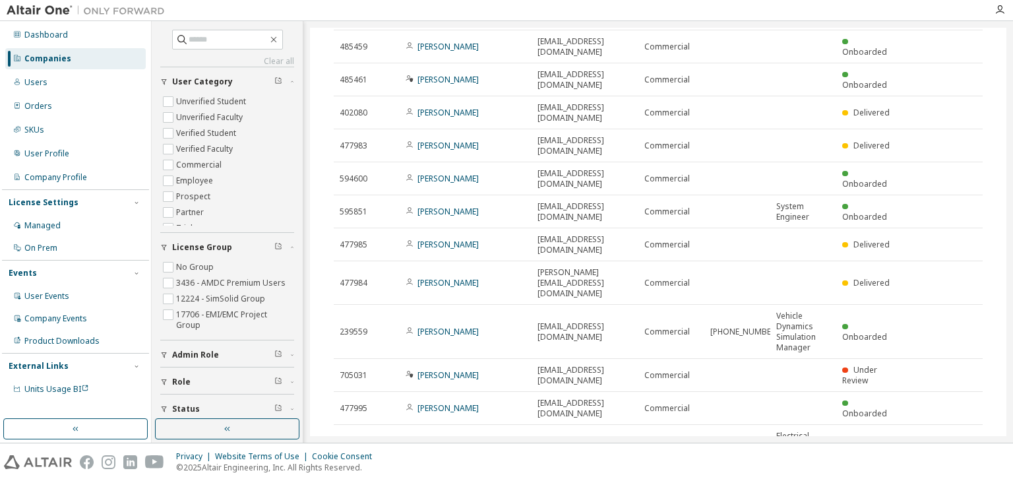
scroll to position [396, 0]
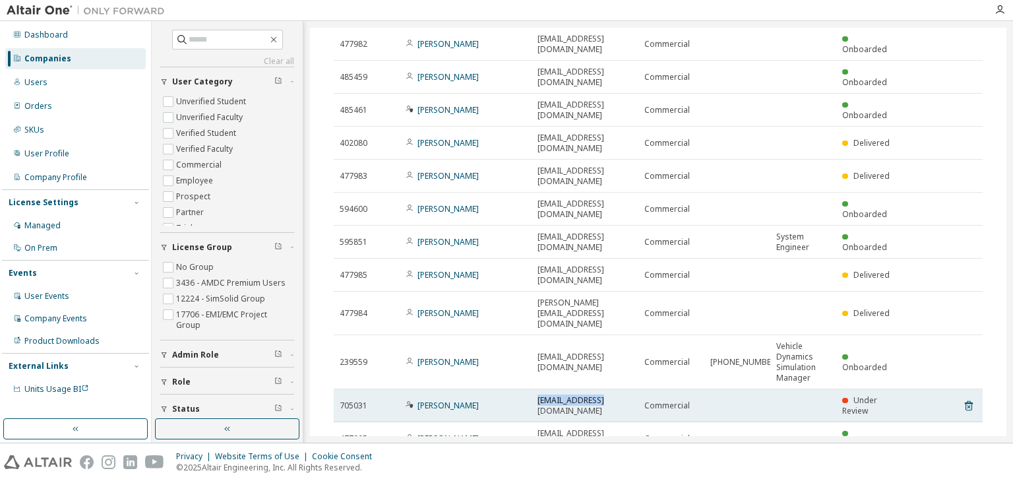
drag, startPoint x: 611, startPoint y: 277, endPoint x: 537, endPoint y: 277, distance: 74.5
click at [537, 395] on div "dawang@zoox.com" at bounding box center [584, 405] width 95 height 21
copy span "dawang@zoox.com"
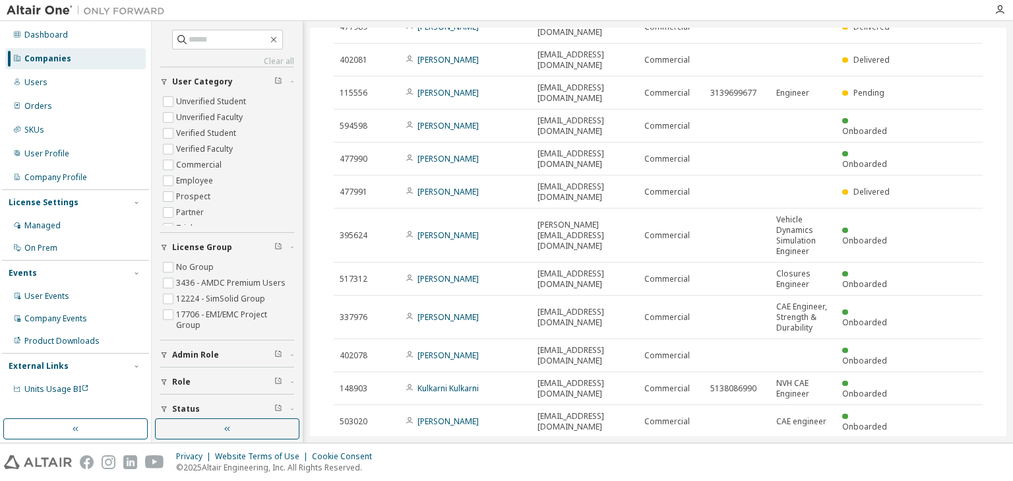
scroll to position [1240, 0]
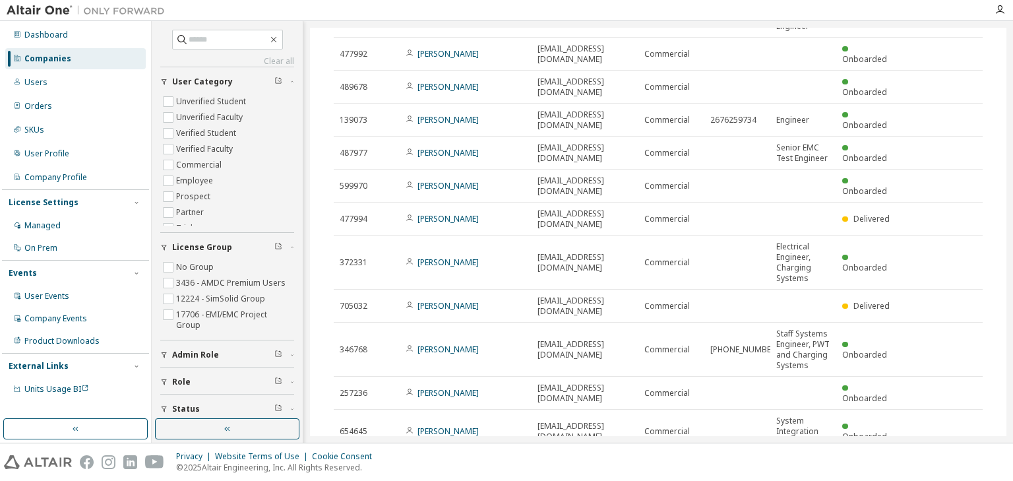
scroll to position [484, 0]
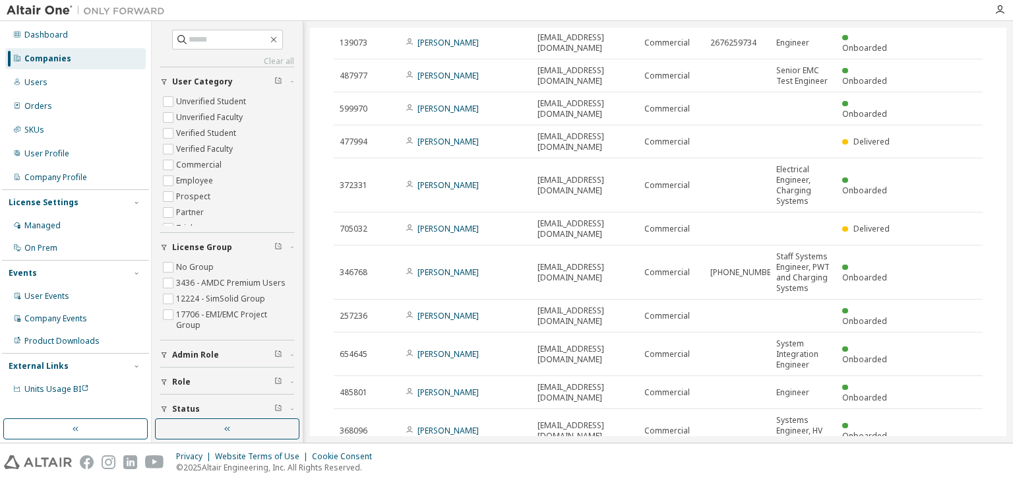
type input "*"
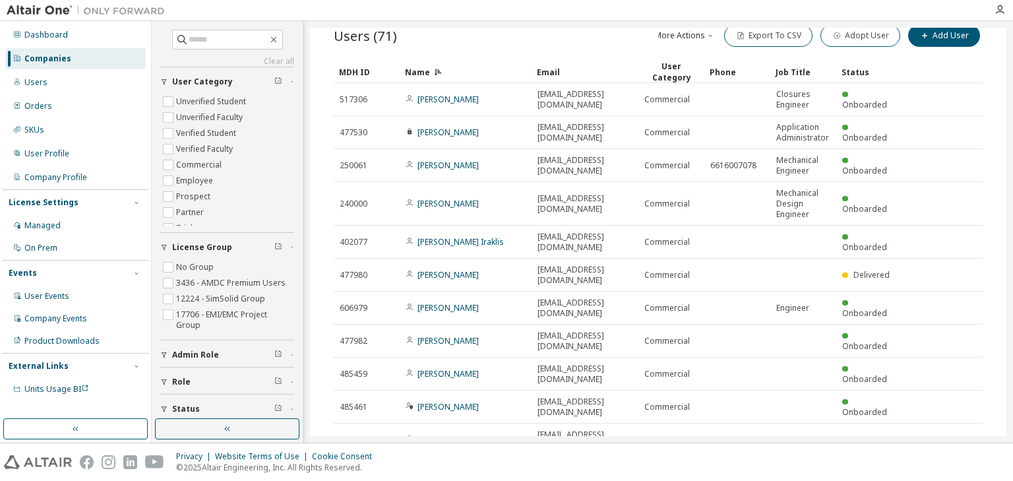
scroll to position [0, 0]
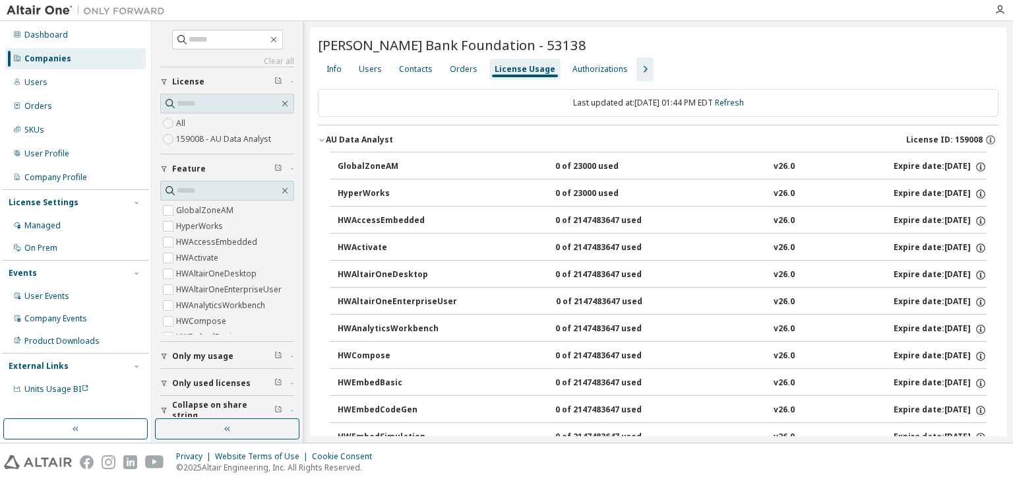
click at [60, 58] on div "Companies" at bounding box center [47, 58] width 47 height 11
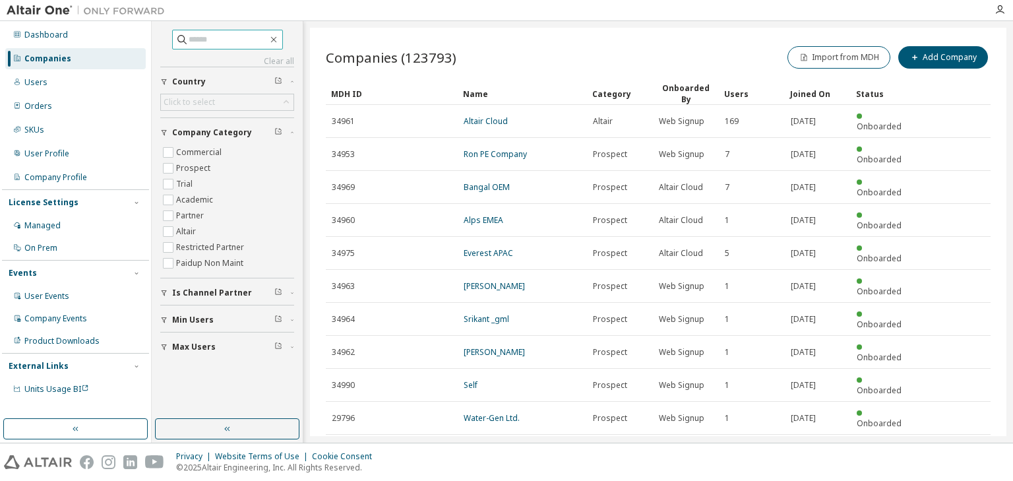
click at [189, 38] on input "text" at bounding box center [228, 39] width 79 height 13
type input "*****"
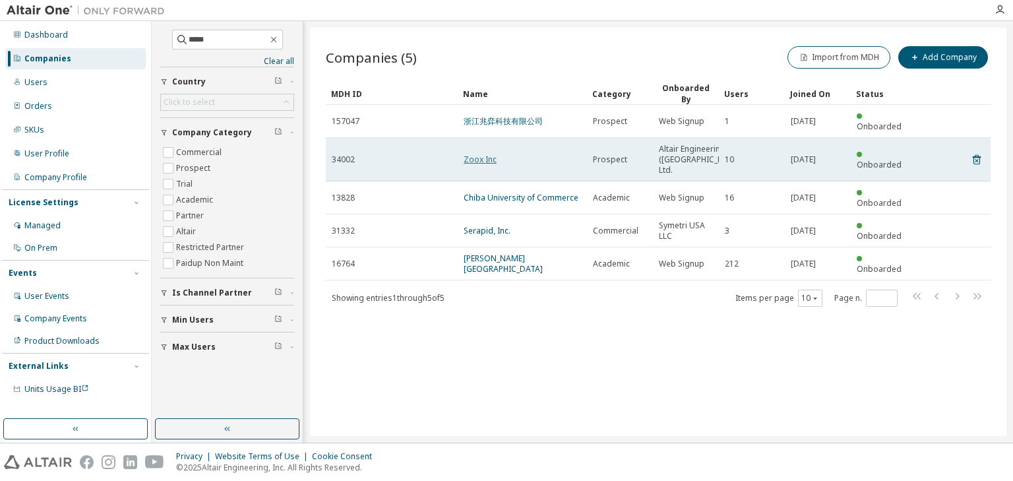
click at [485, 154] on link "Zoox Inc" at bounding box center [480, 159] width 33 height 11
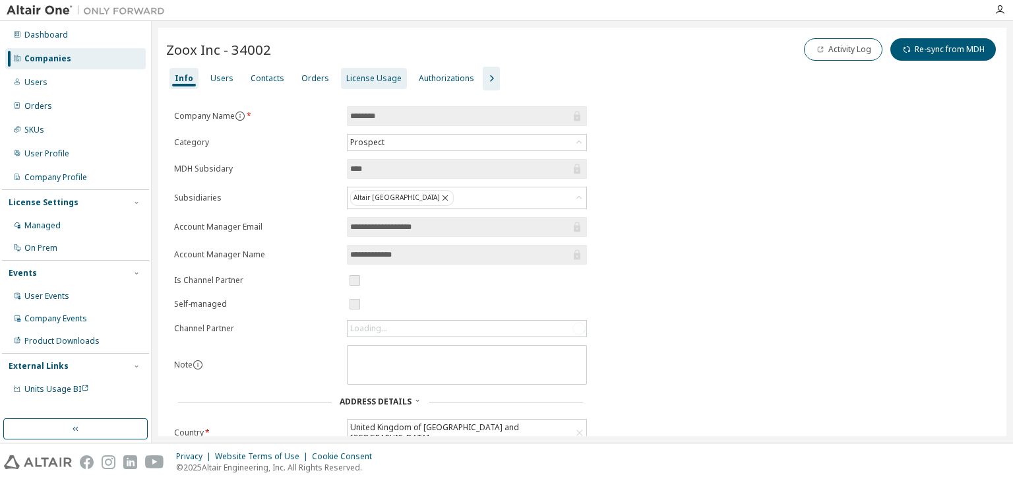
click at [365, 75] on div "License Usage" at bounding box center [373, 78] width 55 height 11
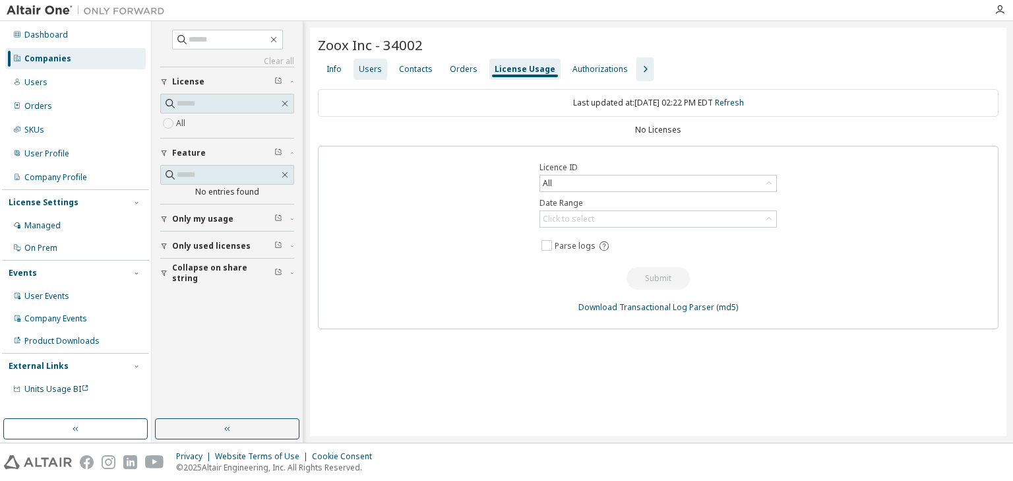
click at [373, 69] on div "Users" at bounding box center [370, 69] width 23 height 11
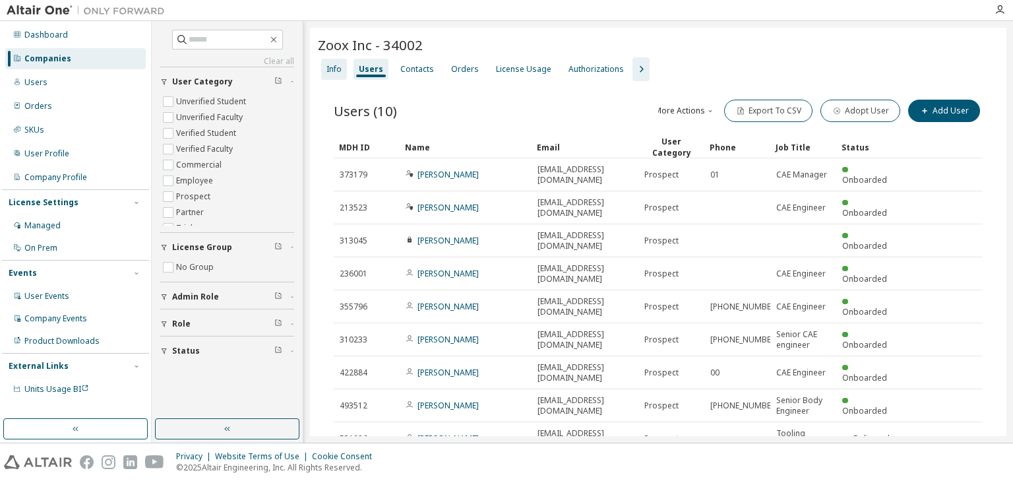
click at [338, 66] on div "Info" at bounding box center [333, 69] width 15 height 11
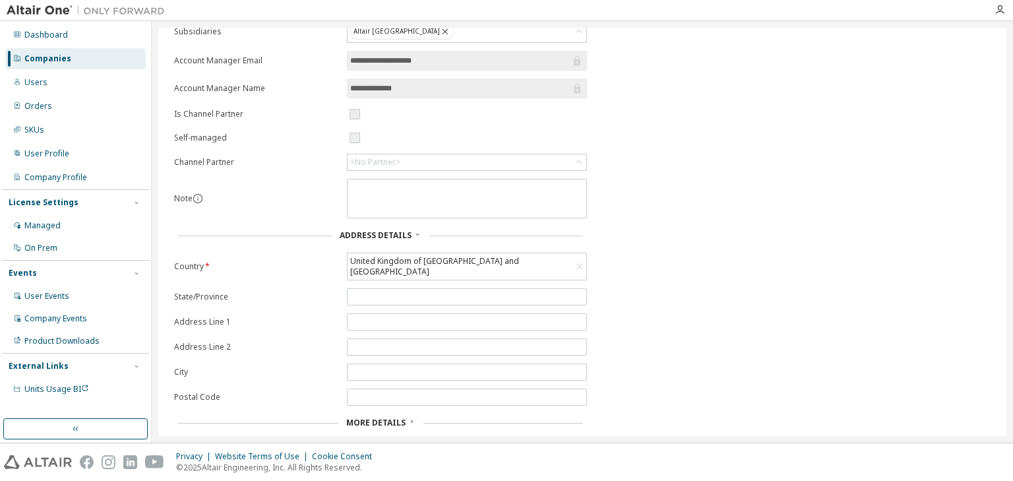
scroll to position [185, 0]
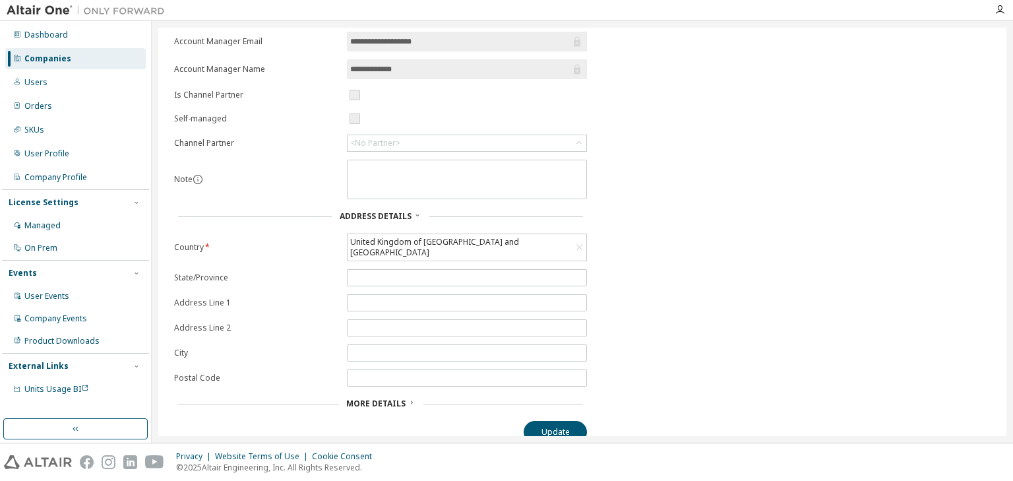
click at [369, 398] on span "More Details" at bounding box center [375, 403] width 59 height 11
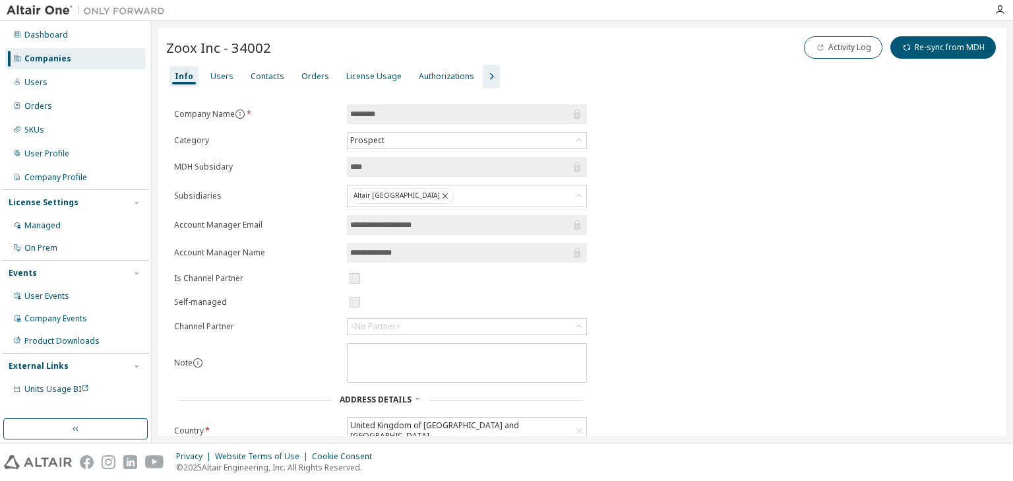
scroll to position [0, 0]
click at [490, 79] on icon "button" at bounding box center [492, 78] width 4 height 7
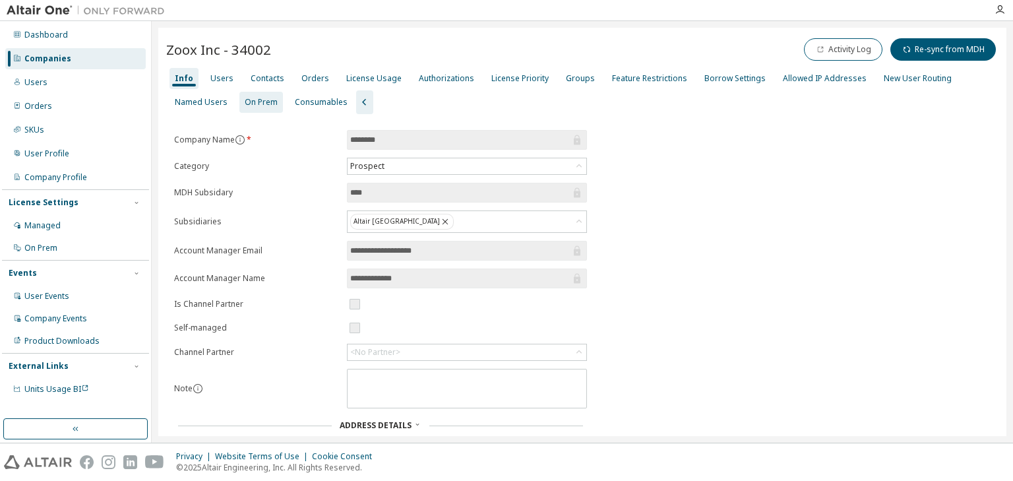
click at [262, 100] on div "On Prem" at bounding box center [261, 102] width 33 height 11
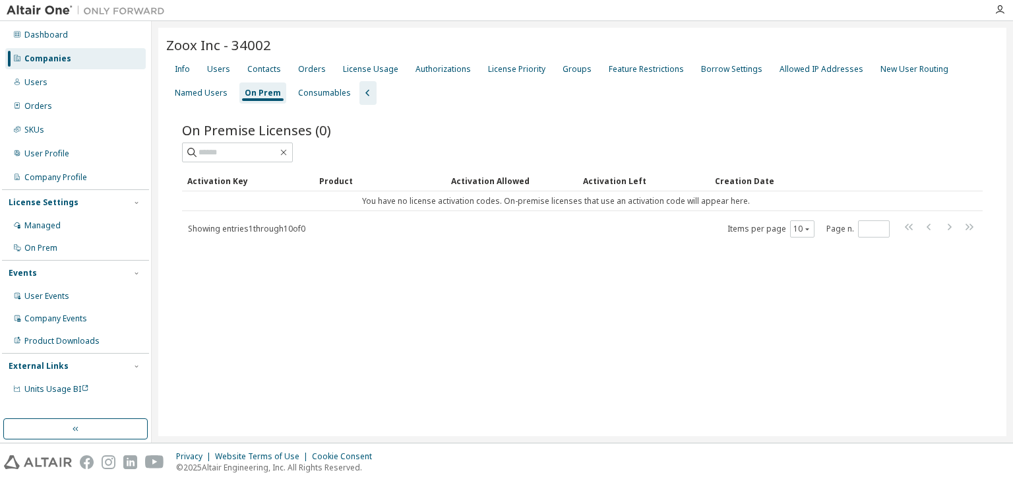
click at [56, 58] on div "Companies" at bounding box center [47, 58] width 47 height 11
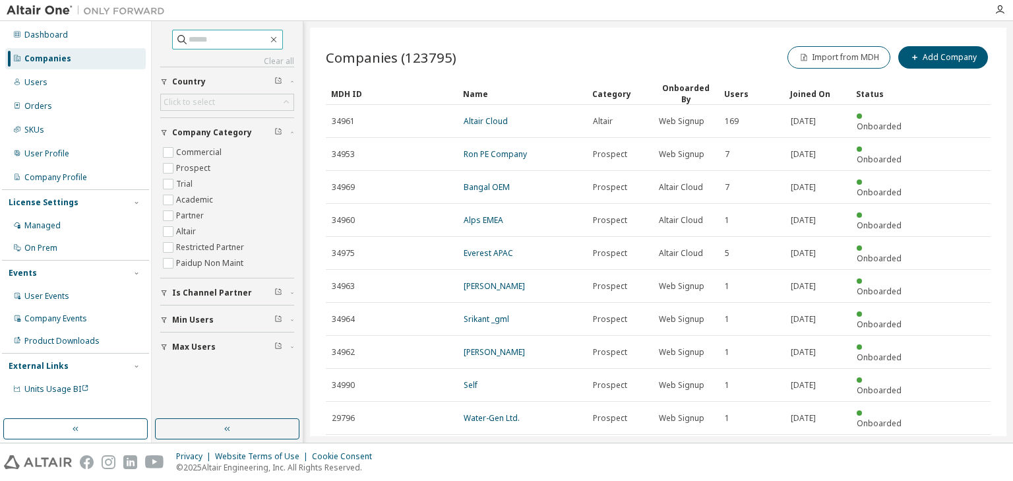
click at [222, 40] on input "text" at bounding box center [228, 39] width 79 height 13
type input "********"
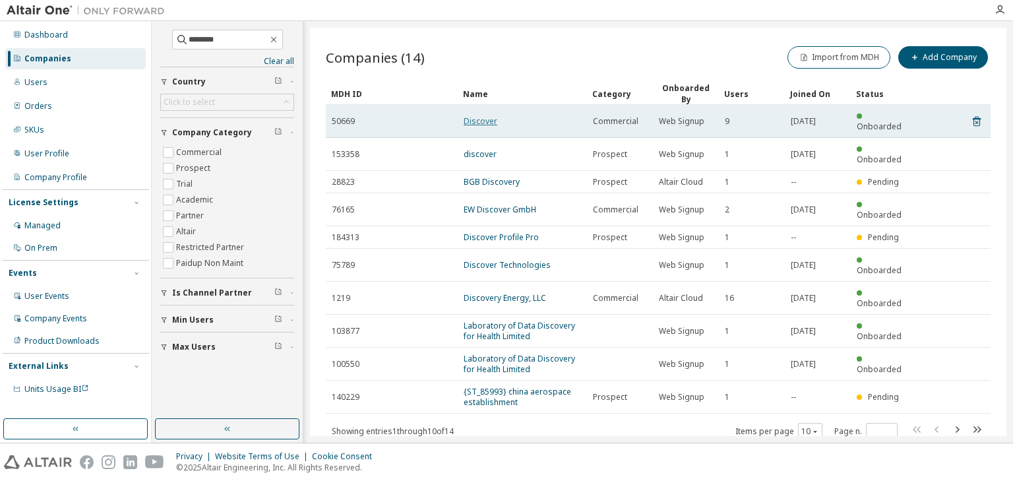
click at [475, 116] on link "Discover" at bounding box center [481, 120] width 34 height 11
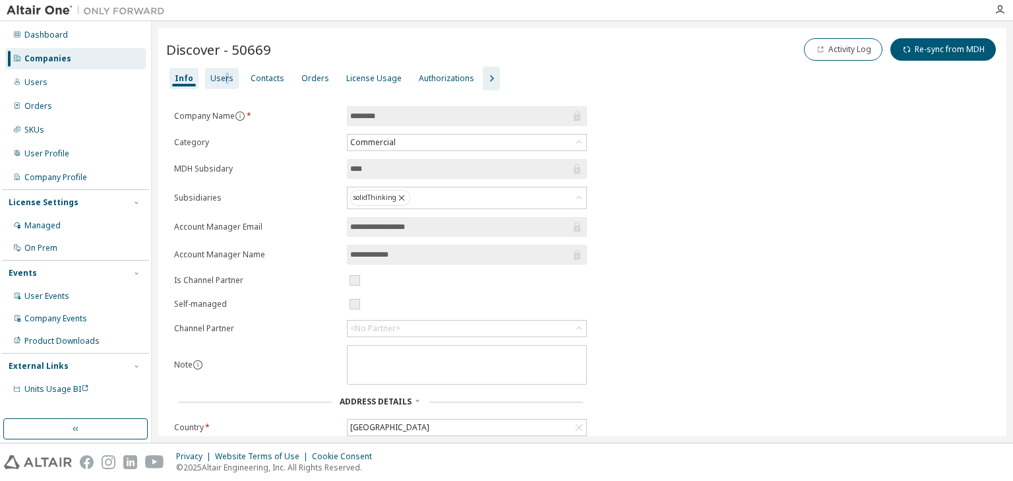
click at [224, 77] on div "Users" at bounding box center [221, 78] width 23 height 11
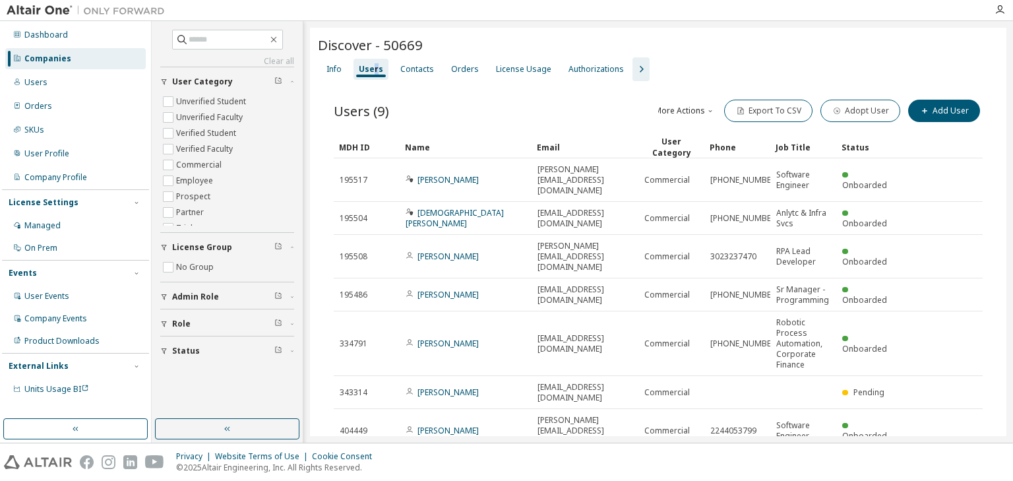
click at [435, 145] on div "Name" at bounding box center [465, 147] width 121 height 21
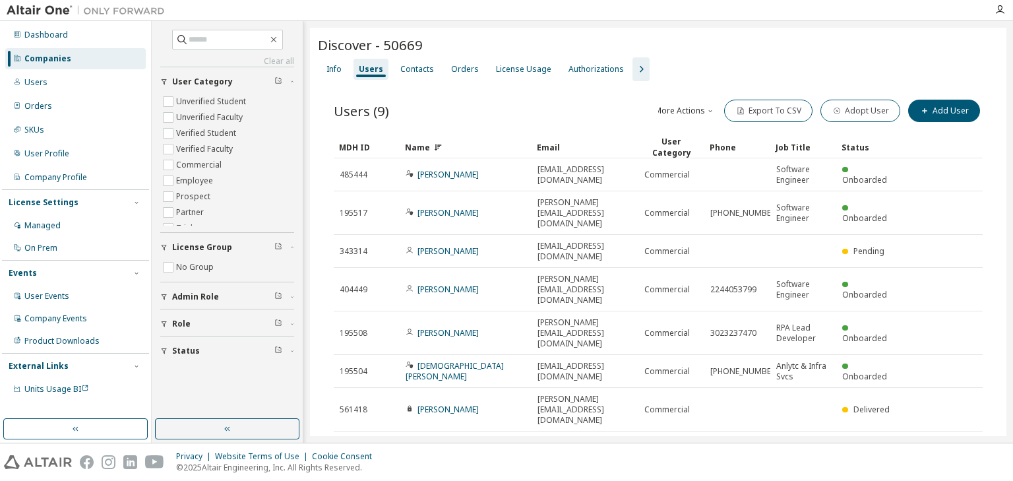
click at [465, 147] on div "Name" at bounding box center [465, 147] width 121 height 21
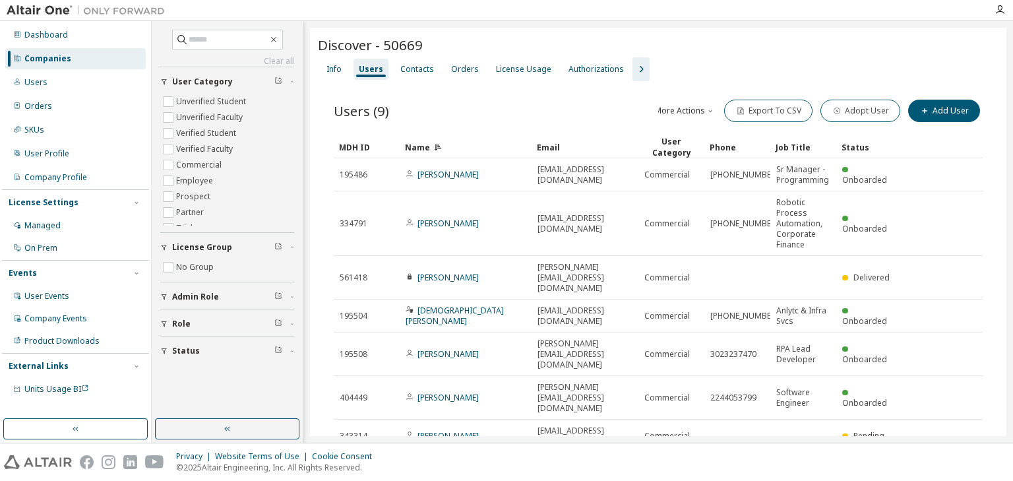
click at [41, 60] on div "Companies" at bounding box center [47, 58] width 47 height 11
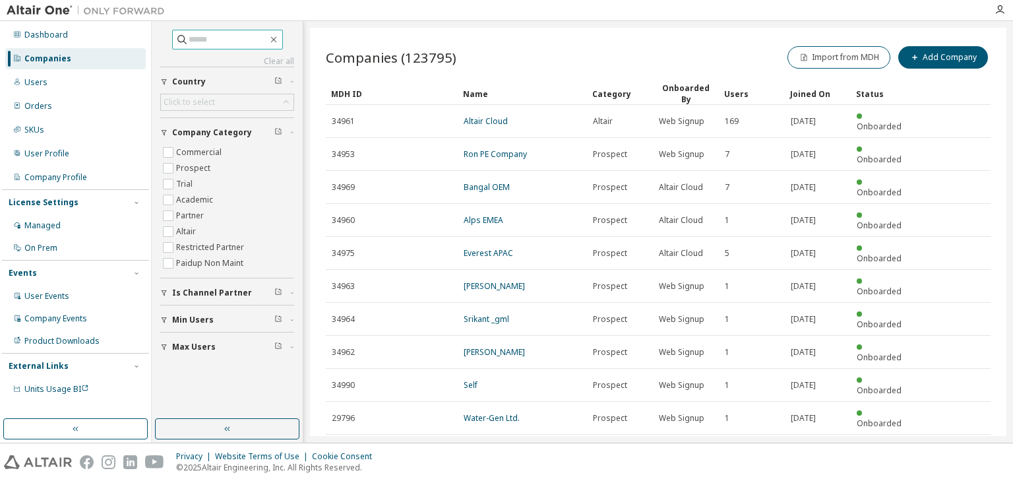
click at [194, 42] on input "text" at bounding box center [228, 39] width 79 height 13
type input "*****"
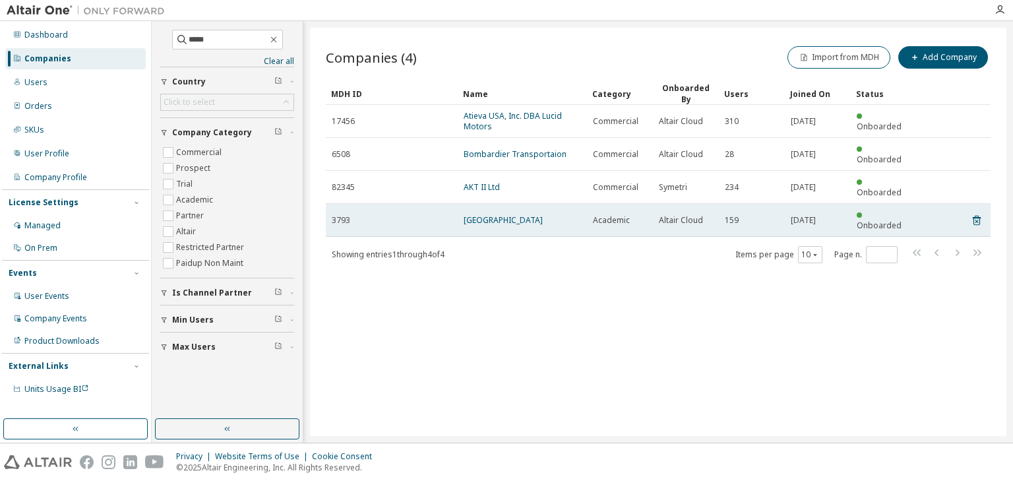
drag, startPoint x: 630, startPoint y: 193, endPoint x: 652, endPoint y: 191, distance: 21.8
click at [652, 204] on td "Academic" at bounding box center [620, 220] width 66 height 33
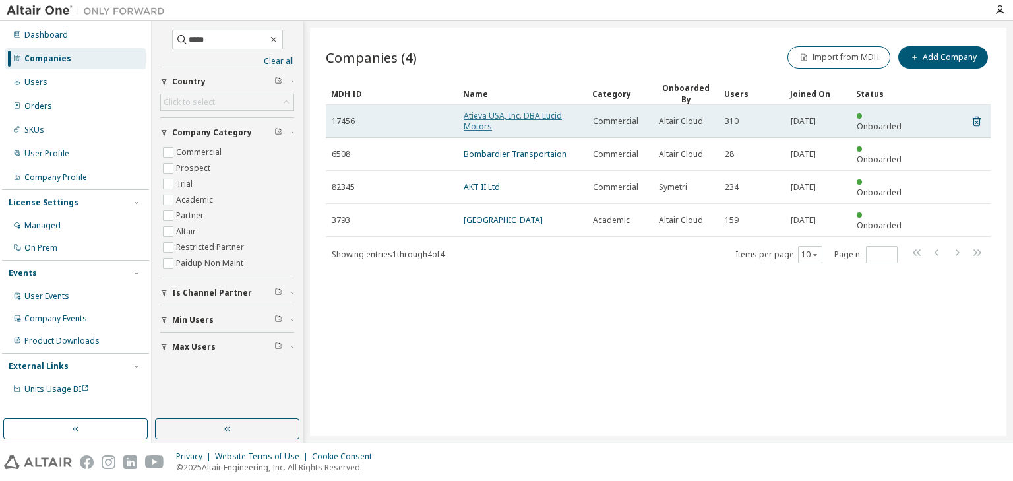
click at [485, 121] on link "Atieva USA, Inc. DBA Lucid Motors" at bounding box center [513, 121] width 98 height 22
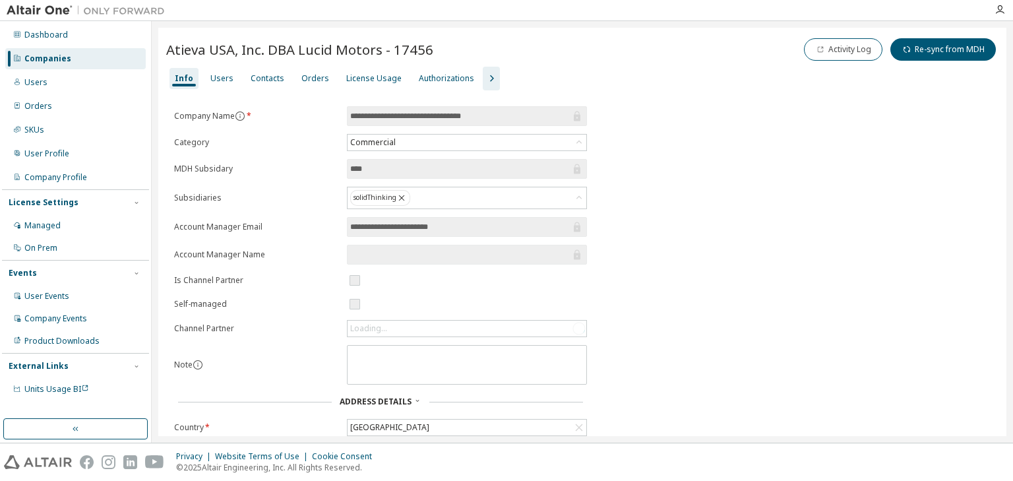
click at [353, 79] on div "License Usage" at bounding box center [373, 78] width 55 height 11
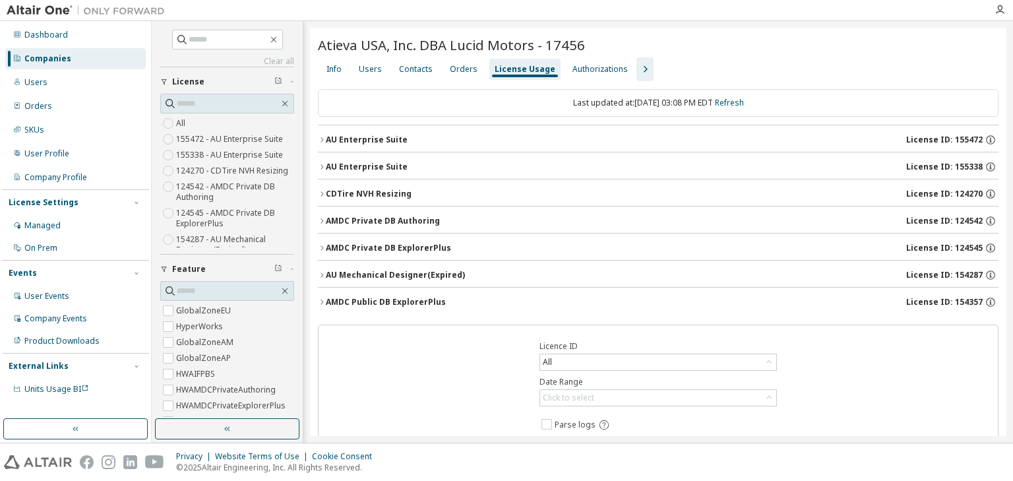
click at [322, 137] on icon "button" at bounding box center [322, 140] width 8 height 8
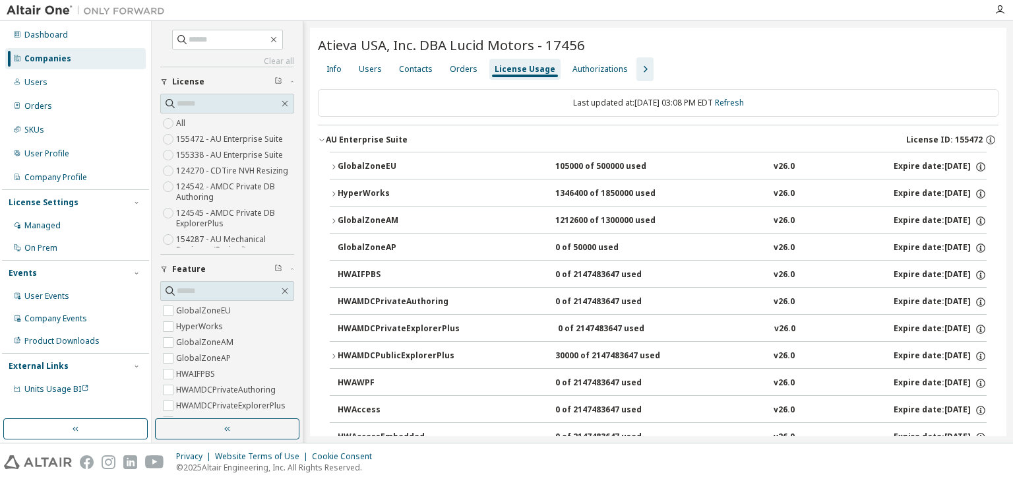
click at [322, 137] on icon "button" at bounding box center [322, 140] width 8 height 8
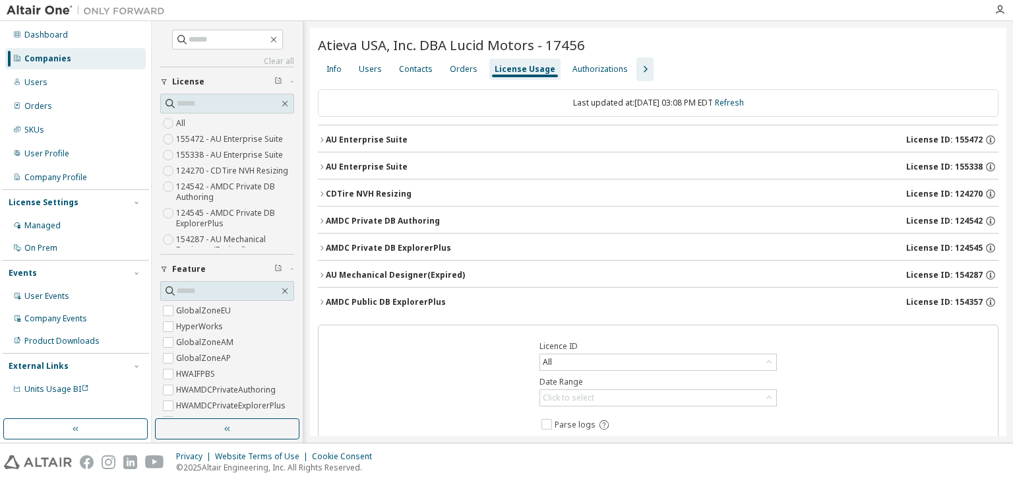
click at [322, 140] on icon "button" at bounding box center [321, 139] width 3 height 5
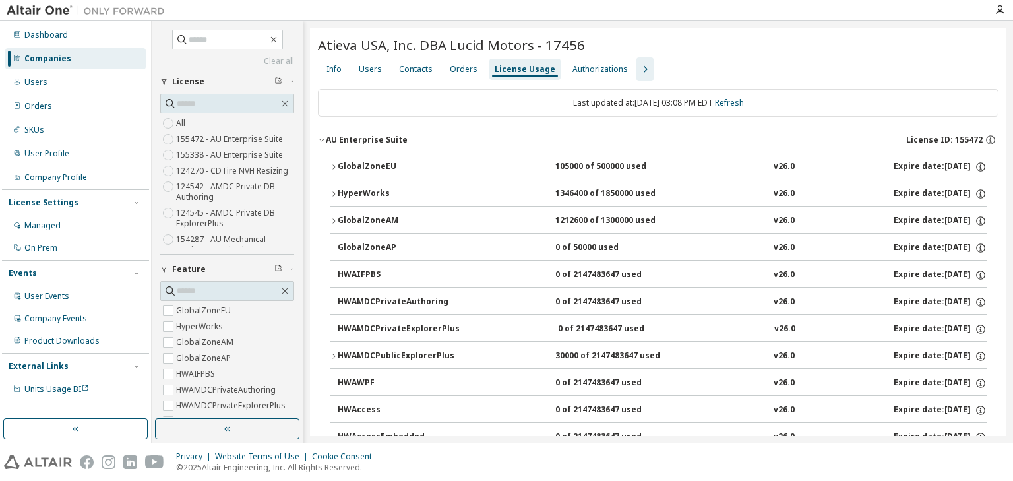
click at [320, 140] on icon "button" at bounding box center [322, 140] width 8 height 8
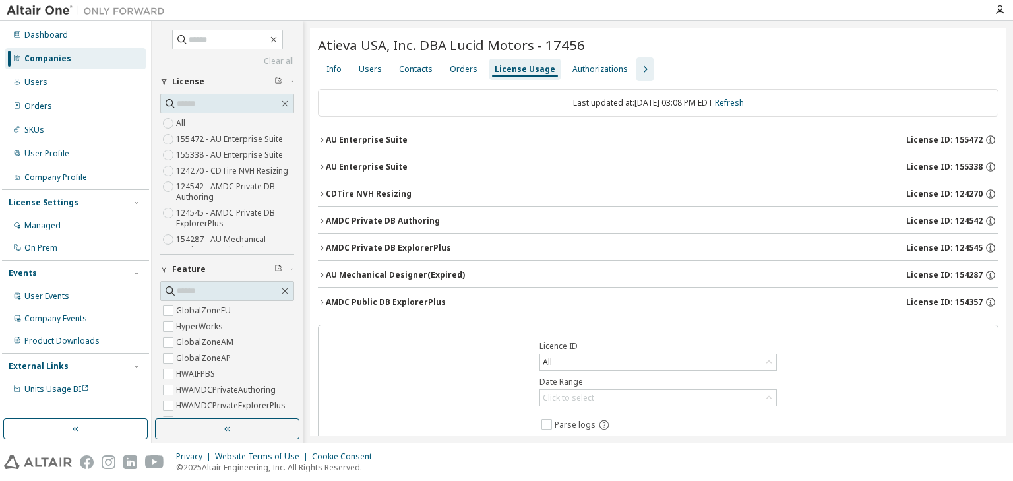
click at [319, 165] on icon "button" at bounding box center [322, 167] width 8 height 8
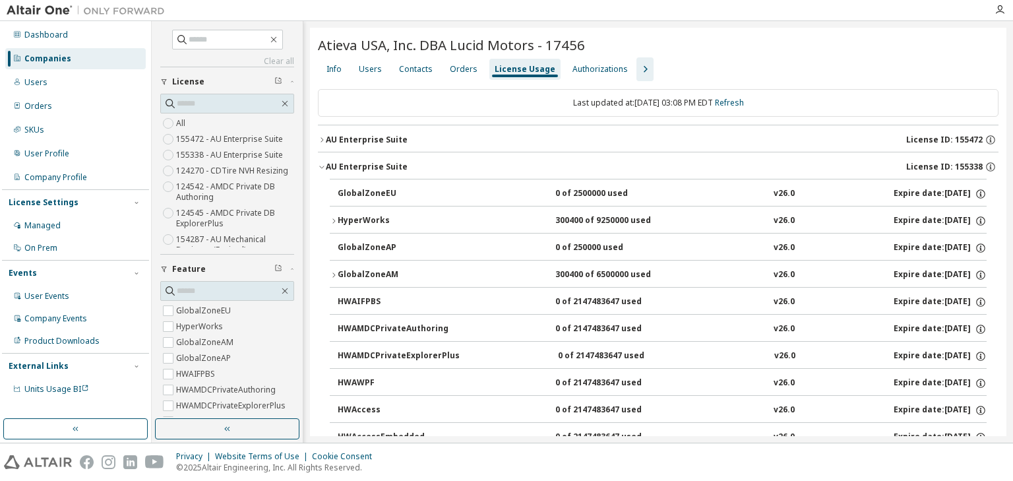
click at [319, 137] on icon "button" at bounding box center [322, 140] width 8 height 8
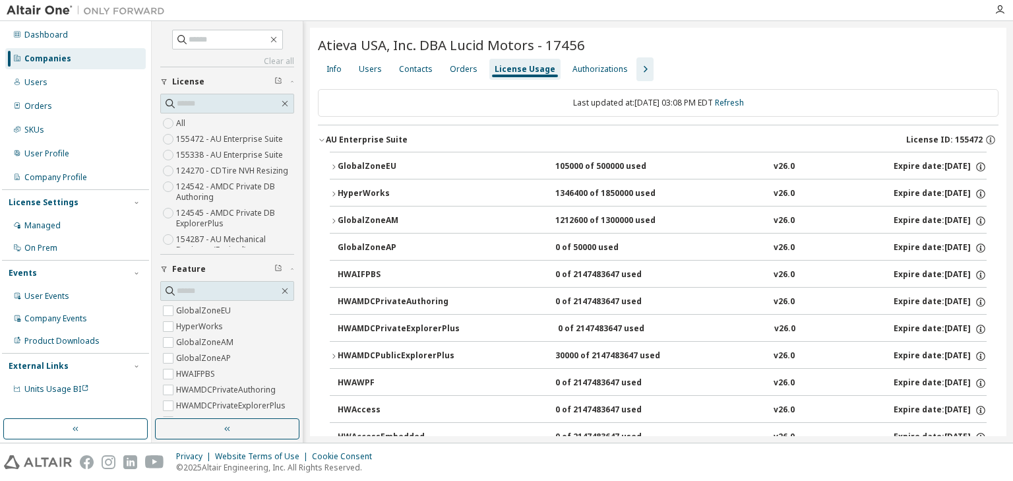
click at [573, 224] on div "1212600 of 1300000 used" at bounding box center [614, 221] width 119 height 12
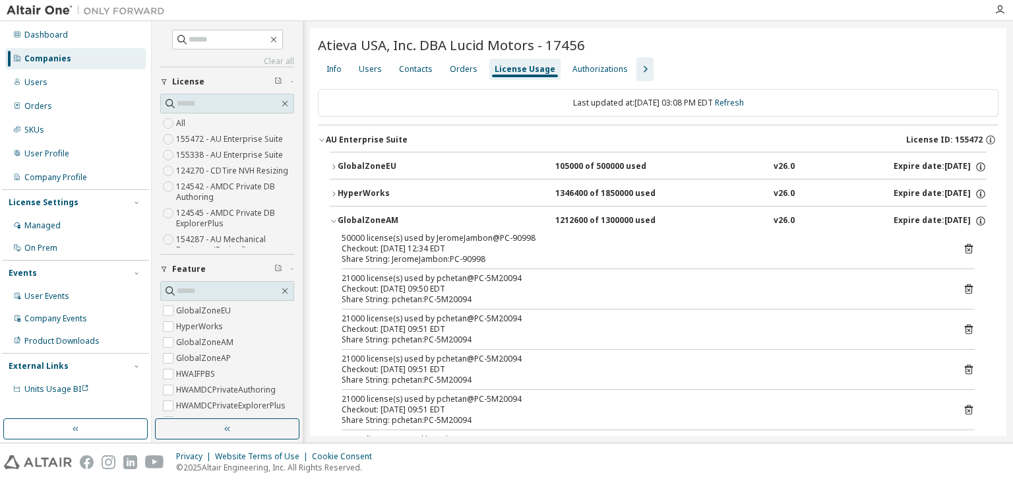
click at [333, 220] on icon "button" at bounding box center [334, 221] width 8 height 8
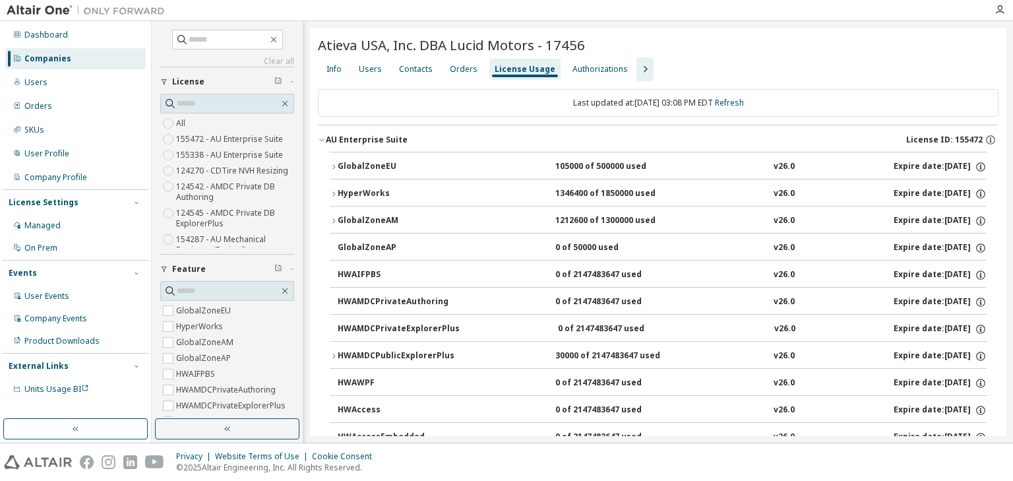
click at [611, 222] on div "1212600 of 1300000 used" at bounding box center [614, 221] width 119 height 12
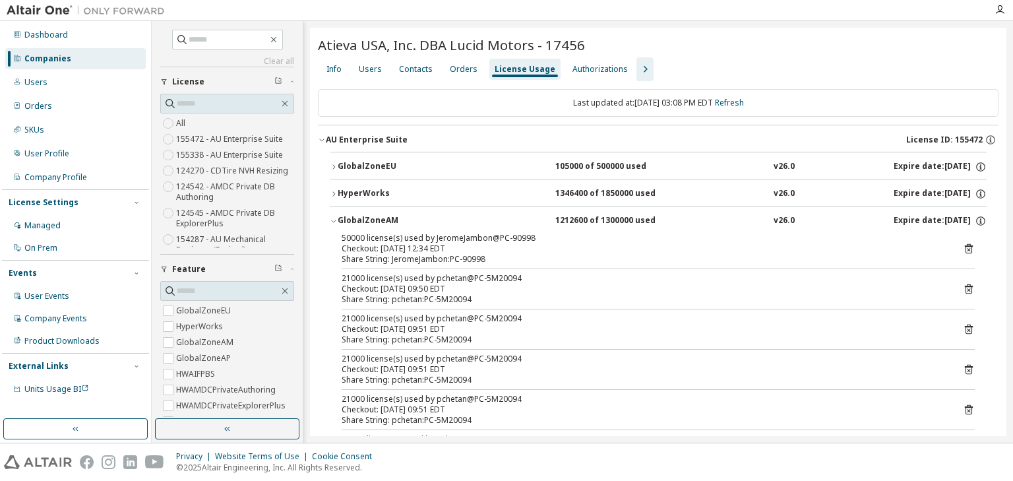
click at [336, 217] on span "button" at bounding box center [334, 221] width 8 height 8
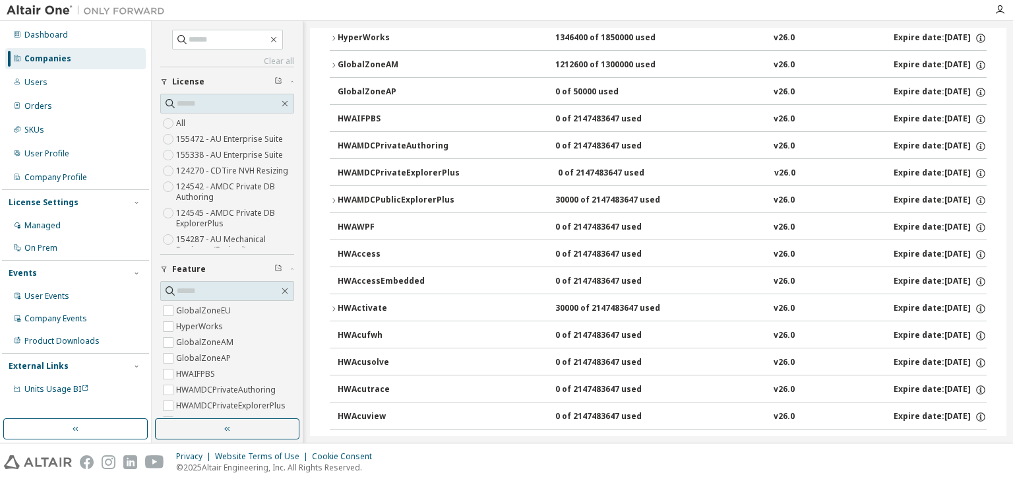
scroll to position [158, 0]
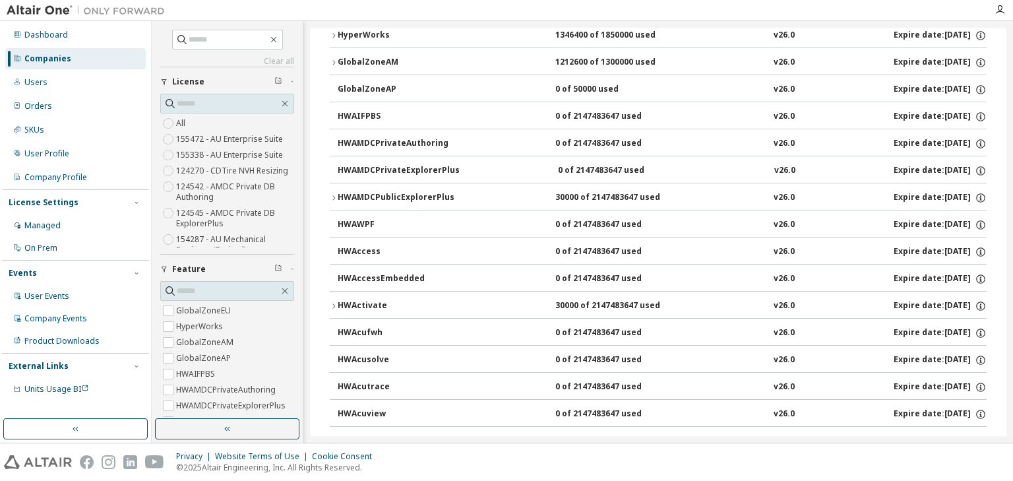
click at [467, 278] on div "HWAccessEmbedded 0 of 2147483647 used v26.0 Expire date: 2025-10-21" at bounding box center [662, 279] width 649 height 12
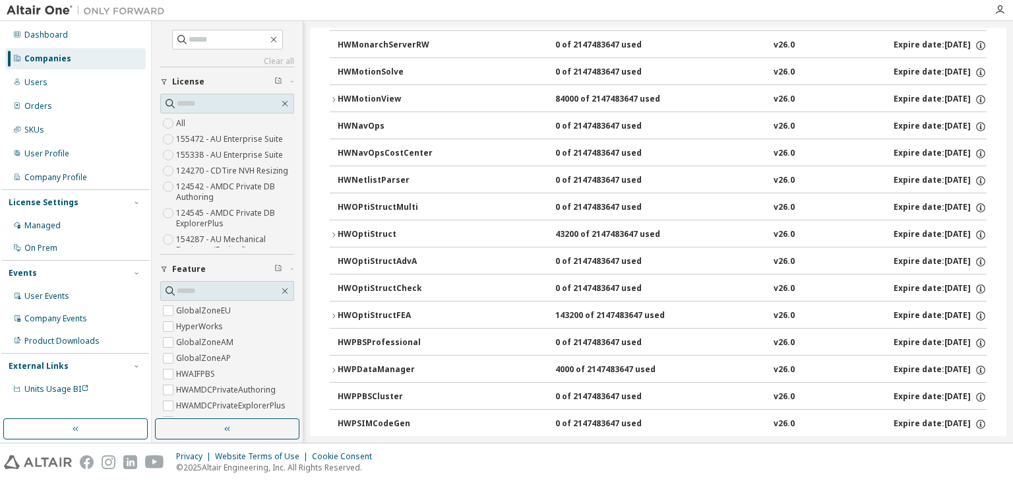
scroll to position [5803, 0]
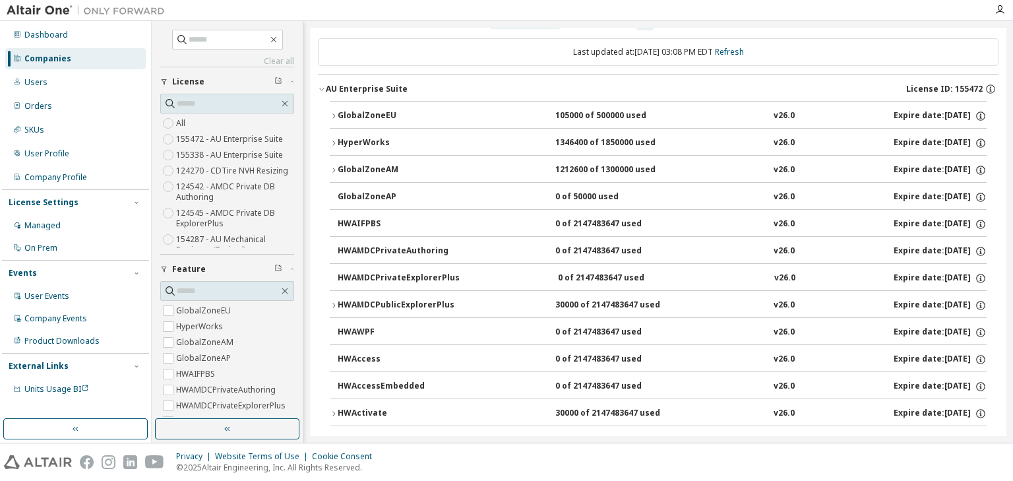
scroll to position [0, 0]
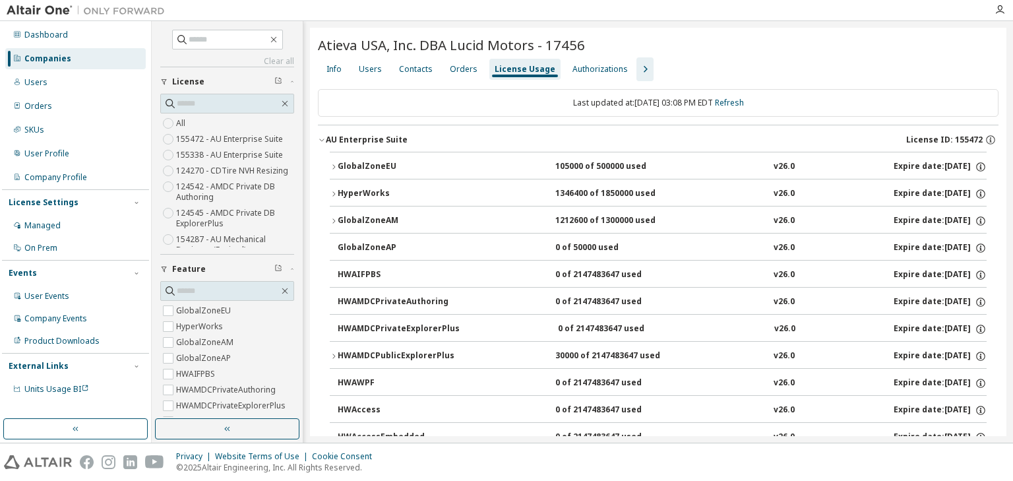
click at [321, 136] on icon "button" at bounding box center [322, 140] width 8 height 8
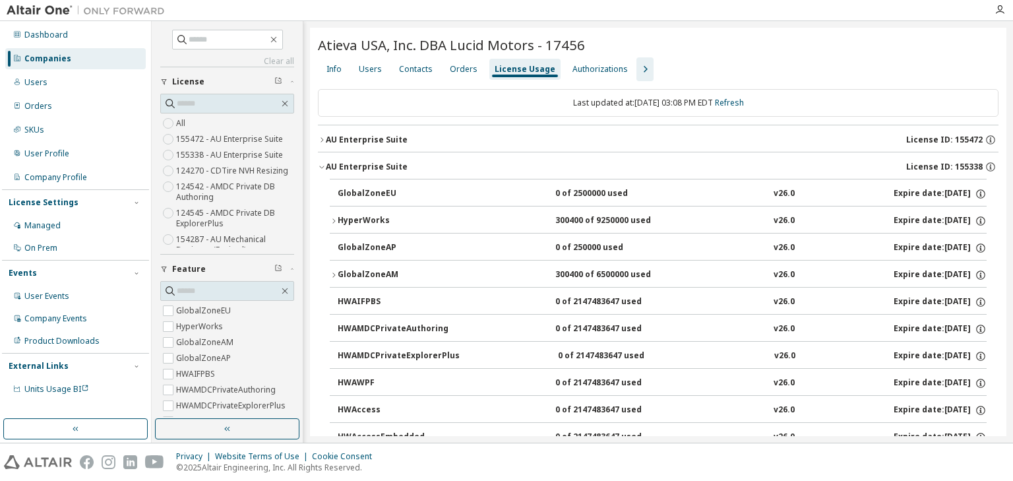
click at [609, 272] on div "300400 of 6500000 used" at bounding box center [614, 275] width 119 height 12
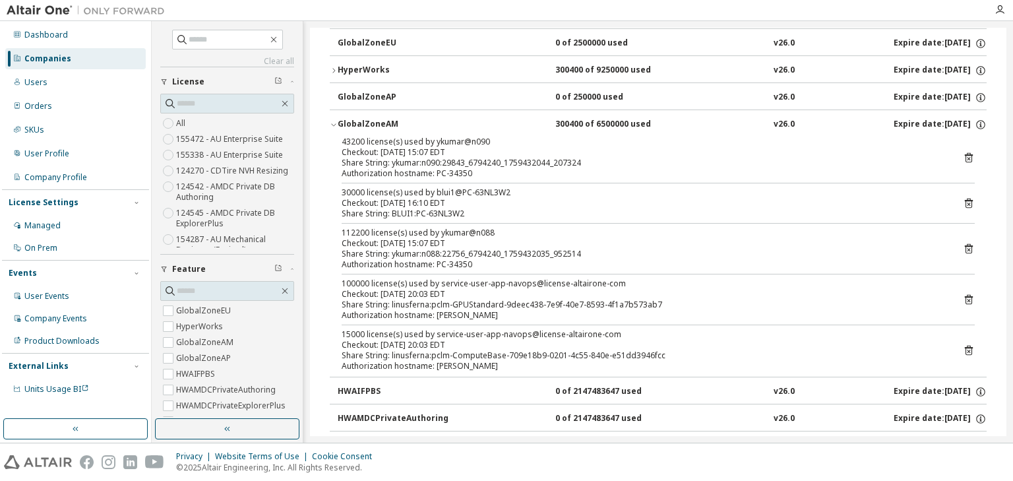
scroll to position [211, 0]
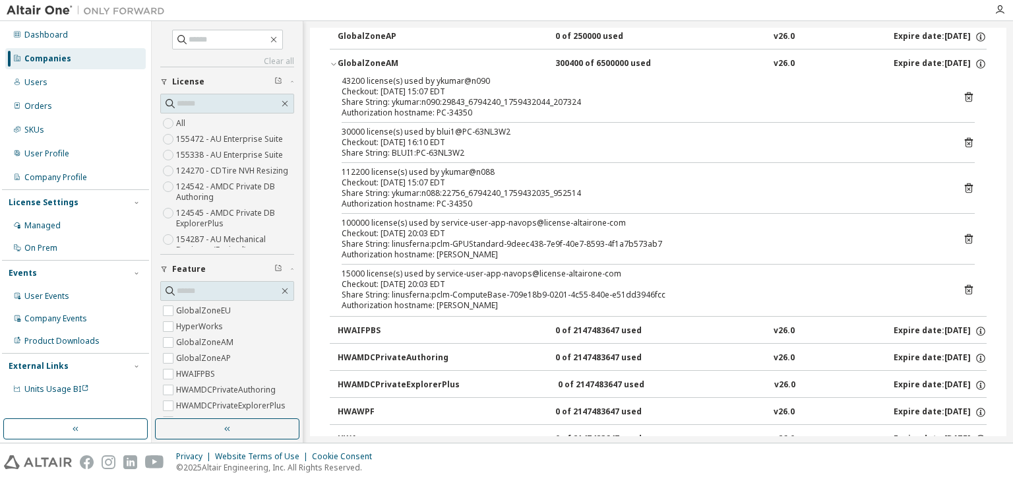
click at [331, 62] on icon "button" at bounding box center [334, 64] width 8 height 8
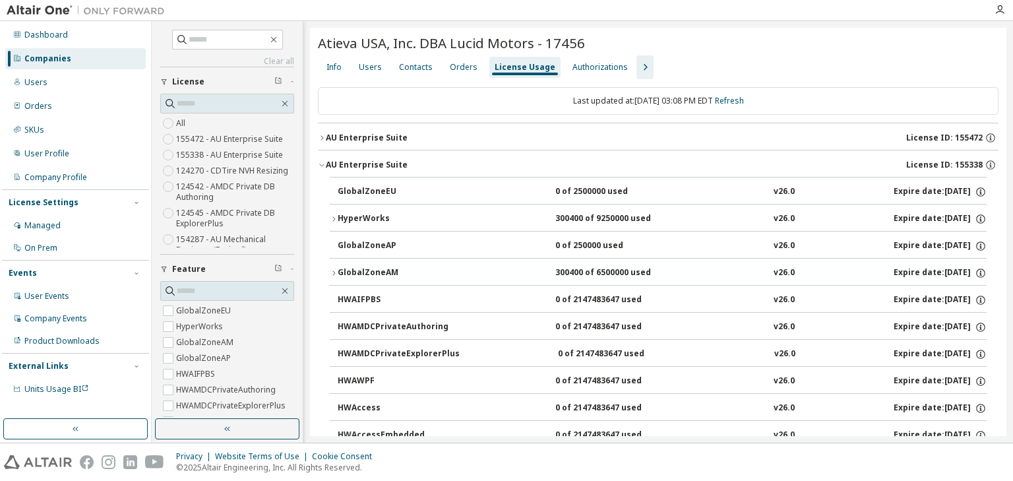
scroll to position [0, 0]
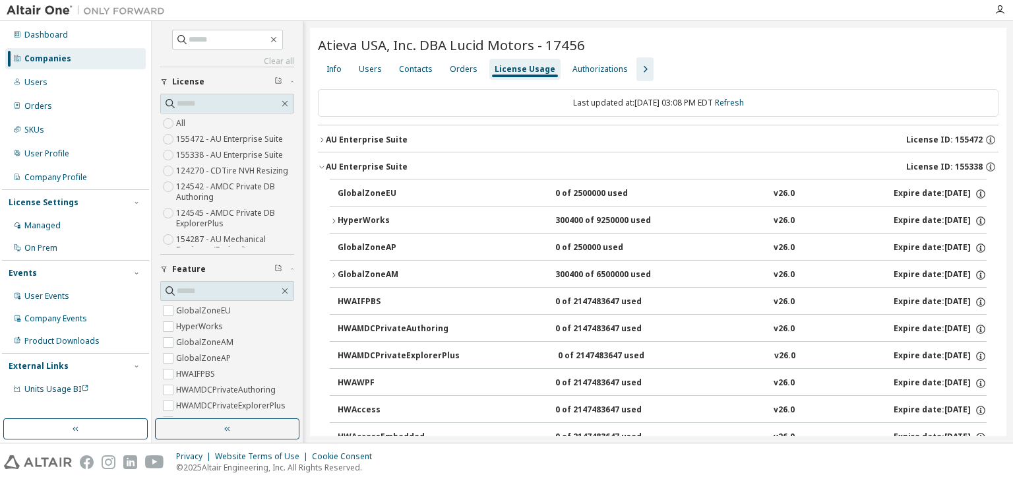
click at [322, 163] on icon "button" at bounding box center [322, 167] width 8 height 8
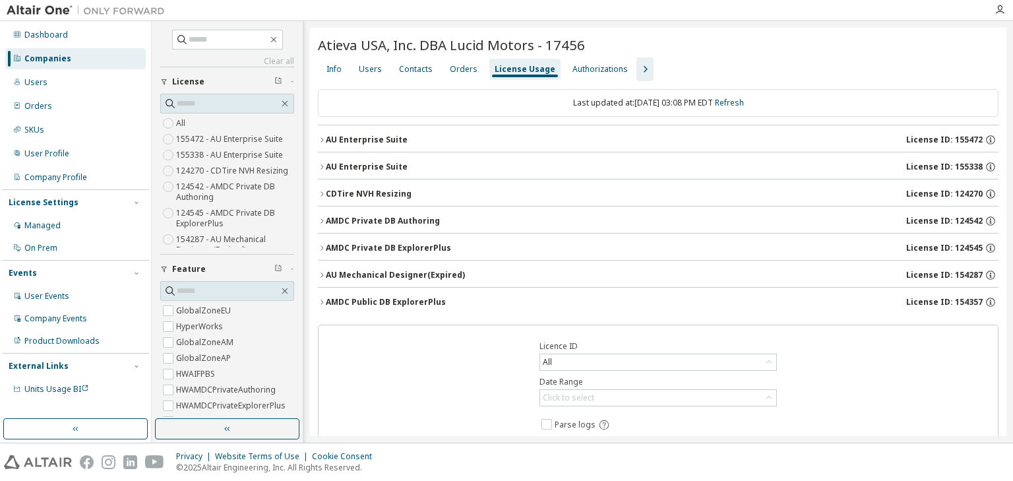
click at [322, 137] on icon "button" at bounding box center [322, 140] width 8 height 8
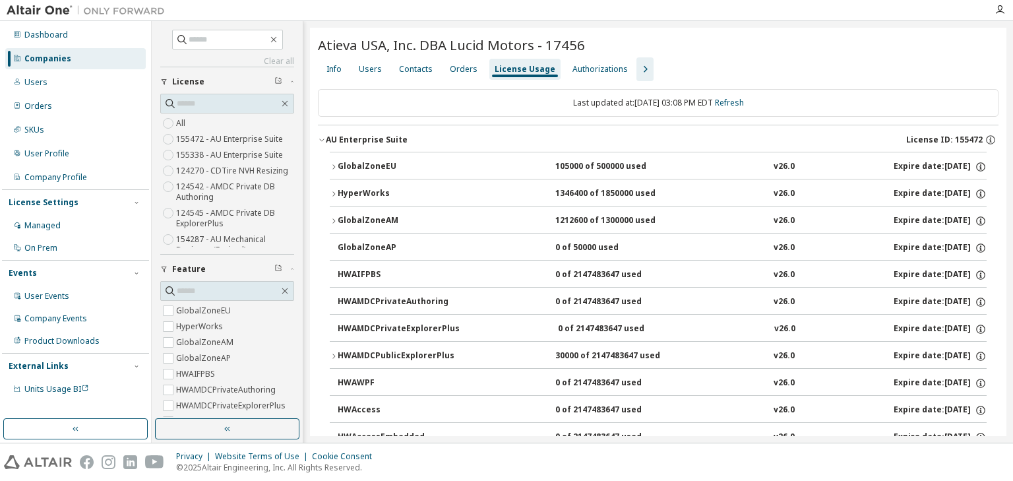
click at [331, 140] on div "AU Enterprise Suite" at bounding box center [367, 140] width 82 height 11
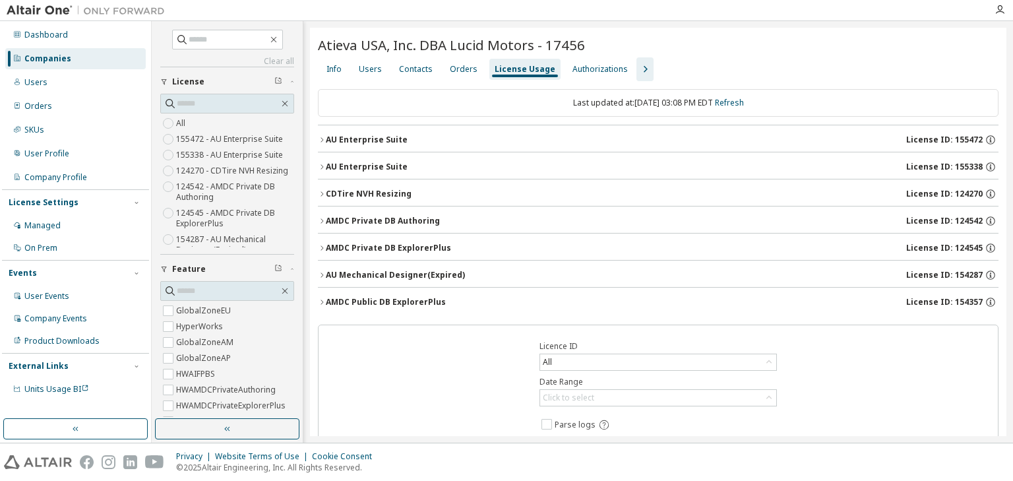
click at [322, 193] on icon "button" at bounding box center [322, 194] width 8 height 8
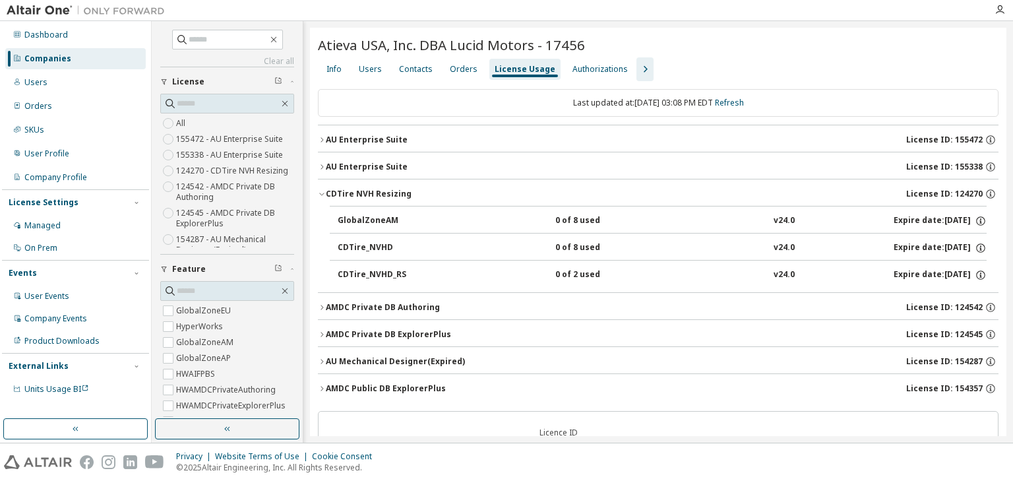
click at [320, 192] on icon "button" at bounding box center [322, 194] width 8 height 8
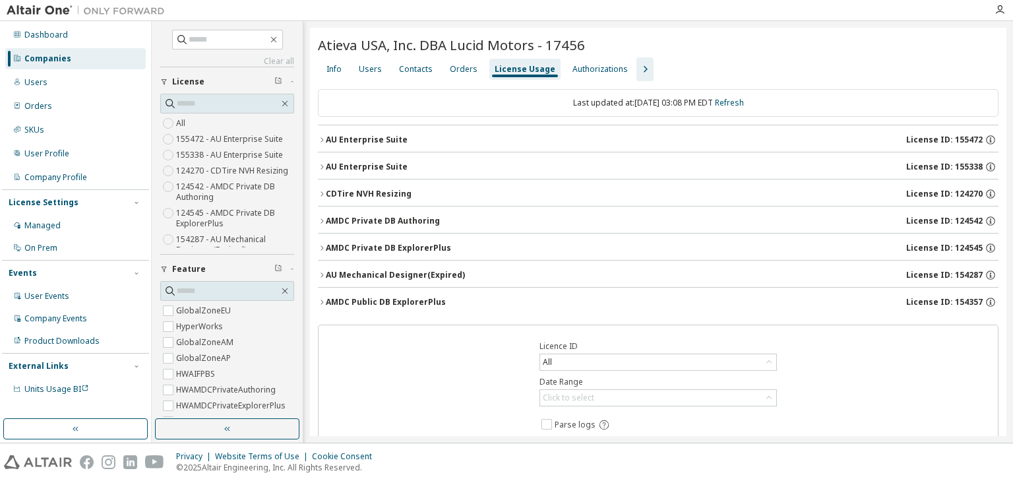
click at [324, 219] on icon "button" at bounding box center [322, 221] width 8 height 8
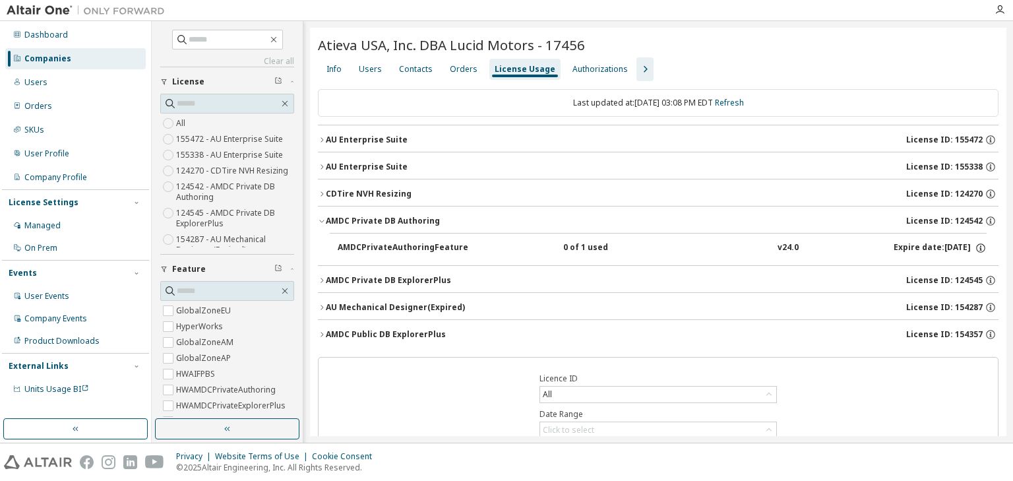
click at [324, 220] on icon "button" at bounding box center [321, 221] width 5 height 3
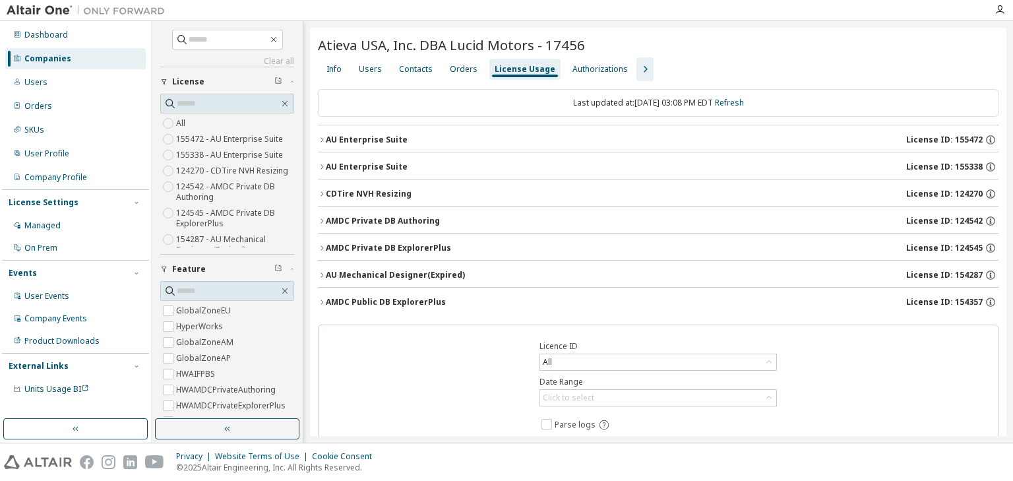
click at [322, 248] on icon "button" at bounding box center [322, 248] width 8 height 8
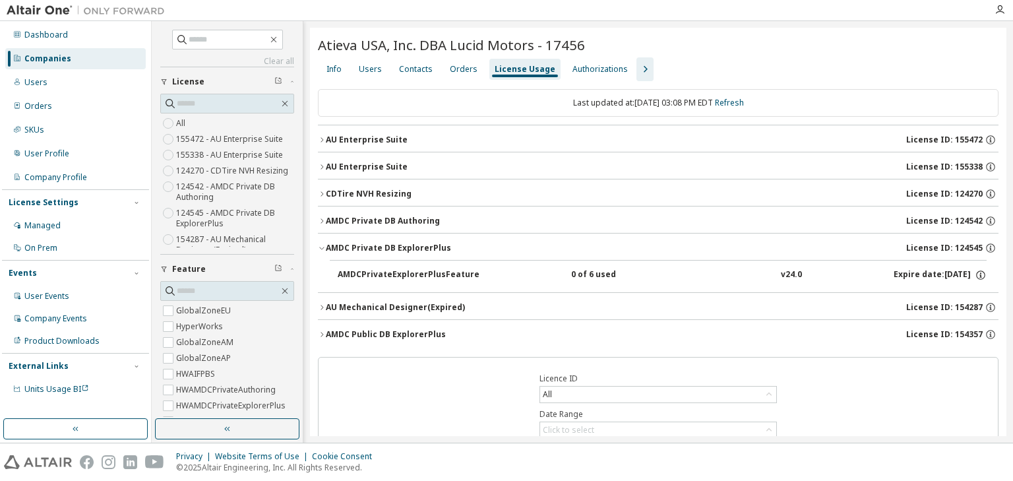
click at [322, 248] on icon "button" at bounding box center [322, 248] width 8 height 8
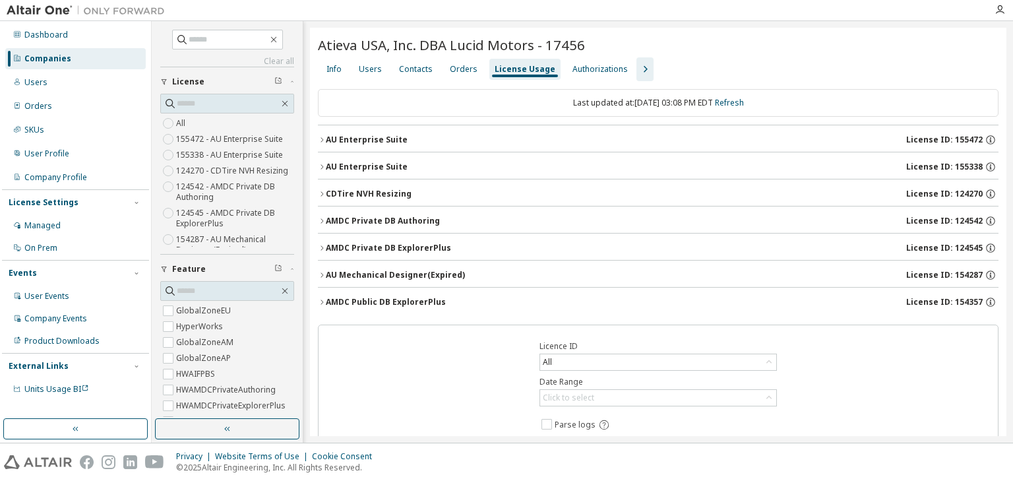
click at [324, 276] on icon "button" at bounding box center [322, 275] width 8 height 8
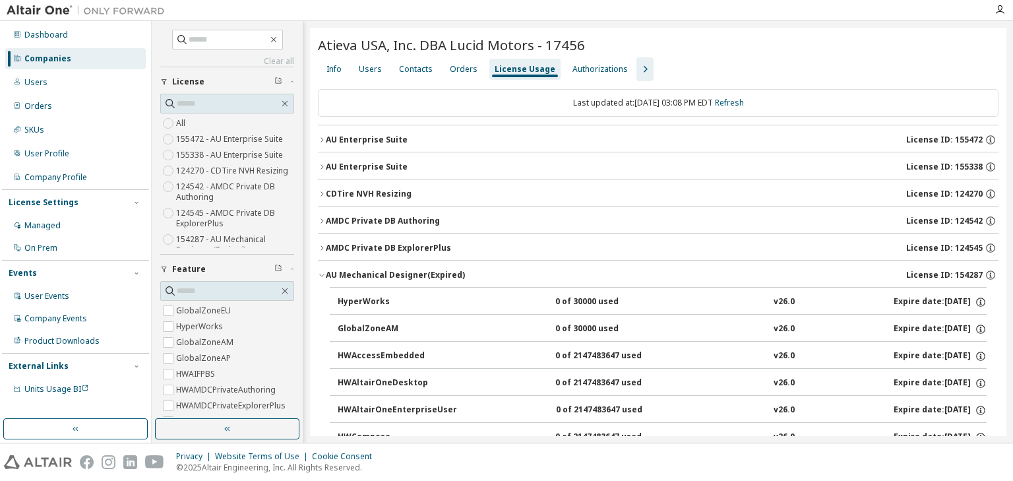
click at [324, 276] on icon "button" at bounding box center [322, 275] width 8 height 8
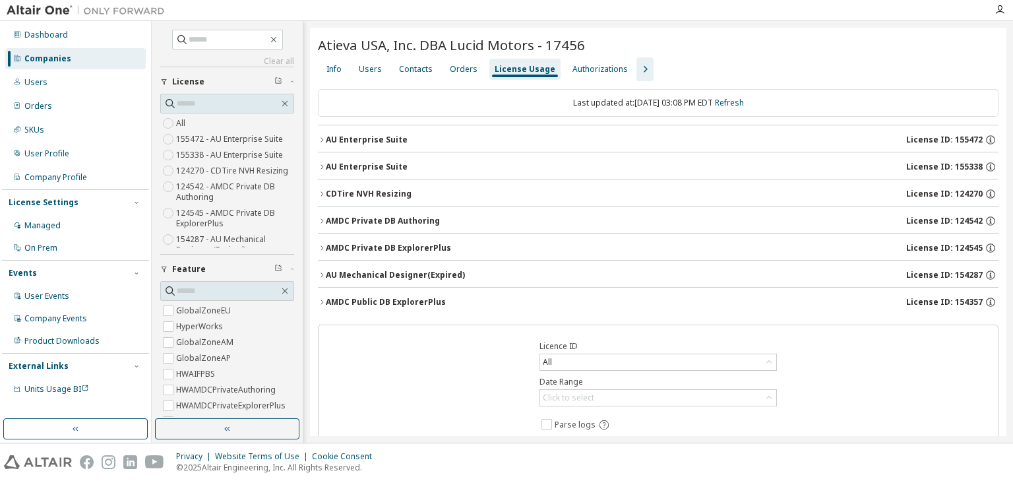
click at [324, 299] on icon "button" at bounding box center [322, 302] width 8 height 8
click at [322, 164] on icon "button" at bounding box center [322, 167] width 8 height 8
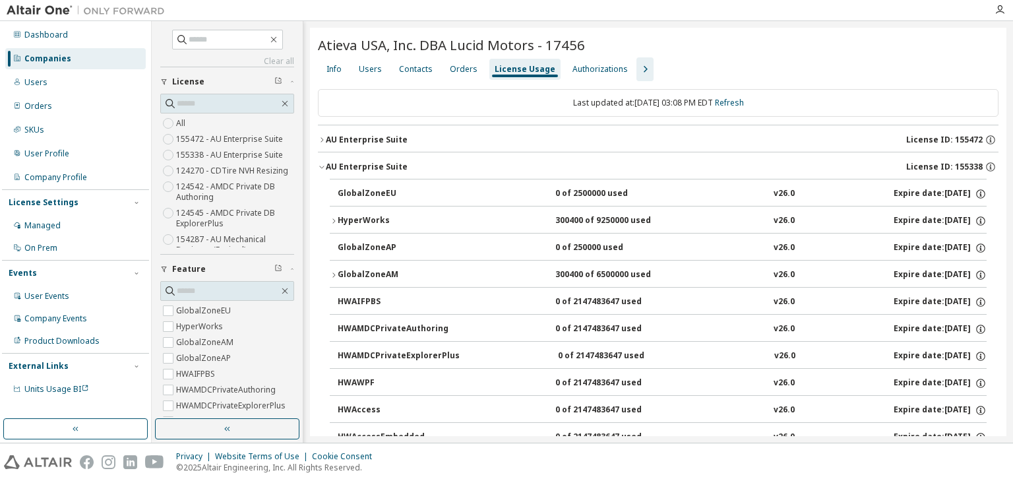
click at [319, 166] on icon "button" at bounding box center [322, 167] width 8 height 8
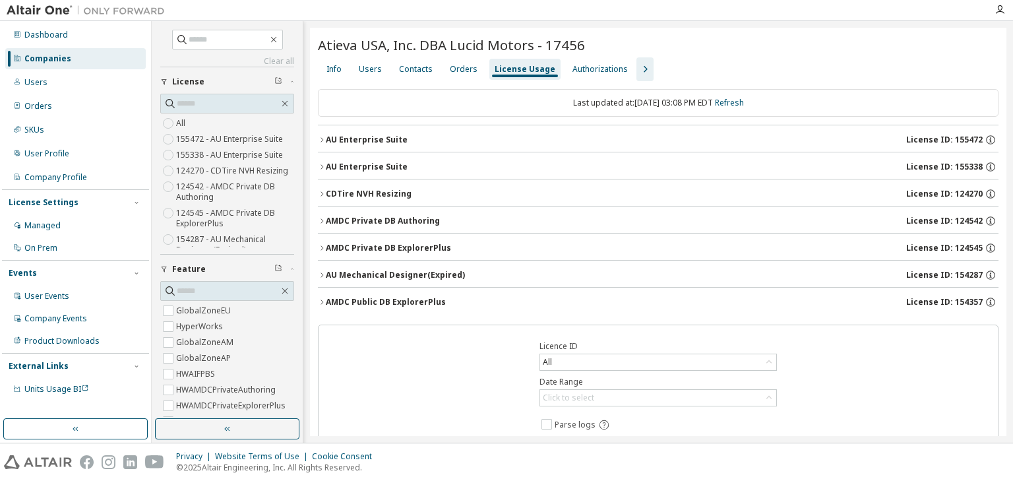
click at [318, 137] on icon "button" at bounding box center [322, 140] width 8 height 8
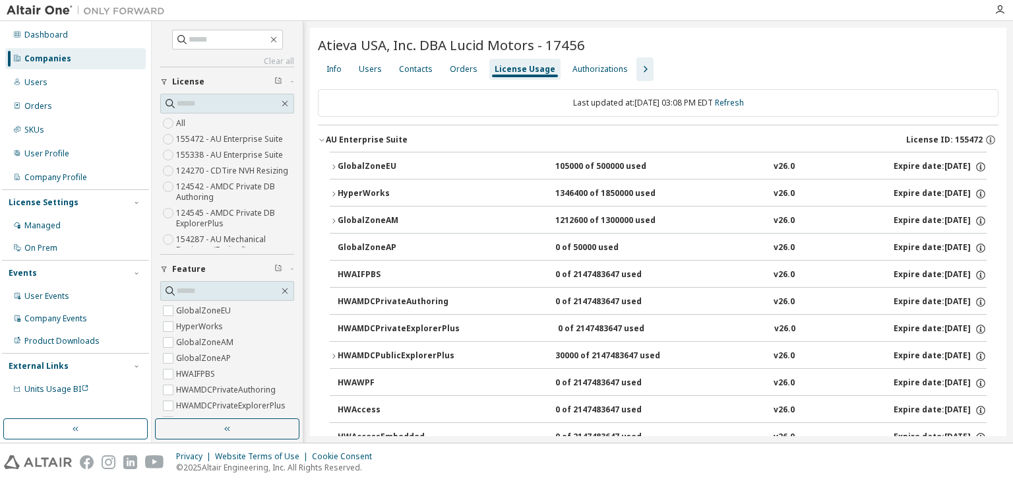
click at [323, 139] on icon "button" at bounding box center [321, 140] width 5 height 3
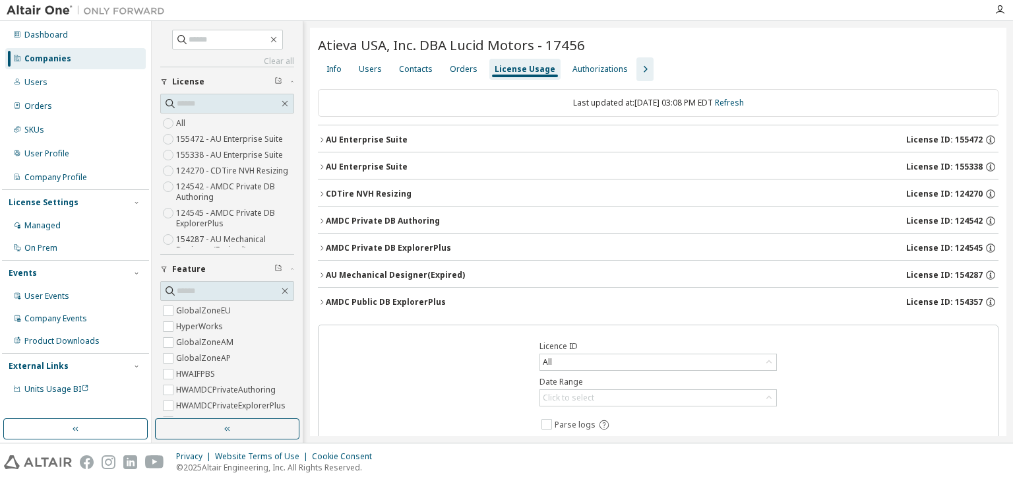
click at [322, 138] on icon "button" at bounding box center [322, 140] width 8 height 8
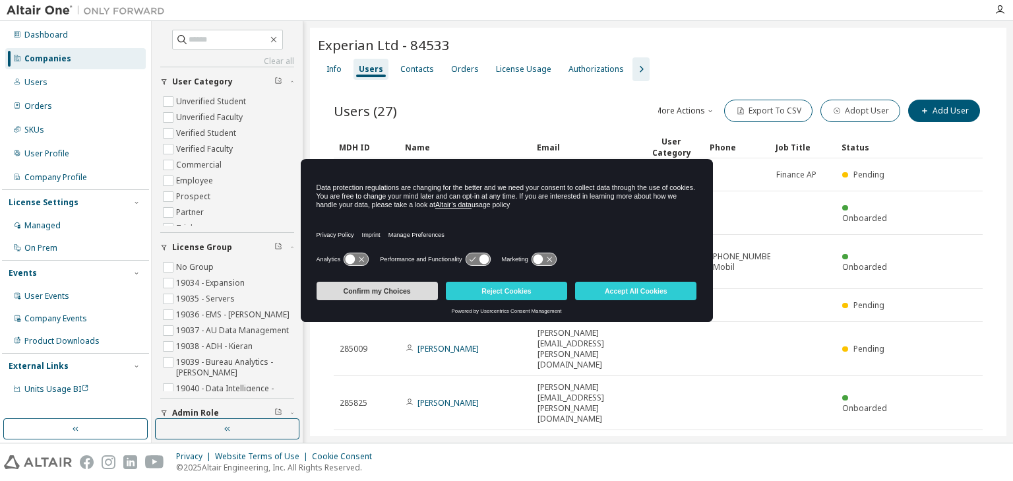
click at [397, 290] on button "Confirm my Choices" at bounding box center [377, 291] width 121 height 18
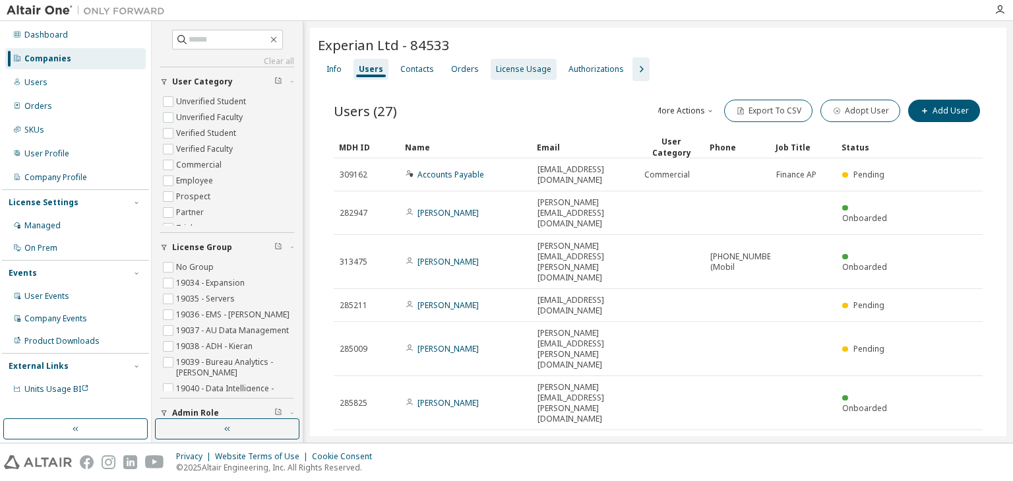
click at [509, 69] on div "License Usage" at bounding box center [523, 69] width 55 height 11
